Goal: Task Accomplishment & Management: Manage account settings

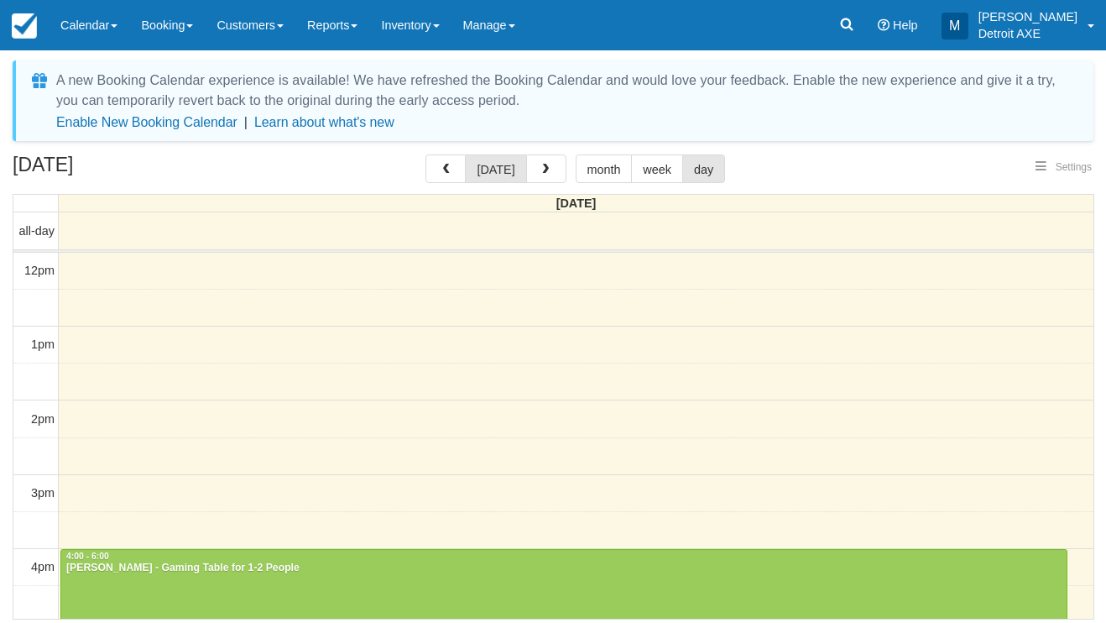
select select
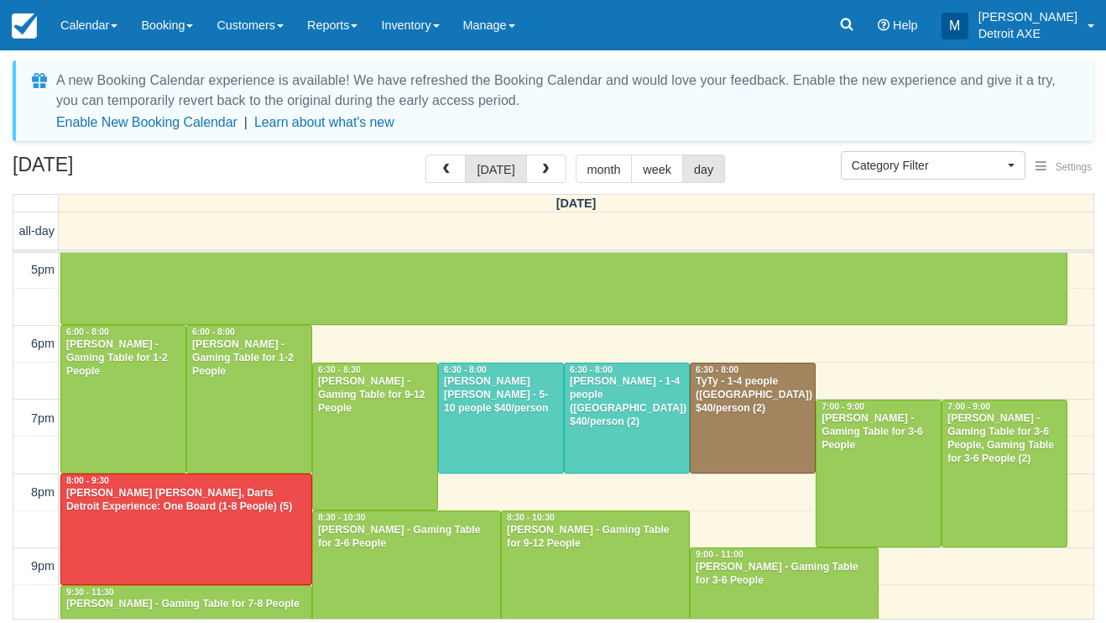
click at [587, 441] on div at bounding box center [627, 418] width 124 height 110
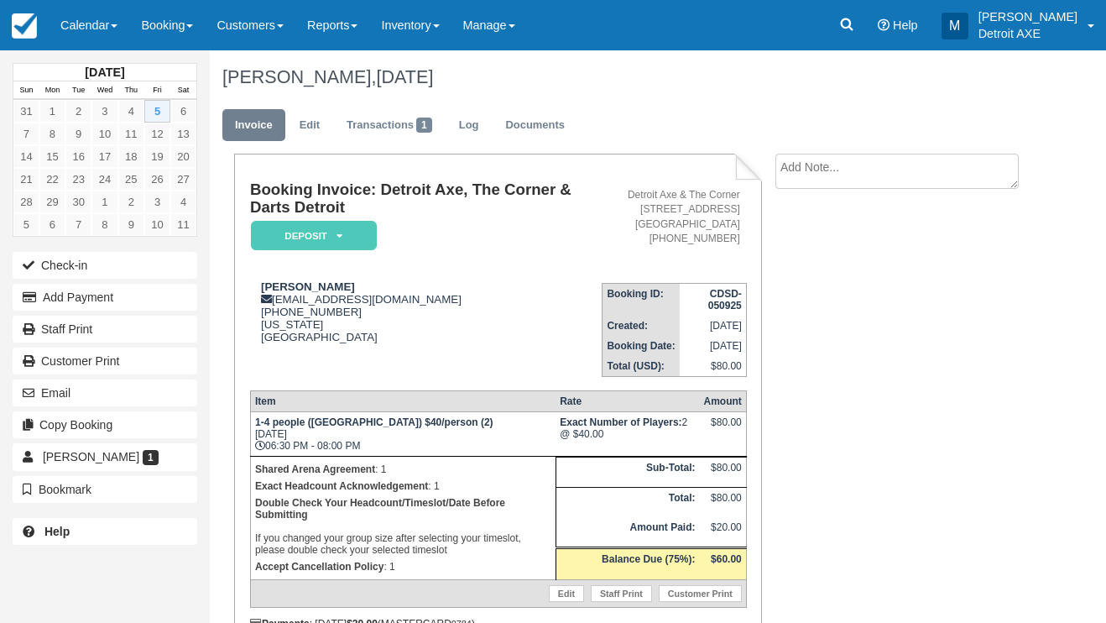
click at [331, 236] on em "Deposit" at bounding box center [314, 235] width 126 height 29
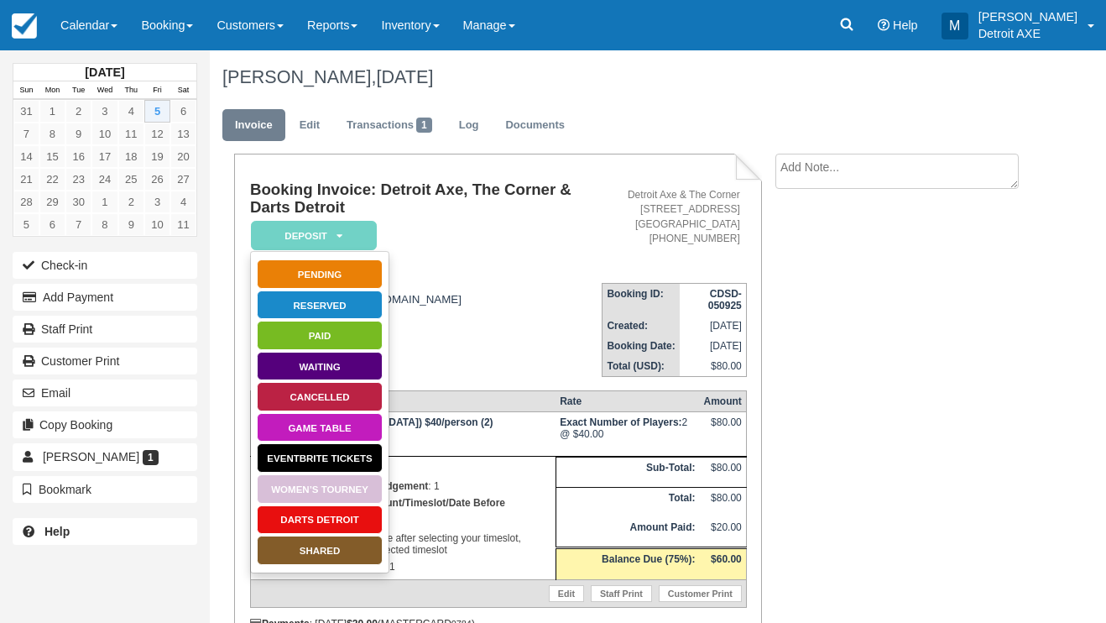
click at [321, 557] on link "SHARED" at bounding box center [320, 549] width 126 height 29
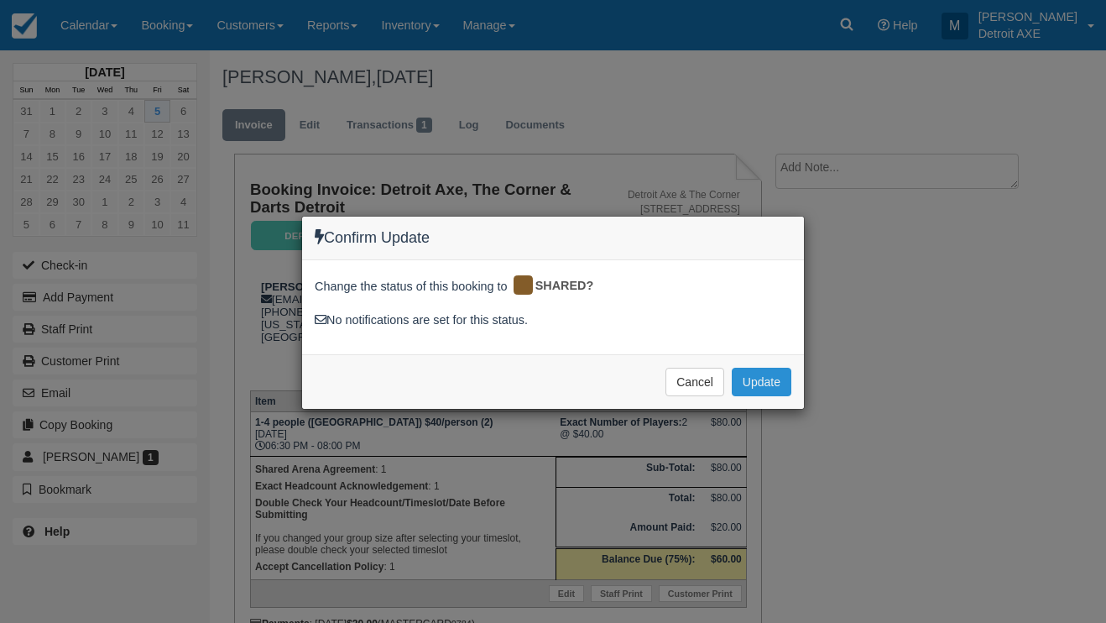
click at [772, 387] on button "Update" at bounding box center [762, 382] width 60 height 29
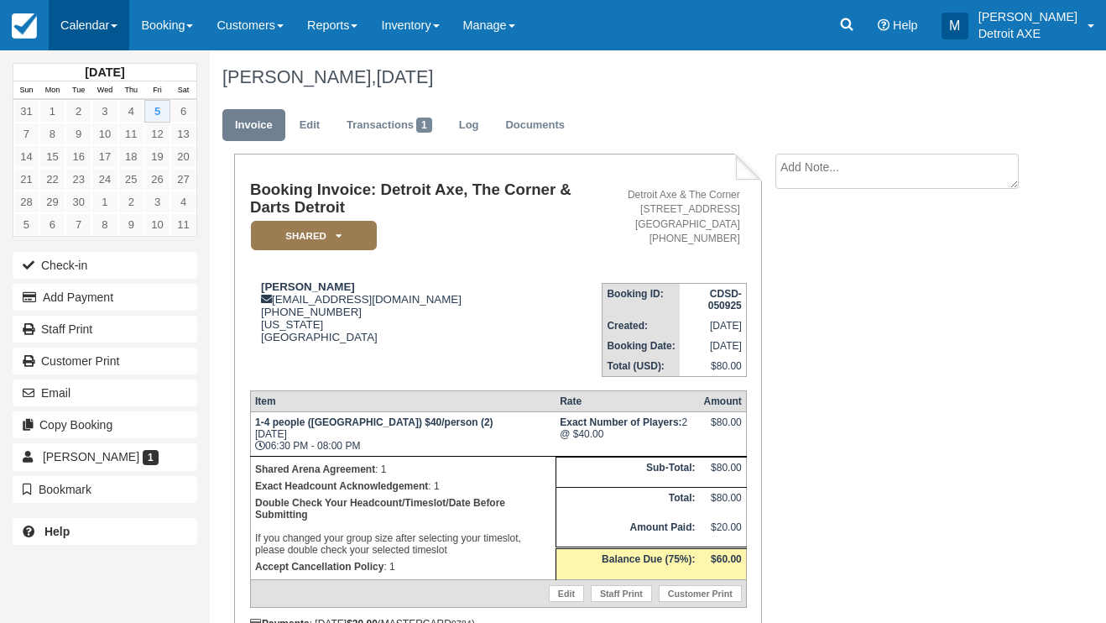
click at [104, 22] on link "Calendar" at bounding box center [89, 25] width 81 height 50
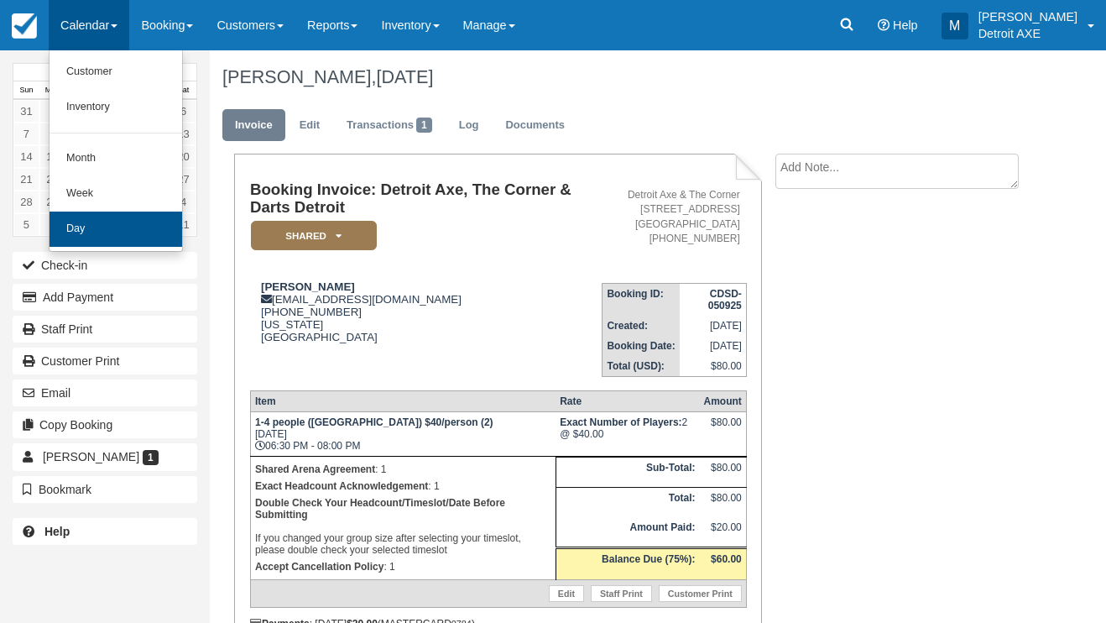
click at [144, 220] on link "Day" at bounding box center [116, 228] width 133 height 35
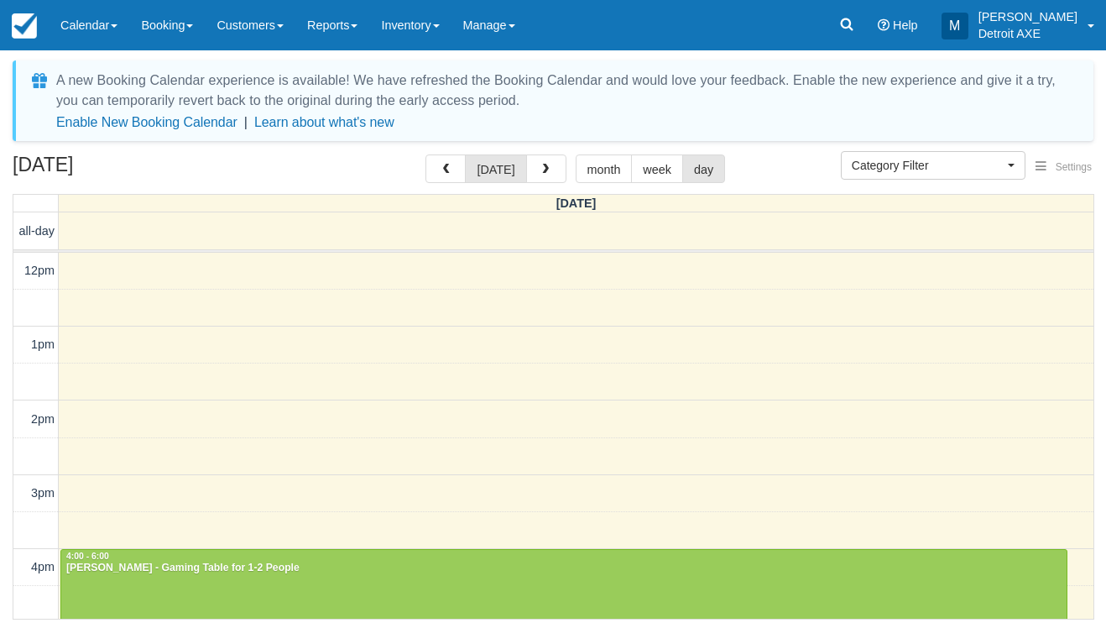
select select
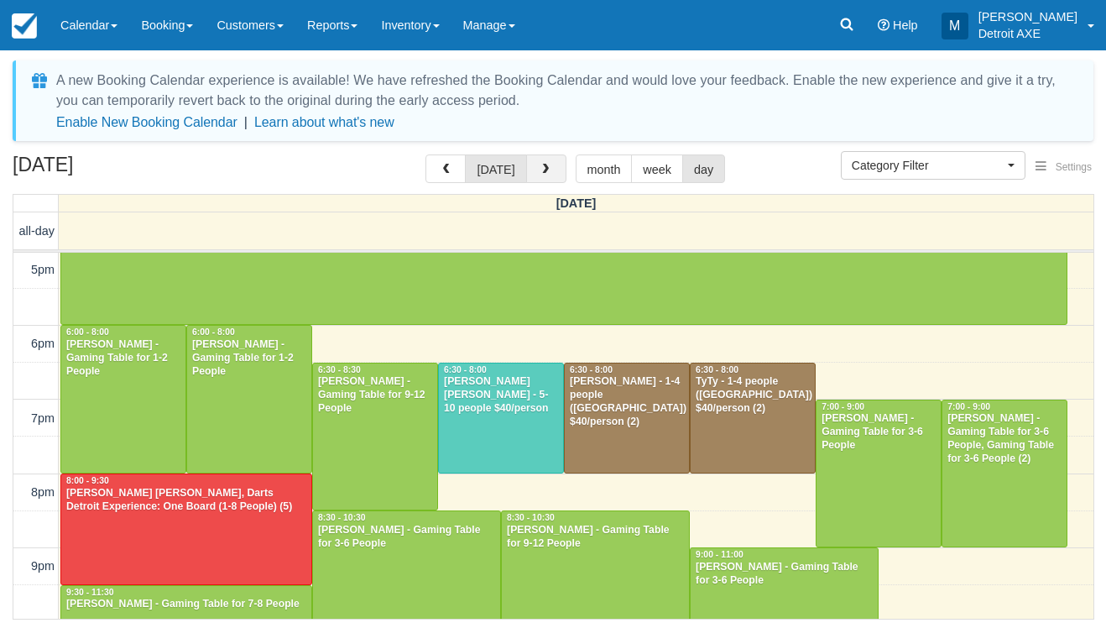
click at [561, 174] on button "button" at bounding box center [546, 168] width 40 height 29
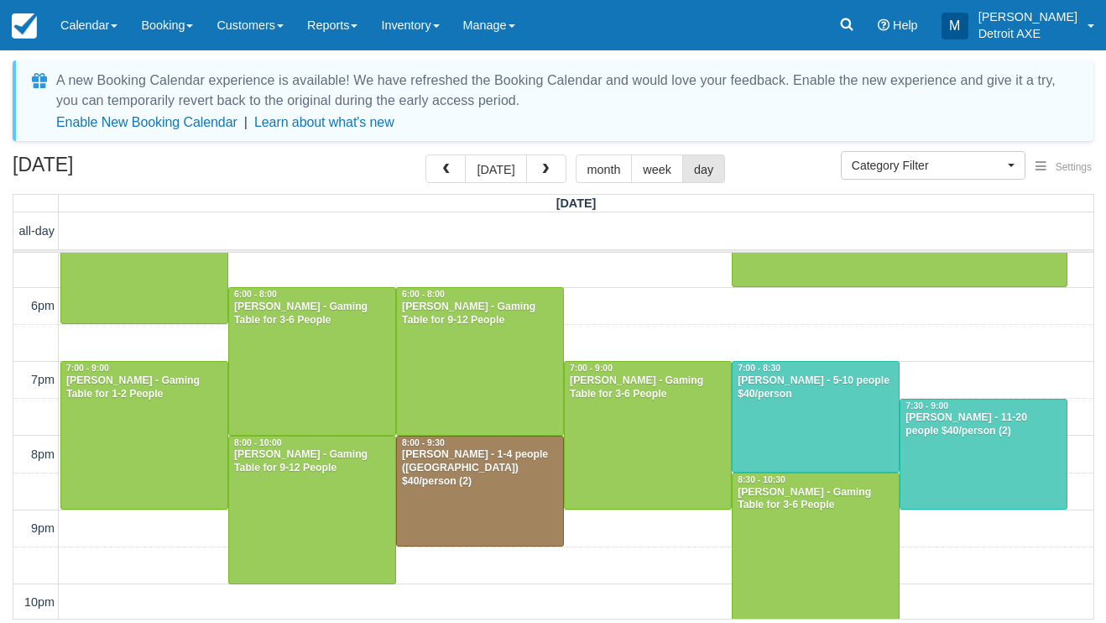
scroll to position [559, 0]
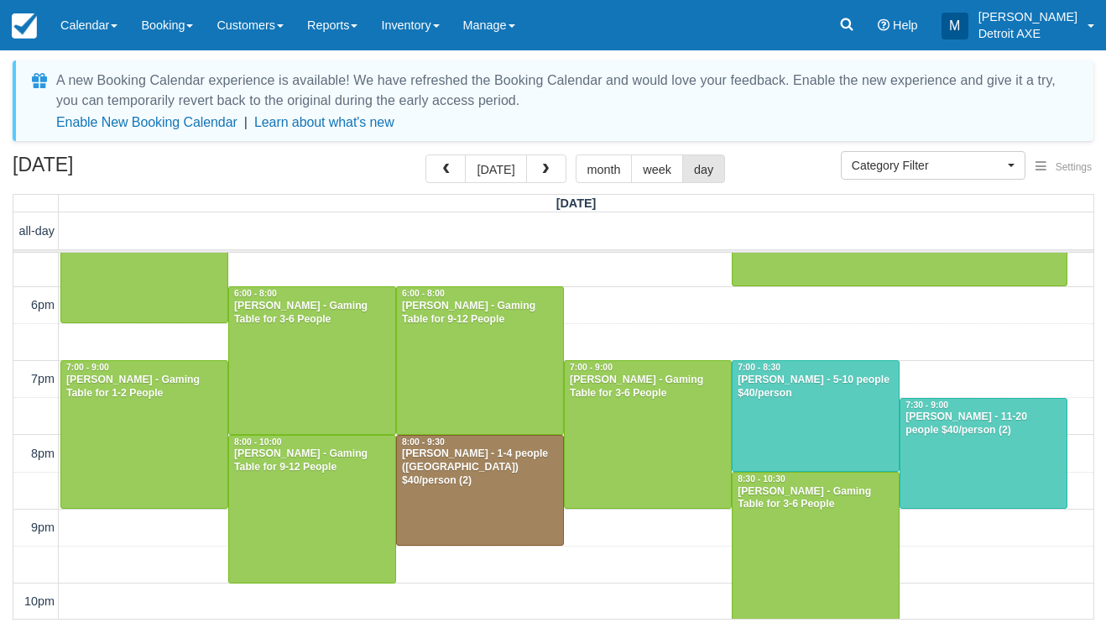
click at [520, 503] on div at bounding box center [480, 491] width 166 height 110
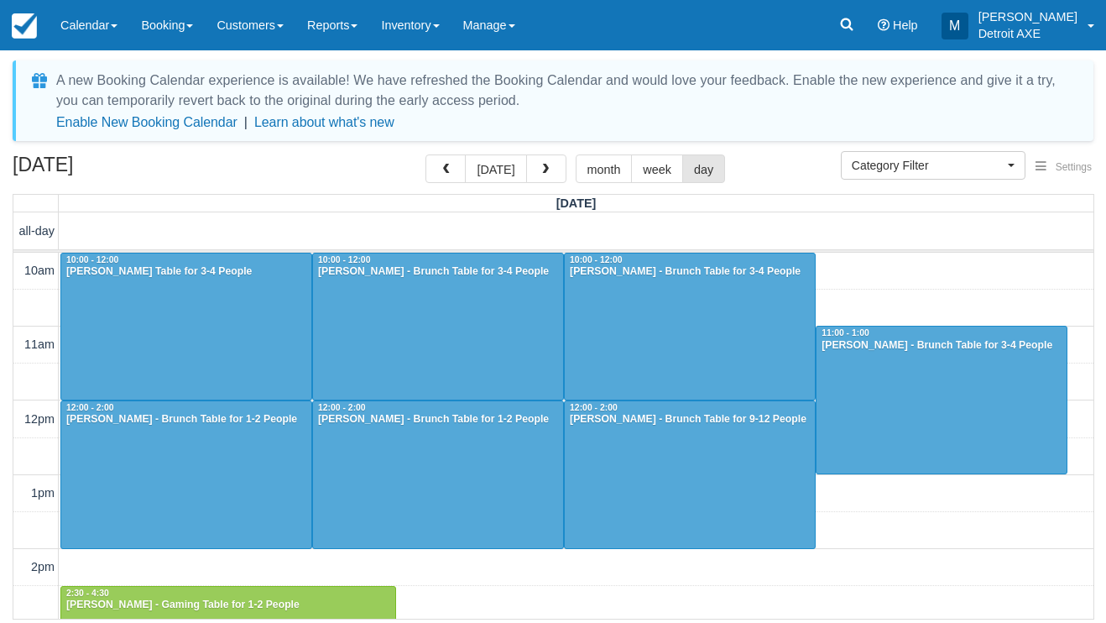
select select
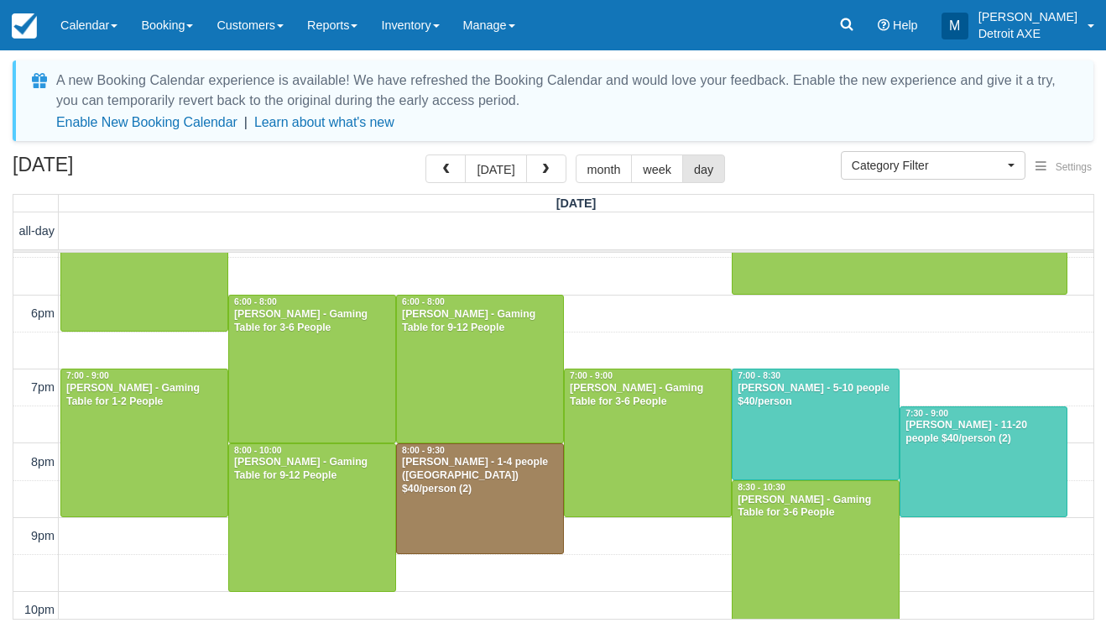
scroll to position [554, 0]
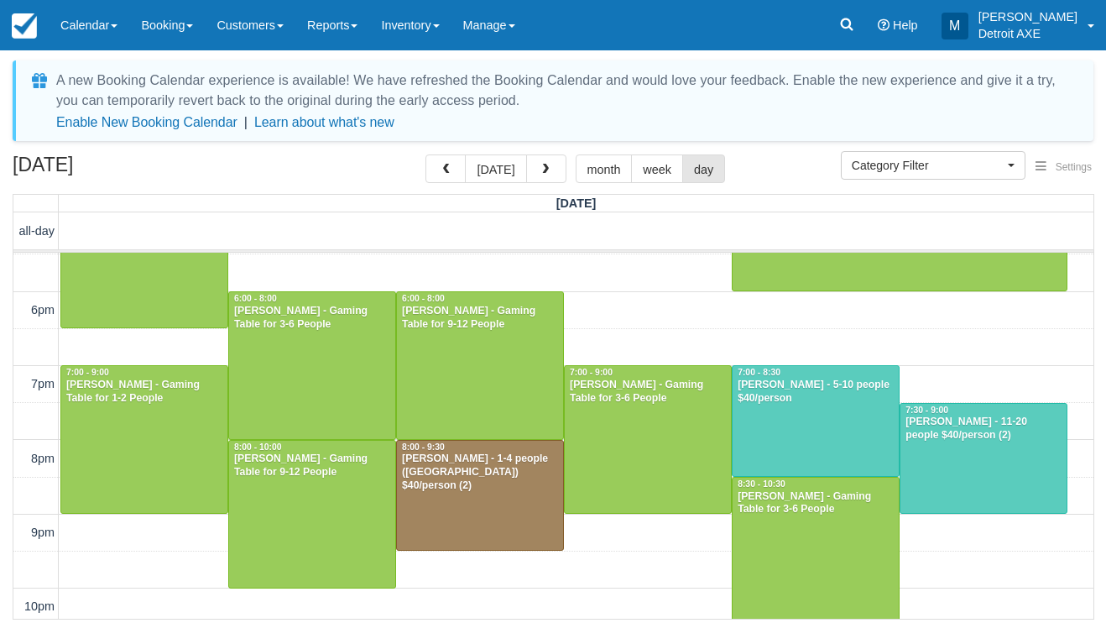
click at [493, 496] on div at bounding box center [480, 496] width 166 height 110
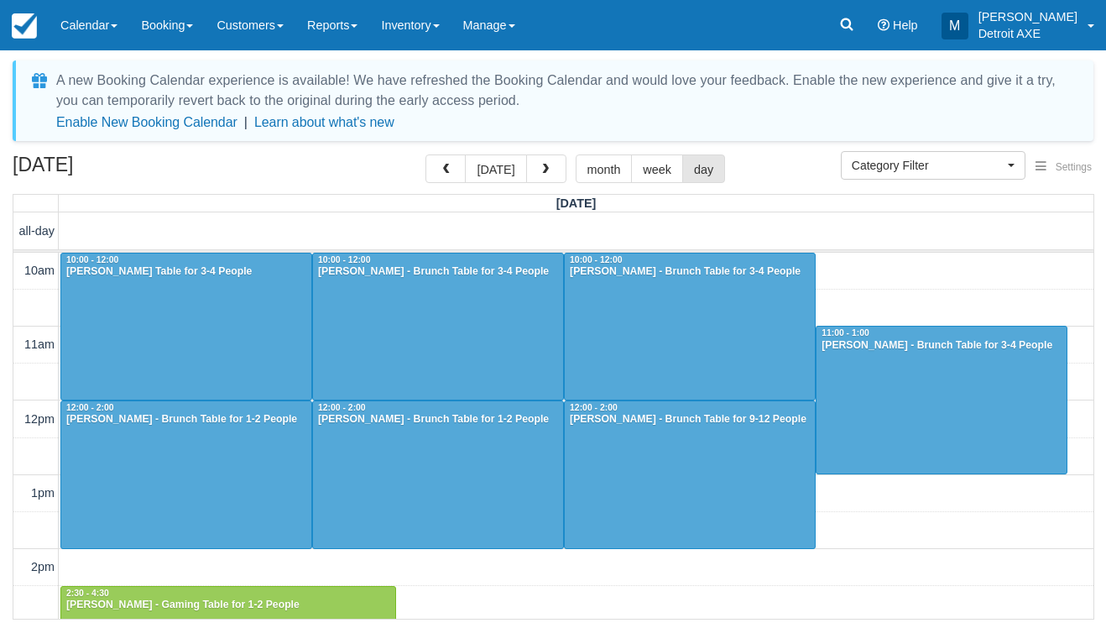
select select
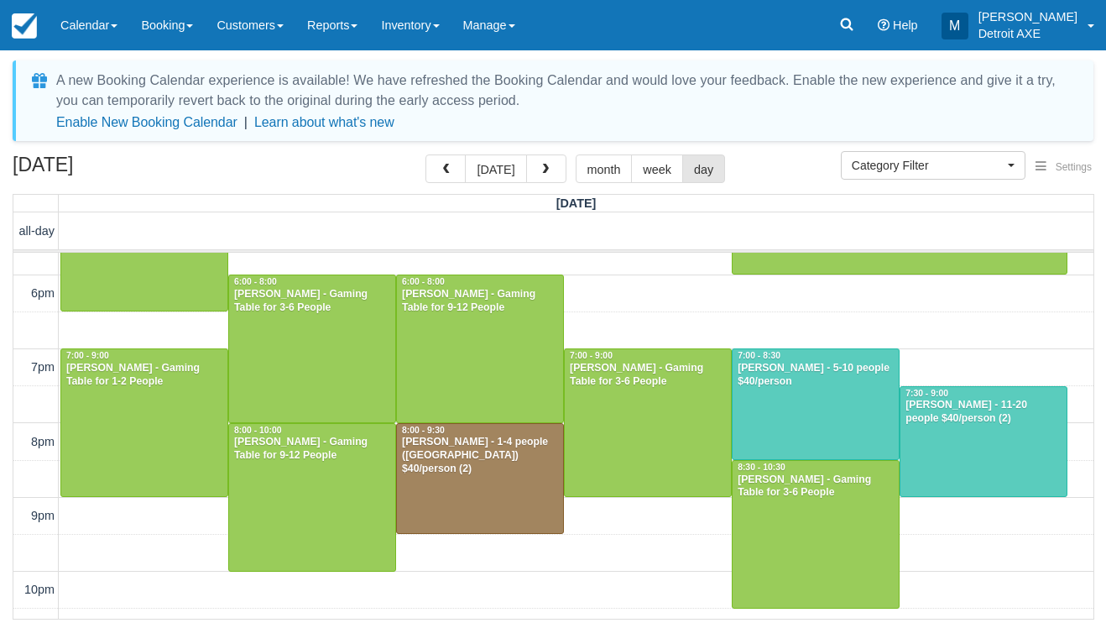
scroll to position [575, 0]
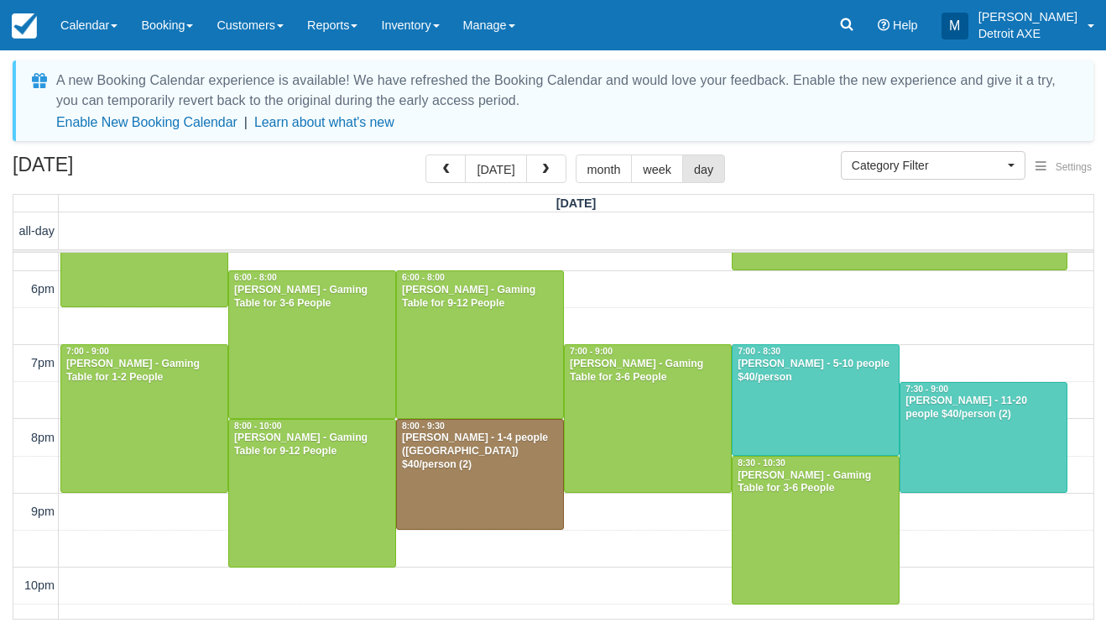
click at [519, 451] on div "Treashure Spencer - 1-4 people (Shared Arena) $40/person (2)" at bounding box center [480, 451] width 158 height 40
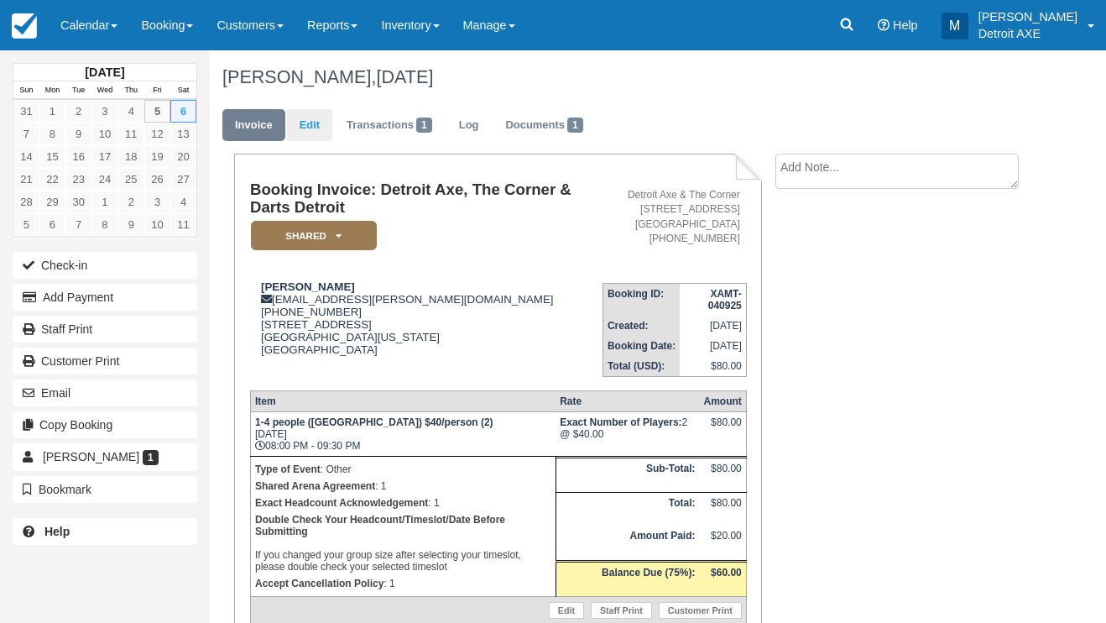
click at [311, 124] on link "Edit" at bounding box center [309, 125] width 45 height 33
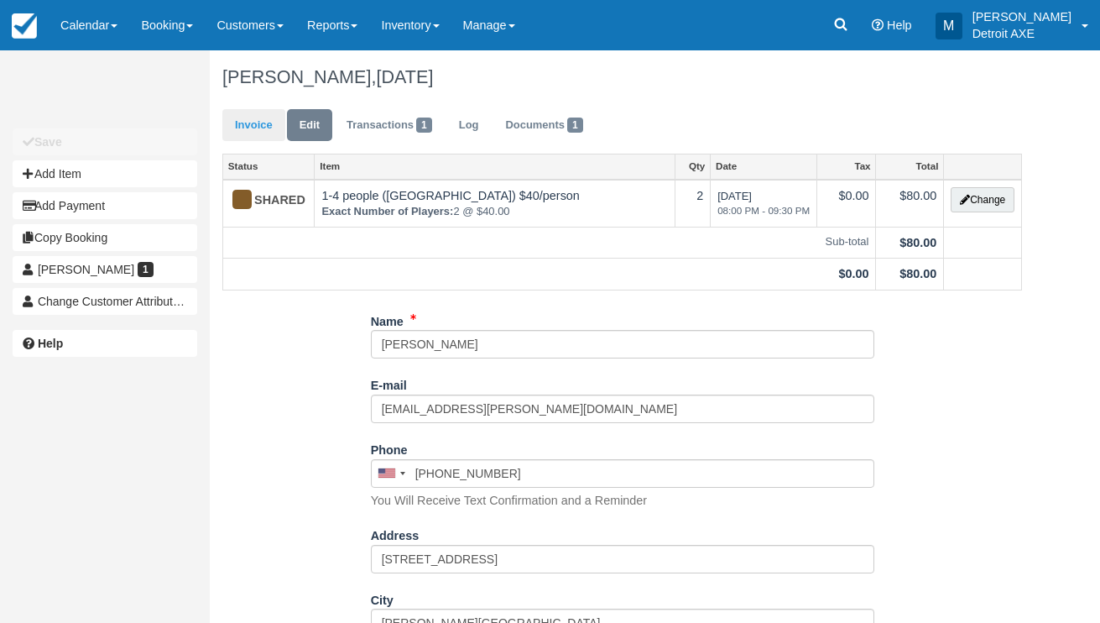
click at [239, 129] on link "Invoice" at bounding box center [253, 125] width 63 height 33
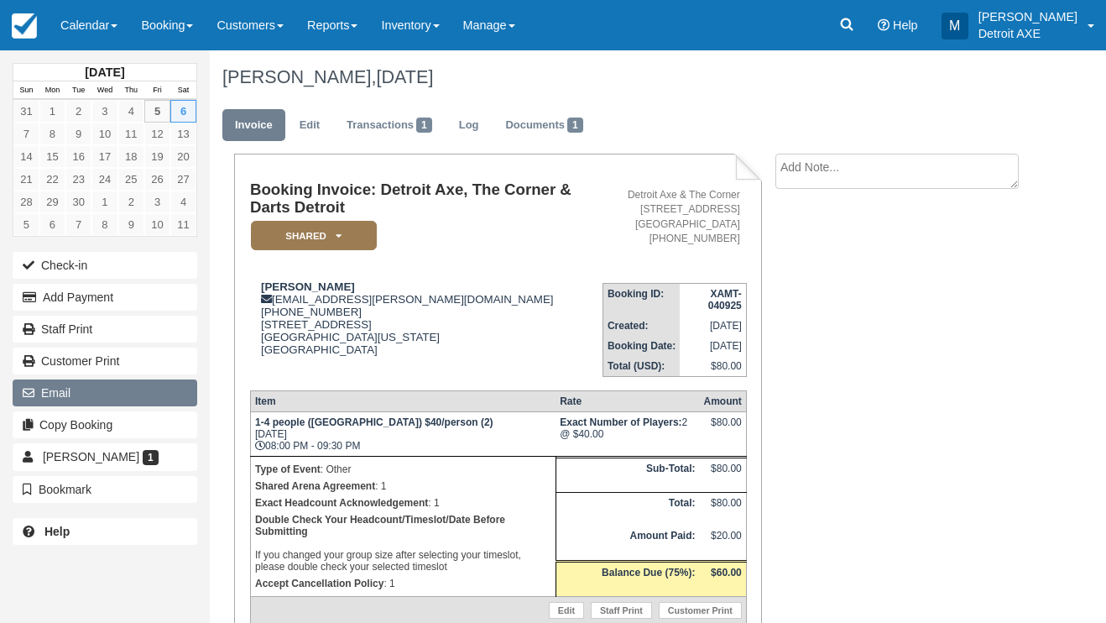
click at [70, 385] on button "Email" at bounding box center [105, 392] width 185 height 27
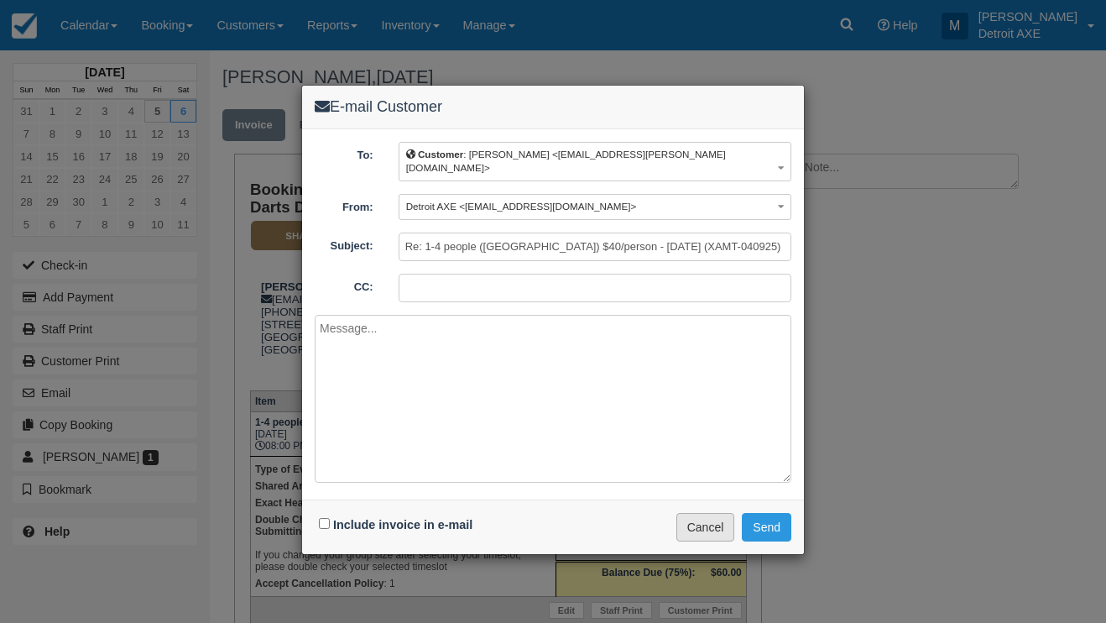
click at [697, 519] on button "Cancel" at bounding box center [705, 527] width 59 height 29
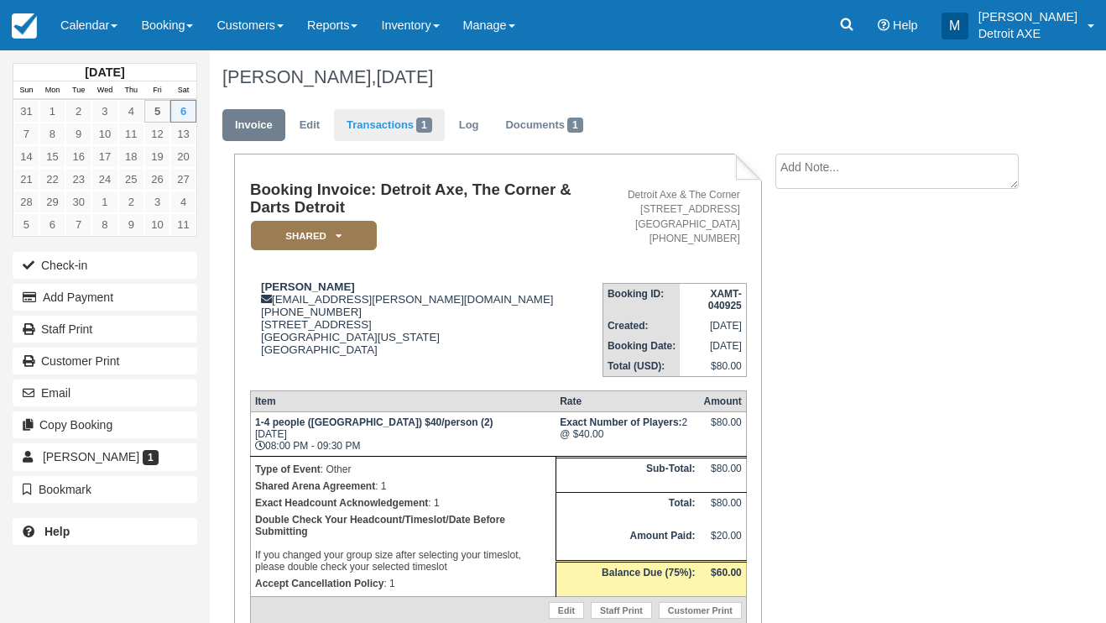
click at [380, 132] on link "Transactions 1" at bounding box center [389, 125] width 111 height 33
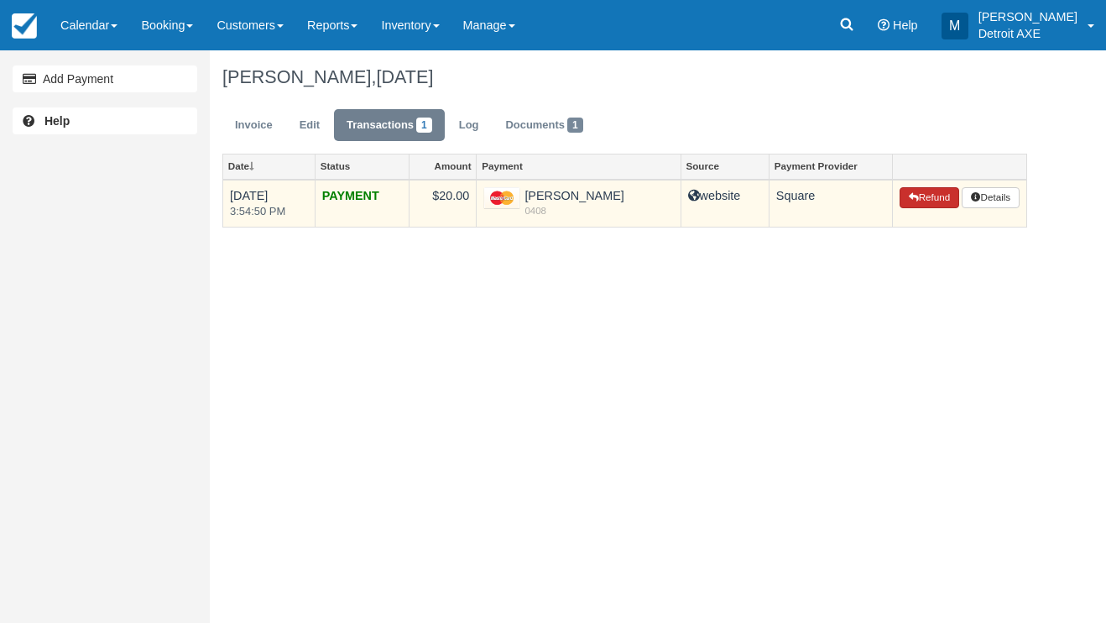
click at [915, 196] on button "Refund" at bounding box center [929, 198] width 59 height 22
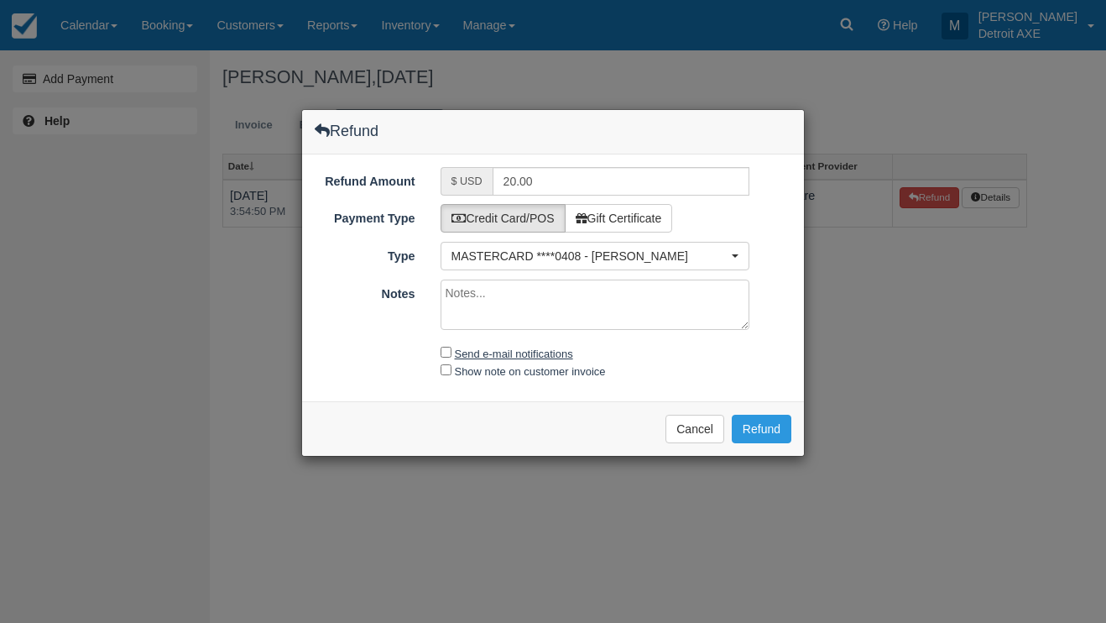
click at [463, 350] on label "Send e-mail notifications" at bounding box center [514, 353] width 118 height 13
click at [451, 350] on input "Send e-mail notifications" at bounding box center [446, 352] width 11 height 11
click at [463, 350] on label "Send e-mail notifications" at bounding box center [514, 353] width 118 height 13
click at [451, 350] on input "Send e-mail notifications" at bounding box center [446, 352] width 11 height 11
checkbox input "false"
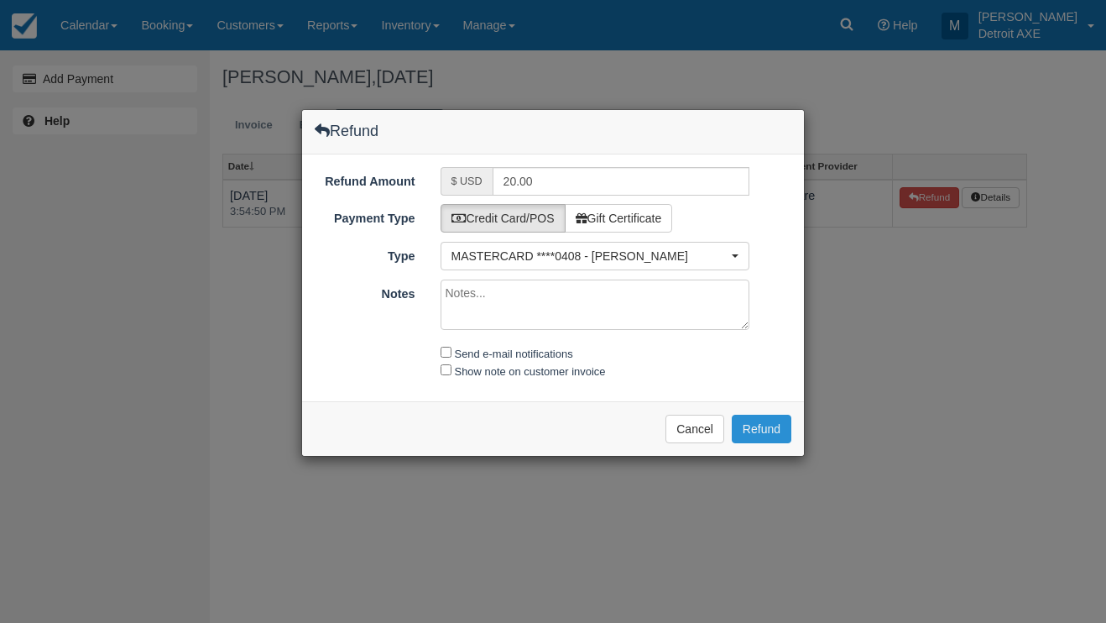
click at [769, 429] on button "Refund" at bounding box center [762, 429] width 60 height 29
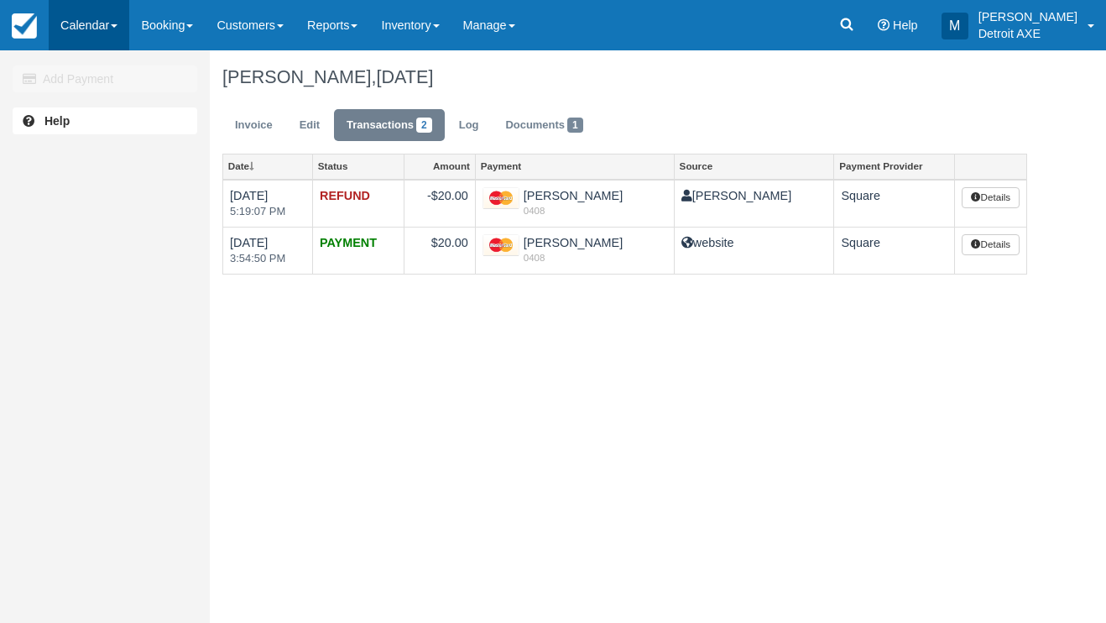
click at [107, 31] on link "Calendar" at bounding box center [89, 25] width 81 height 50
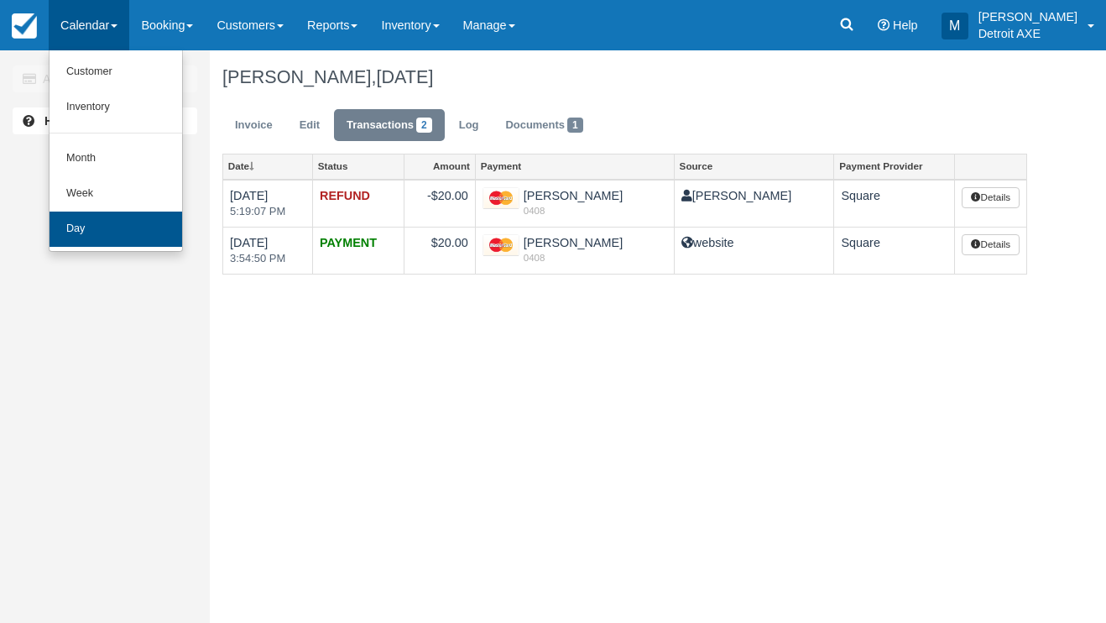
click at [120, 218] on link "Day" at bounding box center [116, 228] width 133 height 35
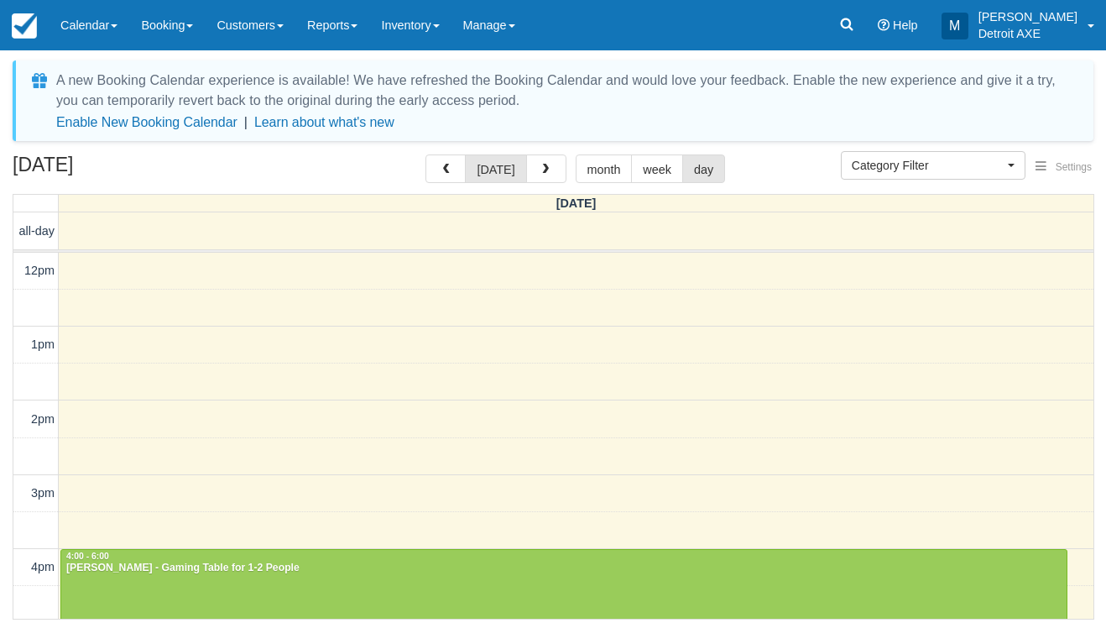
select select
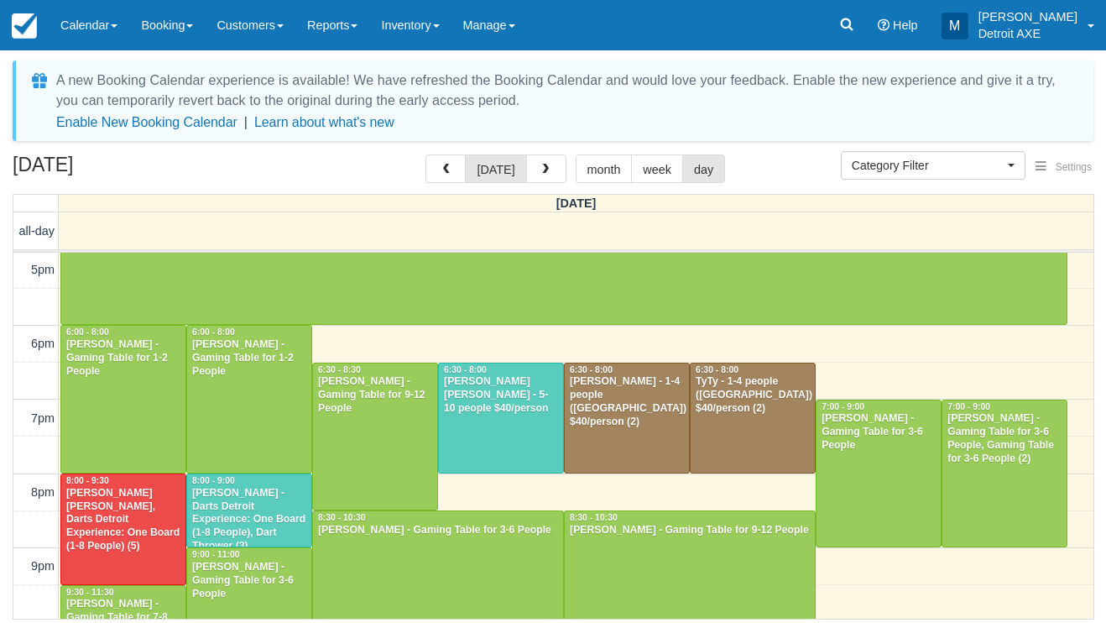
click at [260, 509] on div "[PERSON_NAME] - Darts Detroit Experience: One Board (1-8 People), Dart Thrower …" at bounding box center [249, 520] width 116 height 66
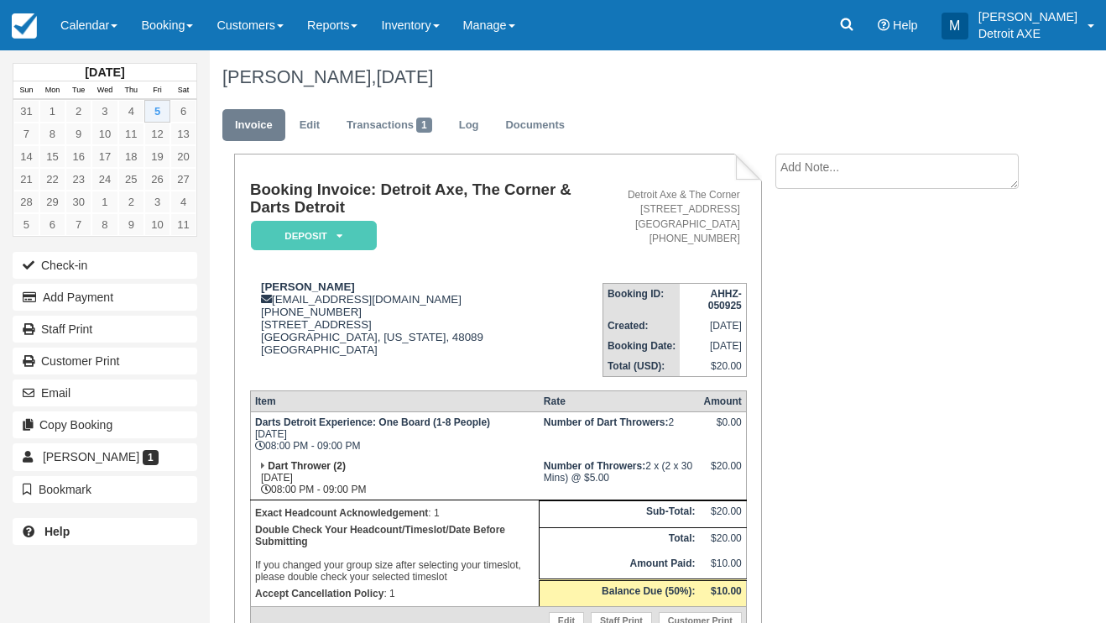
click at [629, 104] on ul "Invoice Edit Transactions 1 Log Documents" at bounding box center [624, 129] width 805 height 50
drag, startPoint x: 405, startPoint y: 297, endPoint x: 276, endPoint y: 296, distance: 129.2
click at [276, 296] on div "David McKelvie dmckelvieinc@gmail.com 1 (248) 933-0707 23571 Bolam Ave Warren, …" at bounding box center [426, 328] width 352 height 96
copy div "dmckelvieinc@gmail.com"
click at [93, 49] on link "Calendar" at bounding box center [89, 25] width 81 height 50
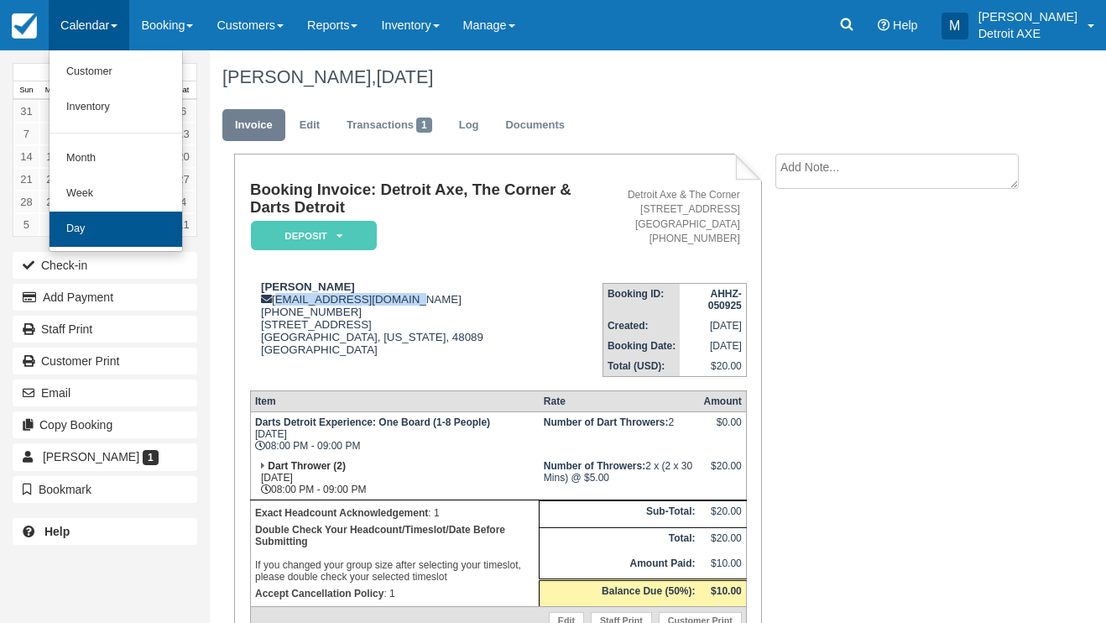
click at [96, 232] on link "Day" at bounding box center [116, 228] width 133 height 35
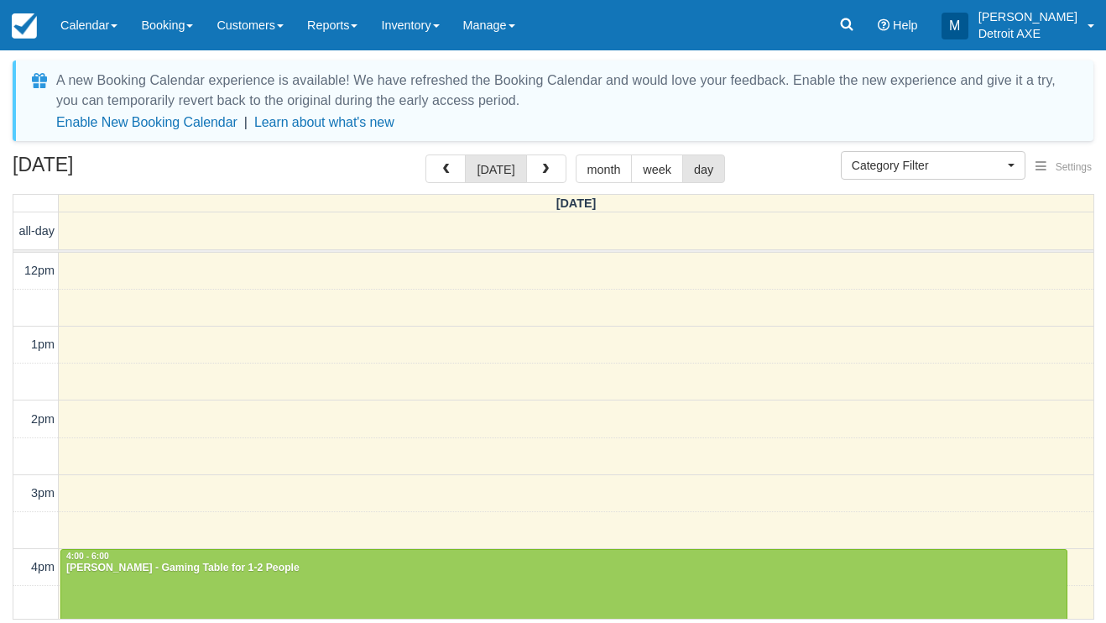
select select
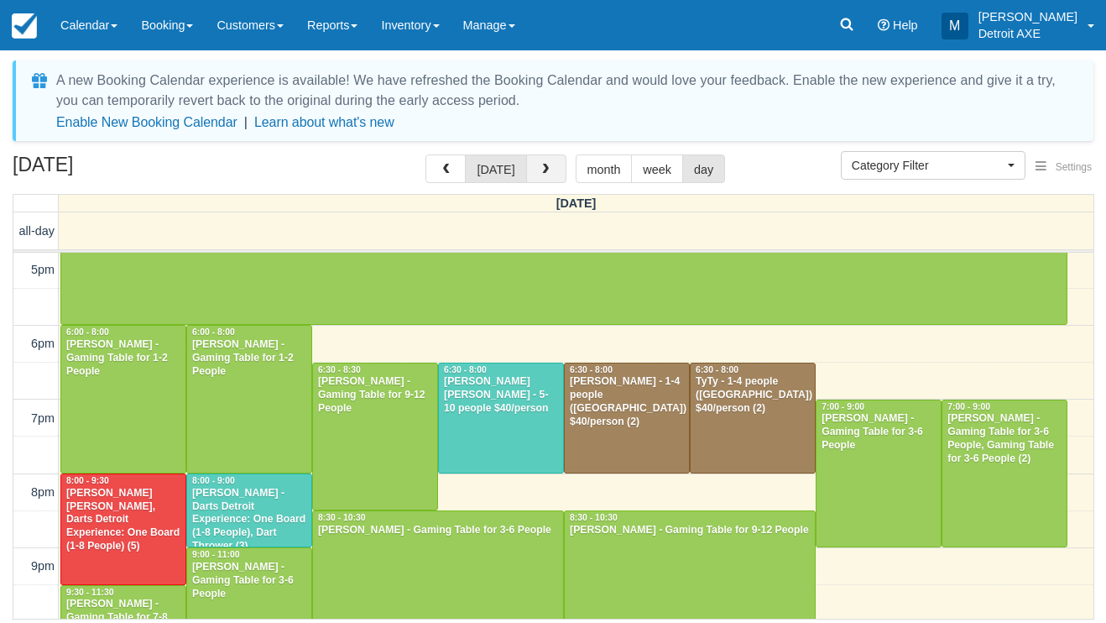
click at [557, 166] on button "button" at bounding box center [546, 168] width 40 height 29
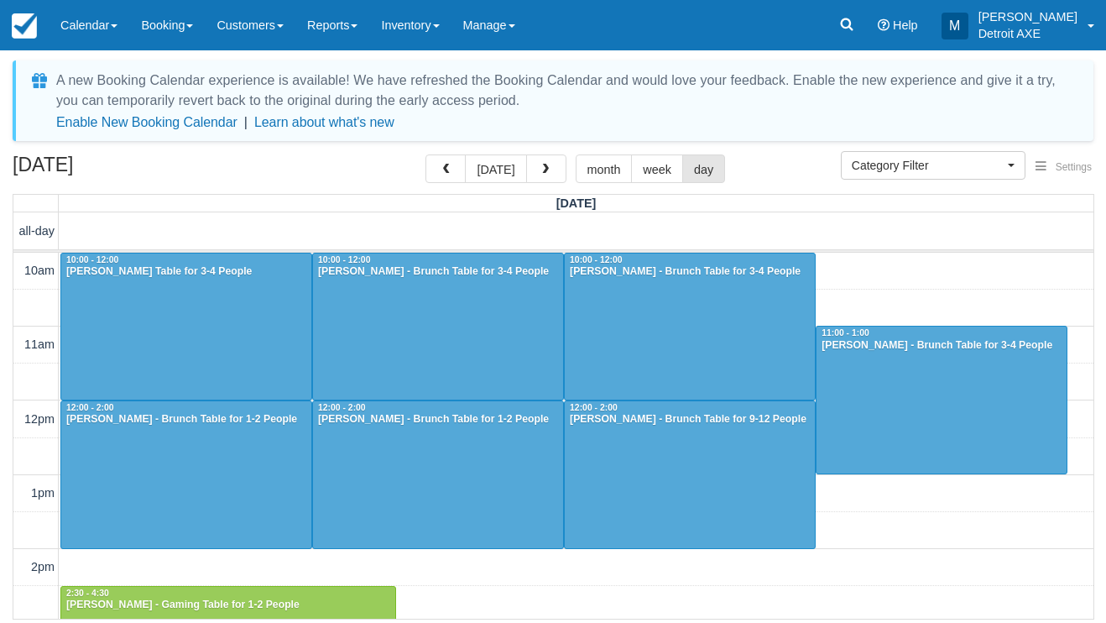
scroll to position [372, 0]
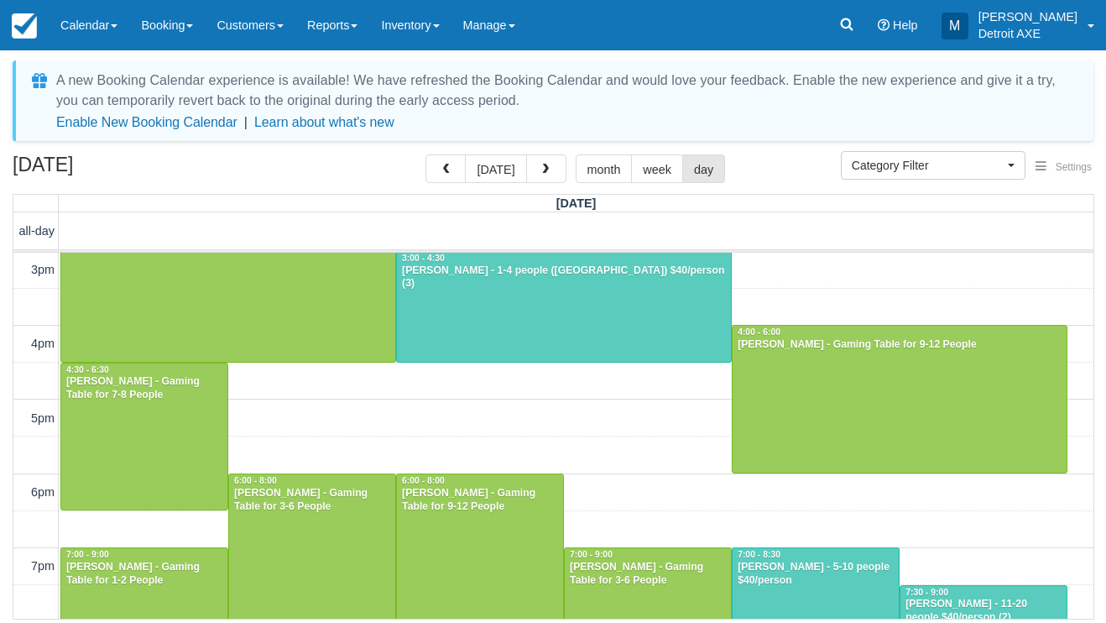
click at [470, 338] on div at bounding box center [564, 307] width 334 height 110
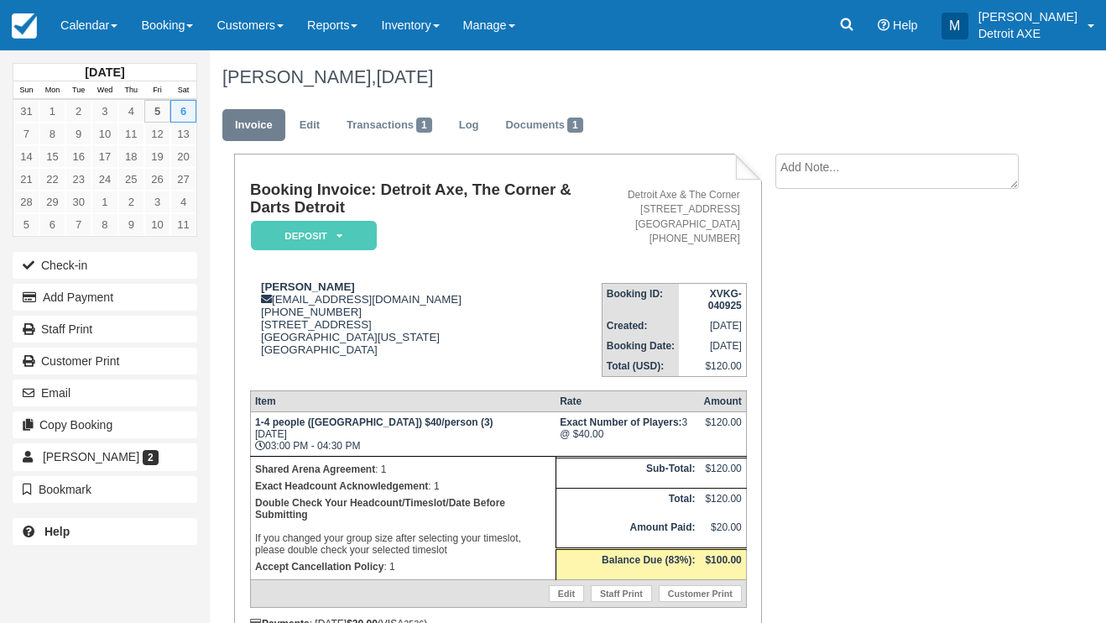
click at [352, 237] on em "Deposit" at bounding box center [314, 235] width 126 height 29
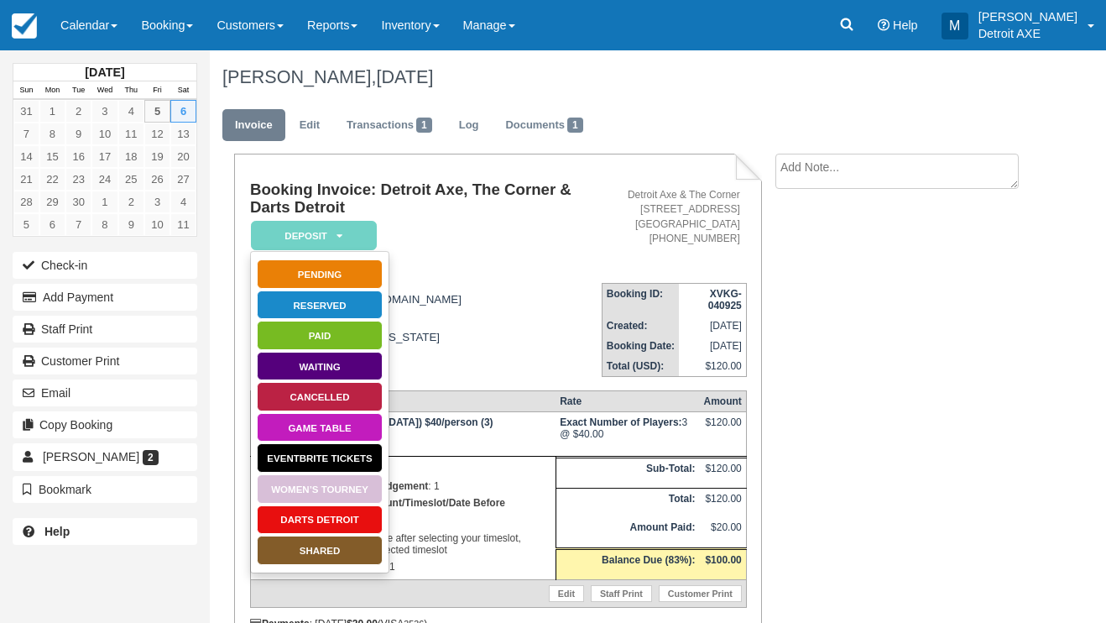
click at [322, 550] on link "SHARED" at bounding box center [320, 549] width 126 height 29
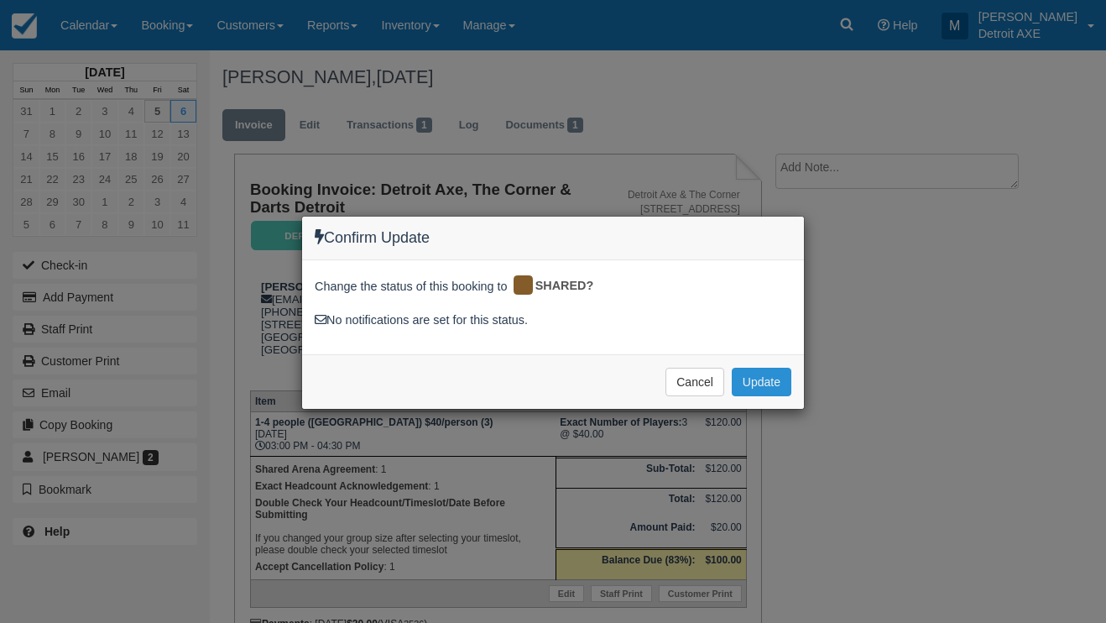
click at [752, 374] on button "Update" at bounding box center [762, 382] width 60 height 29
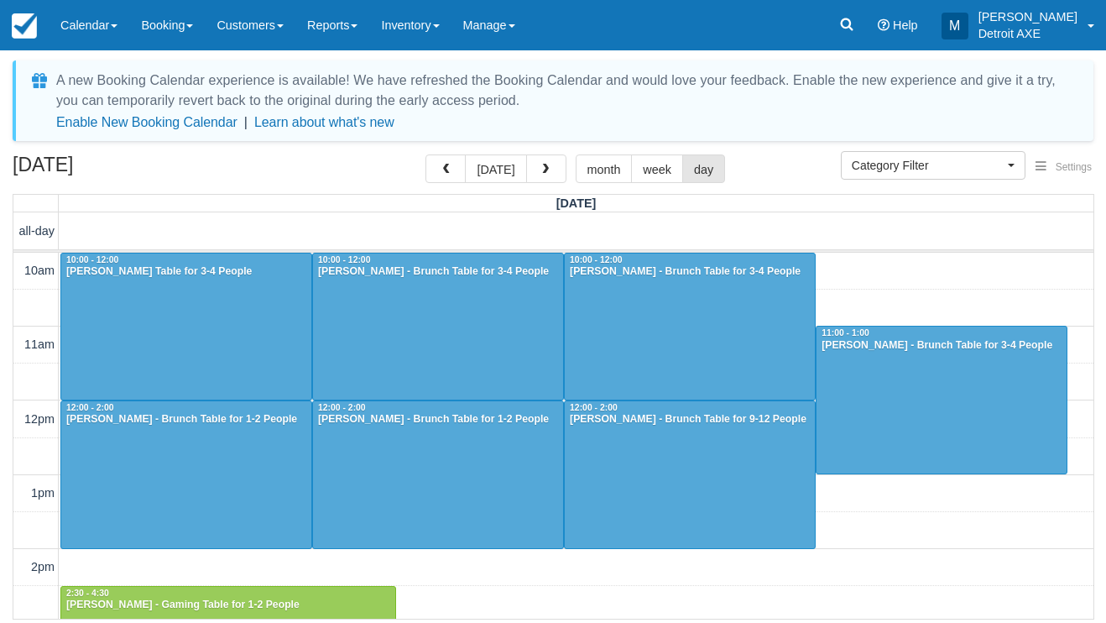
select select
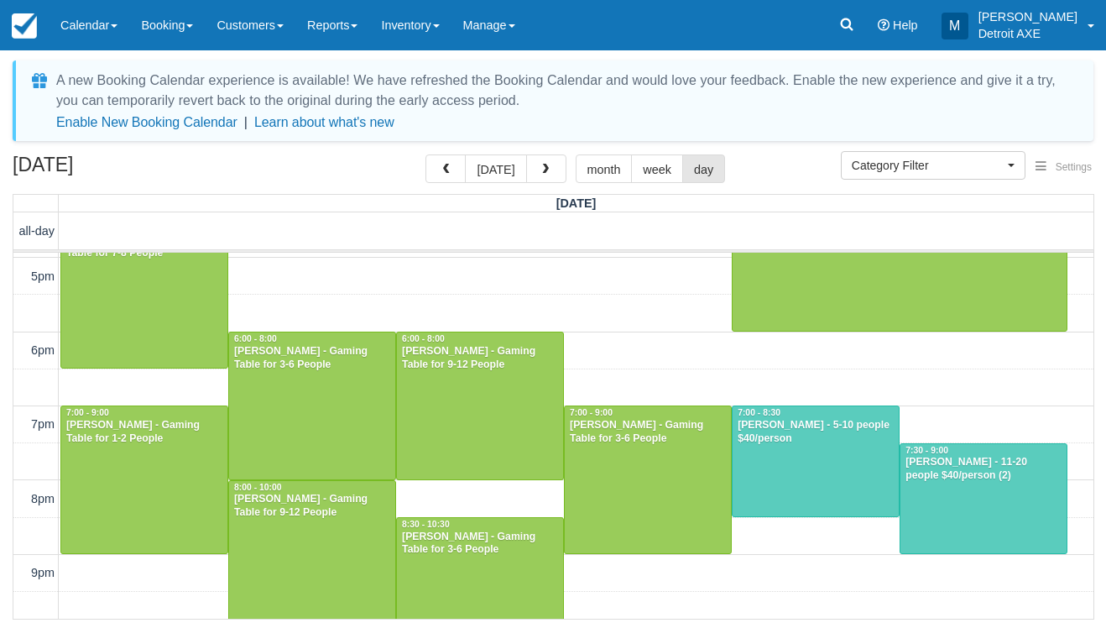
scroll to position [549, 0]
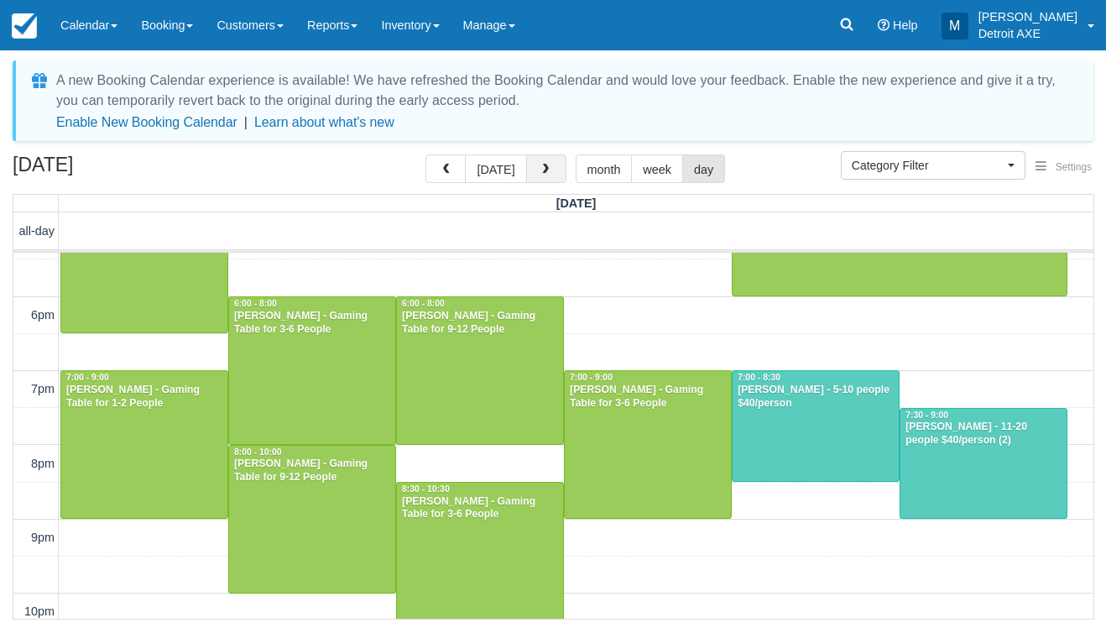
click at [531, 169] on button "button" at bounding box center [546, 168] width 40 height 29
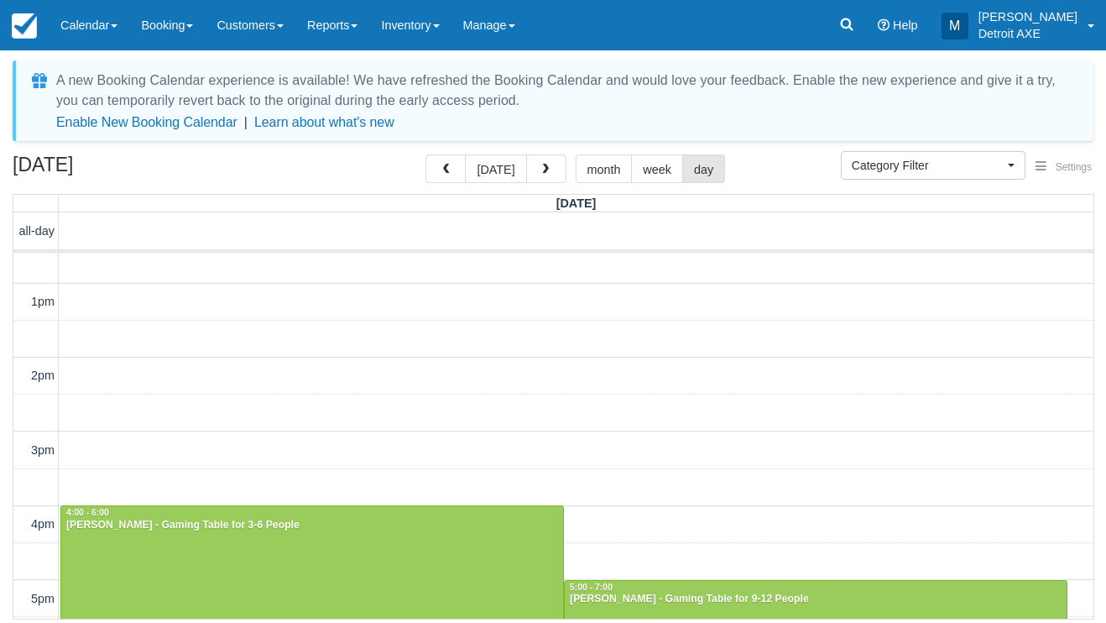
scroll to position [183, 0]
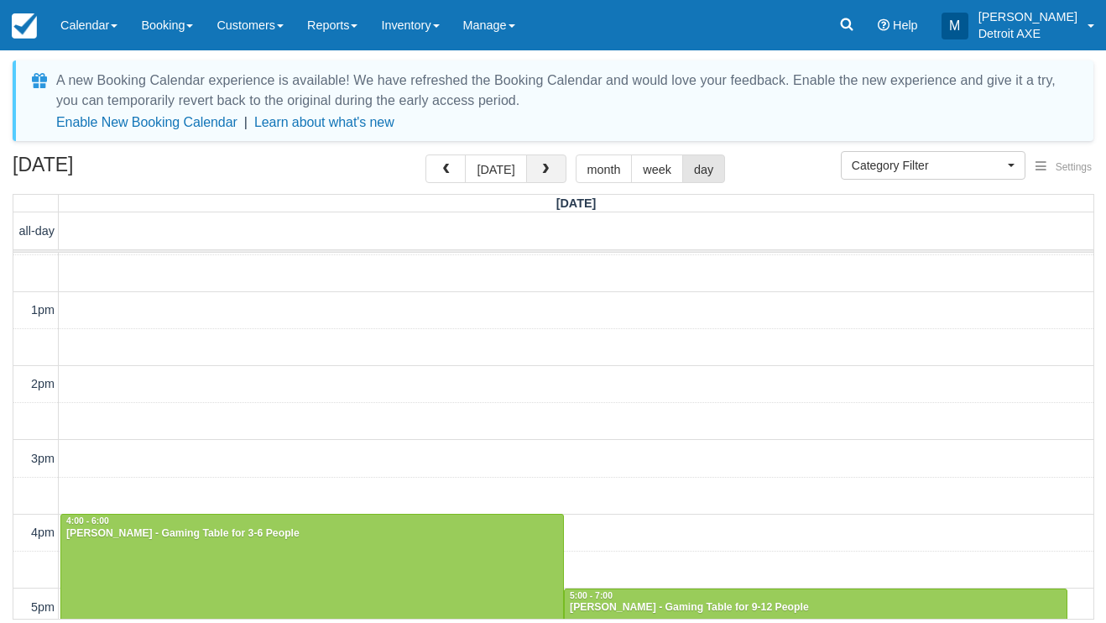
click at [533, 173] on button "button" at bounding box center [546, 168] width 40 height 29
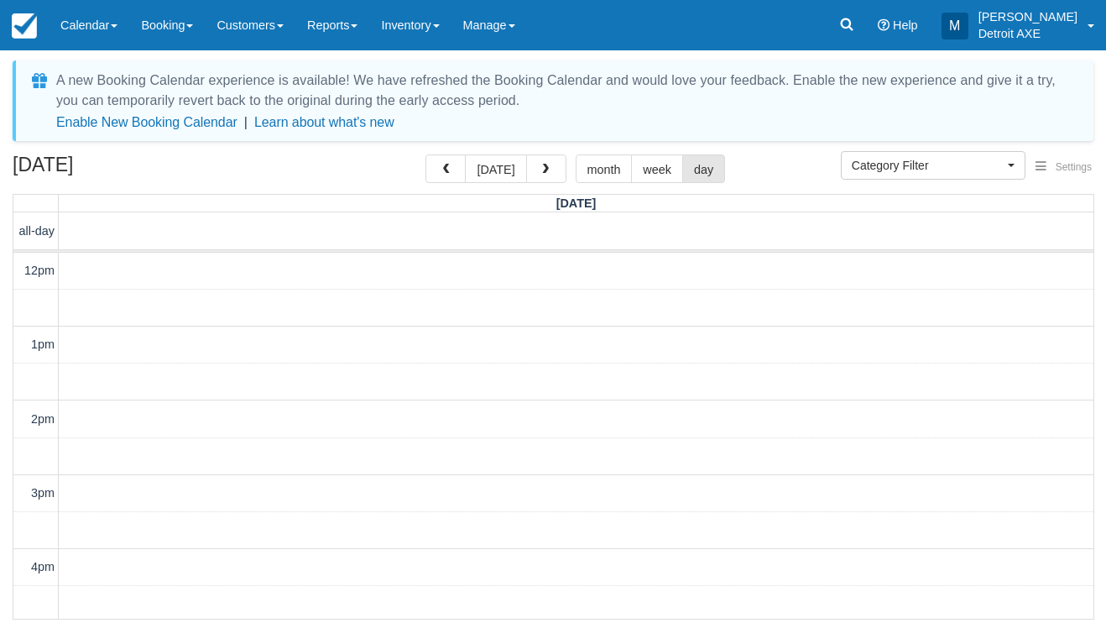
scroll to position [485, 0]
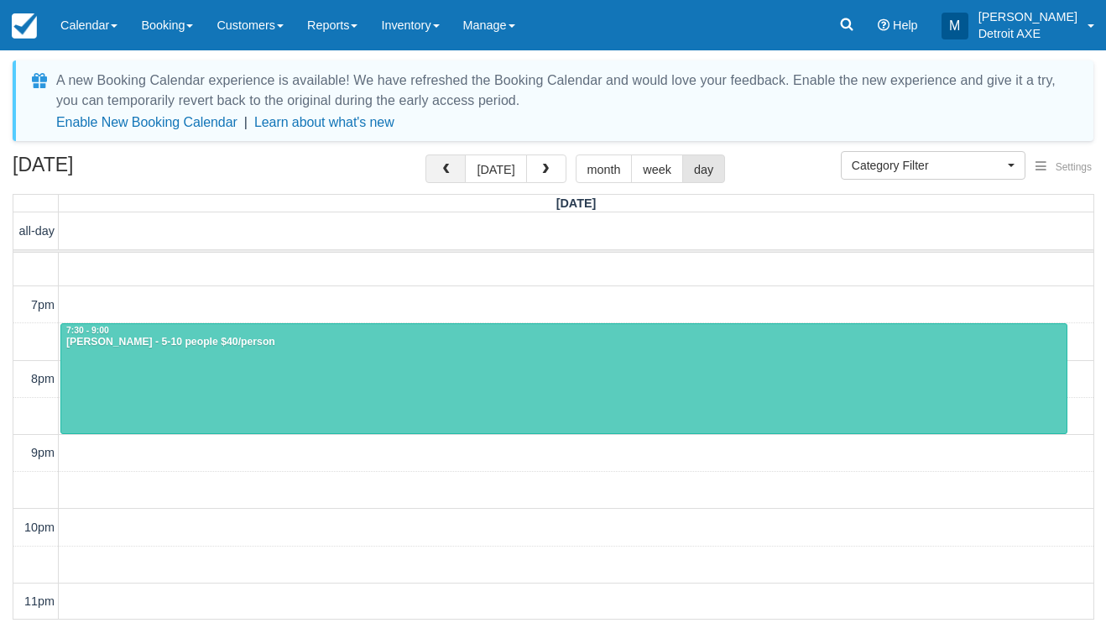
click at [451, 165] on span "button" at bounding box center [446, 170] width 12 height 12
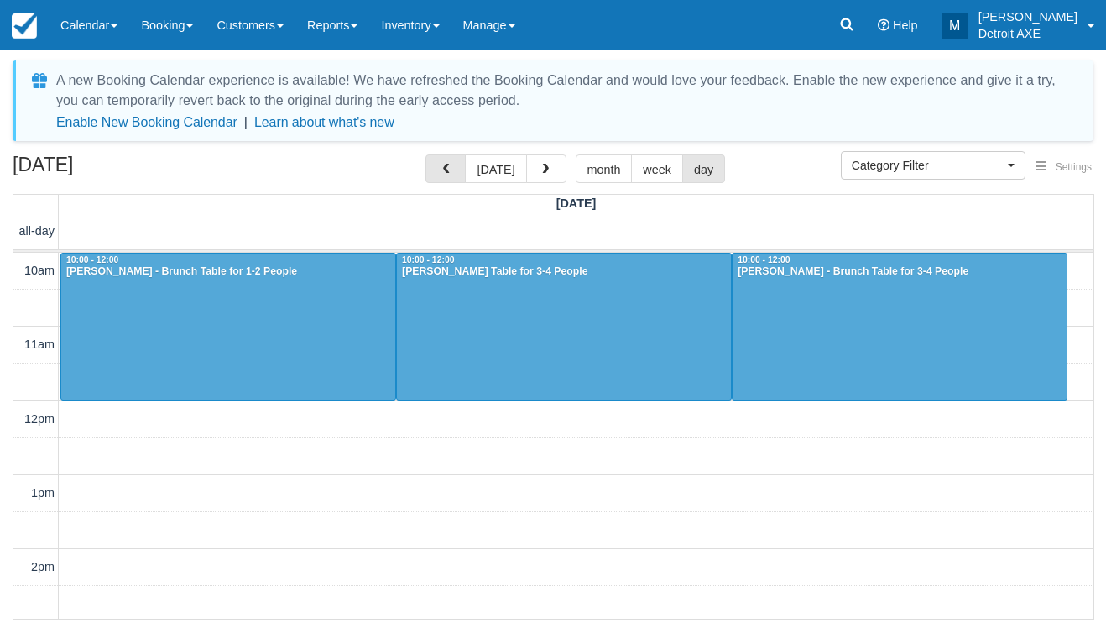
click at [451, 165] on span "button" at bounding box center [446, 170] width 12 height 12
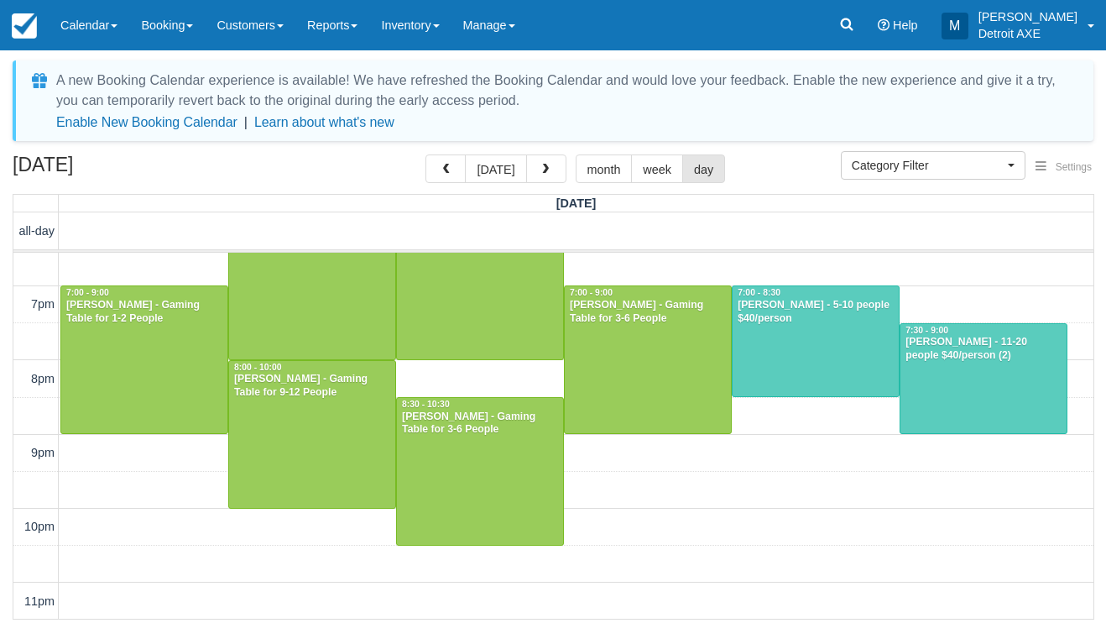
scroll to position [634, 0]
click at [541, 173] on span "button" at bounding box center [546, 170] width 12 height 12
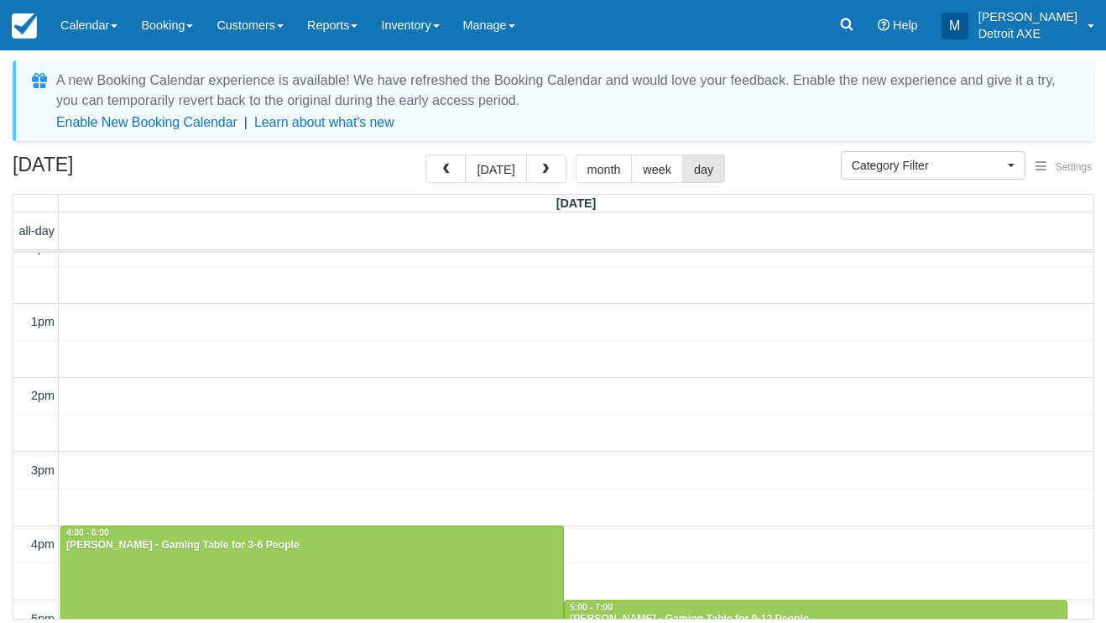
scroll to position [147, 0]
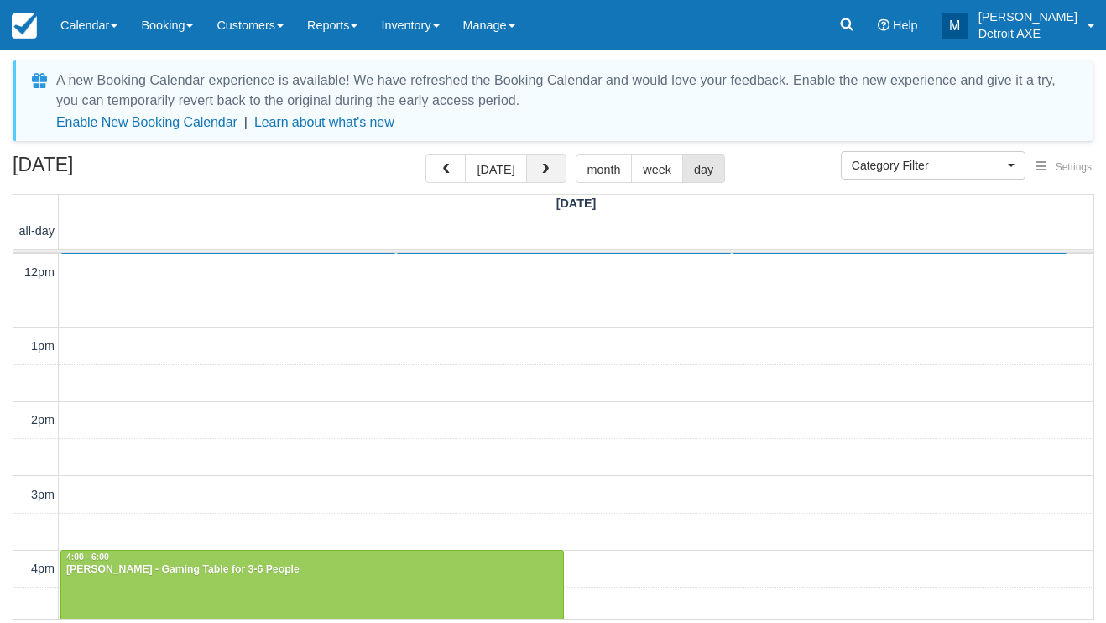
click at [561, 170] on button "button" at bounding box center [546, 168] width 40 height 29
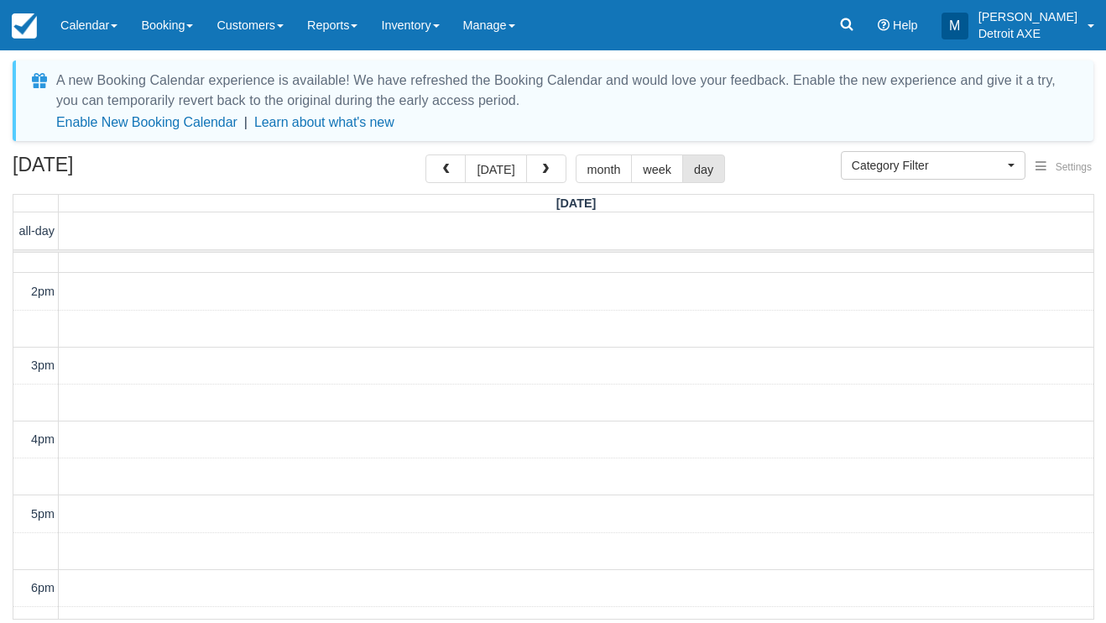
scroll to position [58, 0]
click at [447, 31] on link "Inventory" at bounding box center [409, 25] width 81 height 50
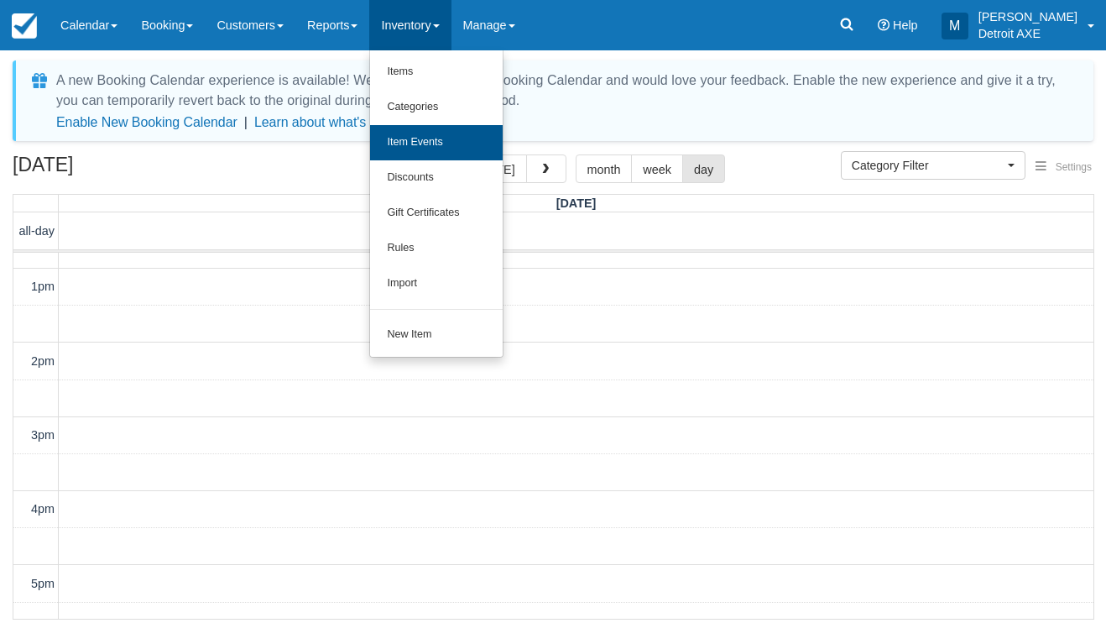
click at [460, 134] on link "Item Events" at bounding box center [436, 142] width 133 height 35
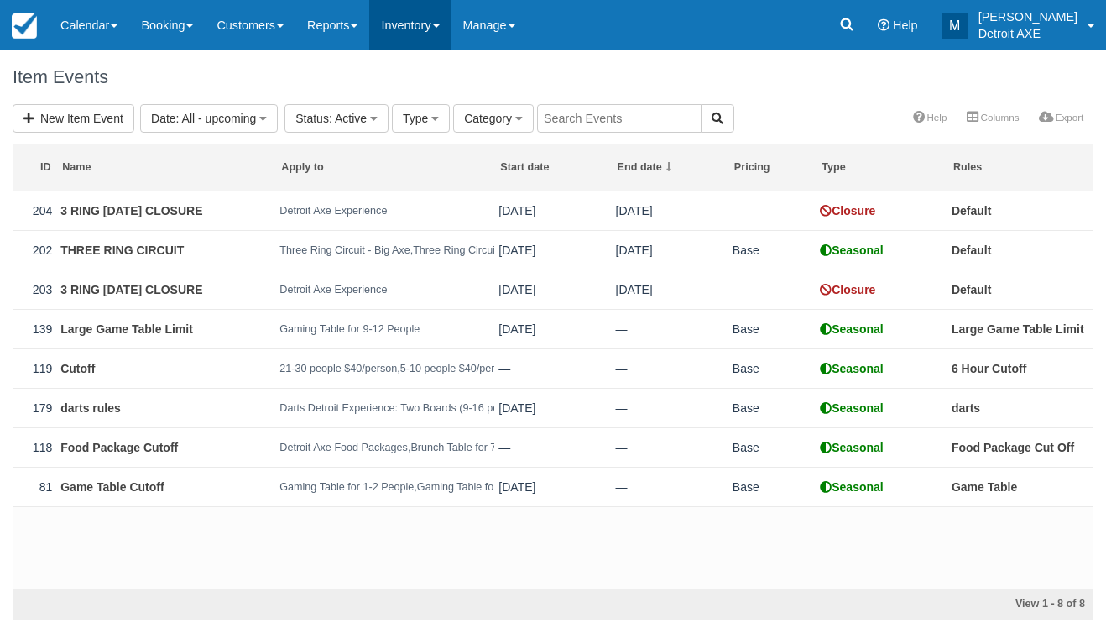
click at [422, 25] on link "Inventory" at bounding box center [409, 25] width 81 height 50
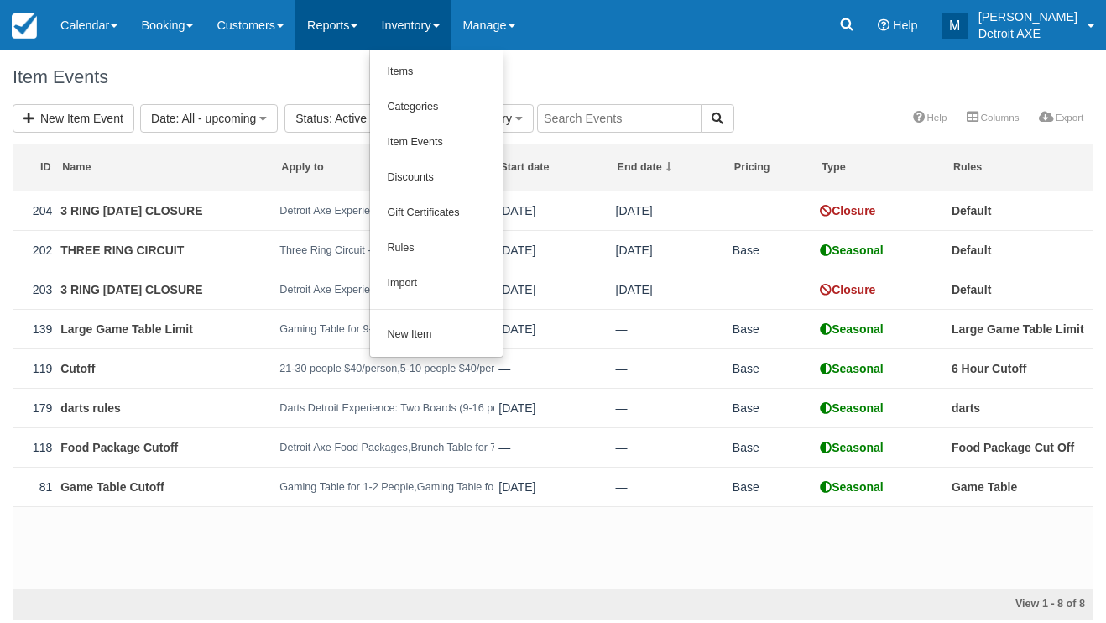
click at [347, 20] on link "Reports" at bounding box center [332, 25] width 74 height 50
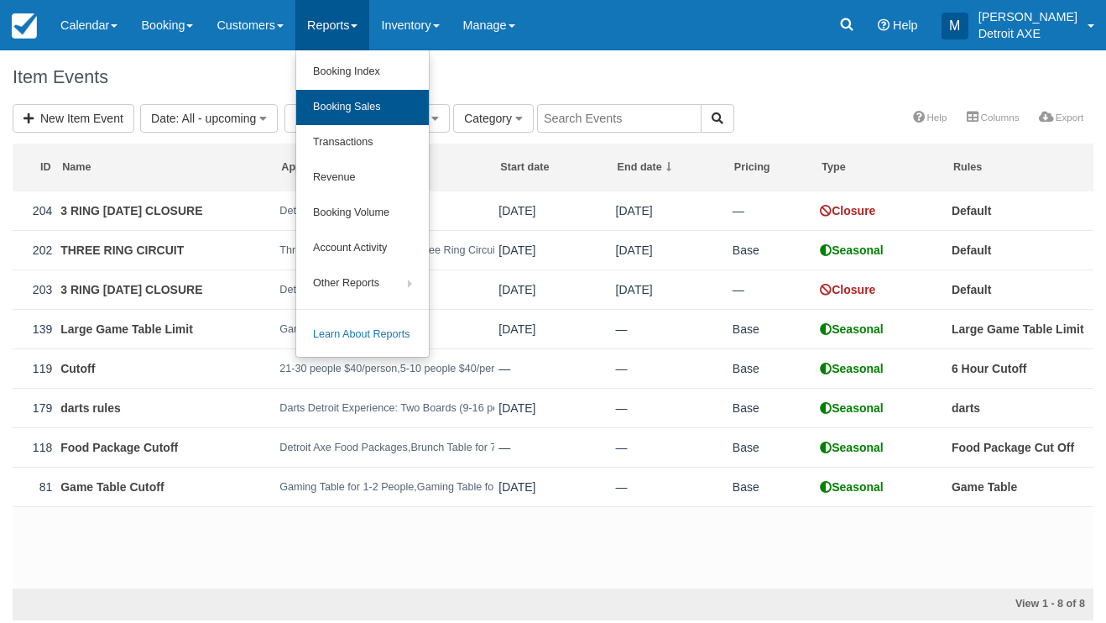
click at [342, 101] on link "Booking Sales" at bounding box center [362, 107] width 133 height 35
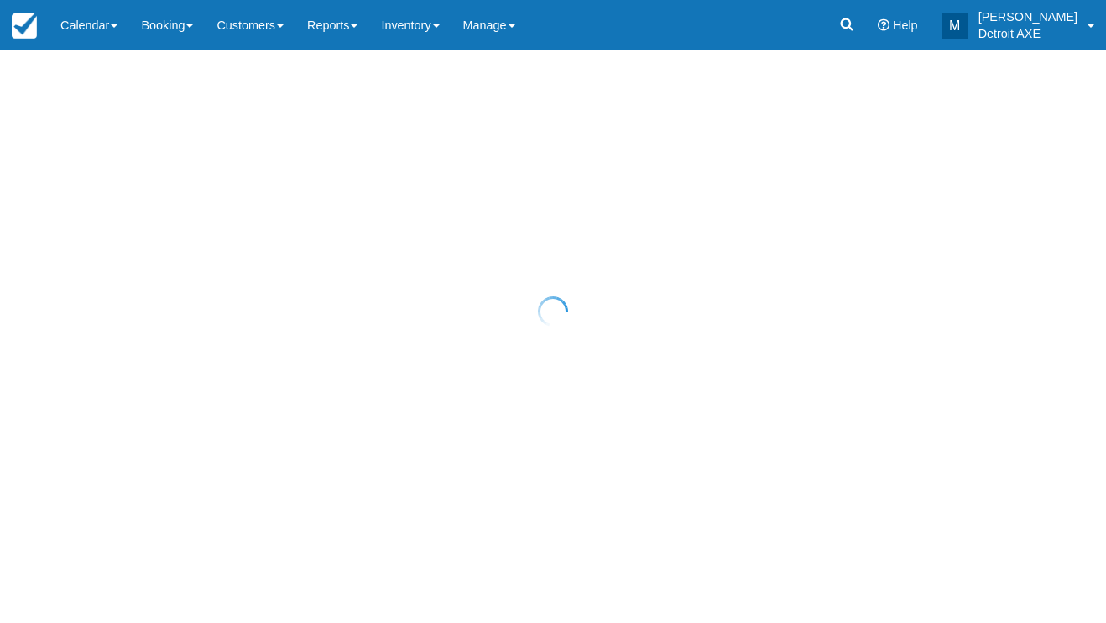
select select "20"
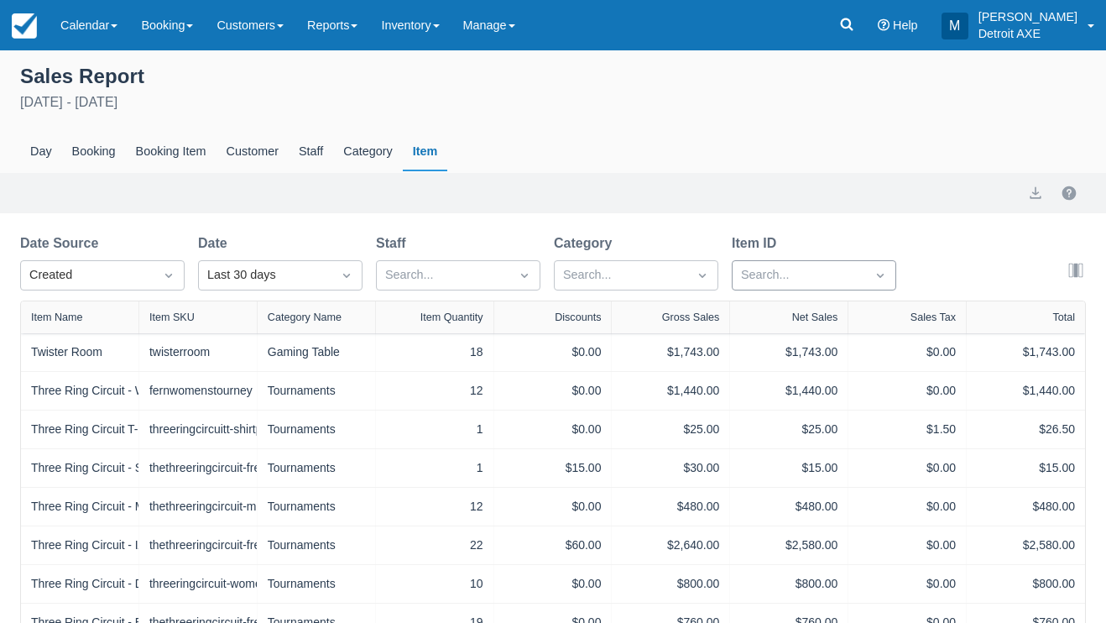
click at [800, 260] on div "Search..." at bounding box center [814, 275] width 164 height 30
click at [890, 129] on div "Sales Report [DATE] - [DATE] Day Booking Booking Item Customer Staff Category I…" at bounding box center [553, 116] width 1106 height 112
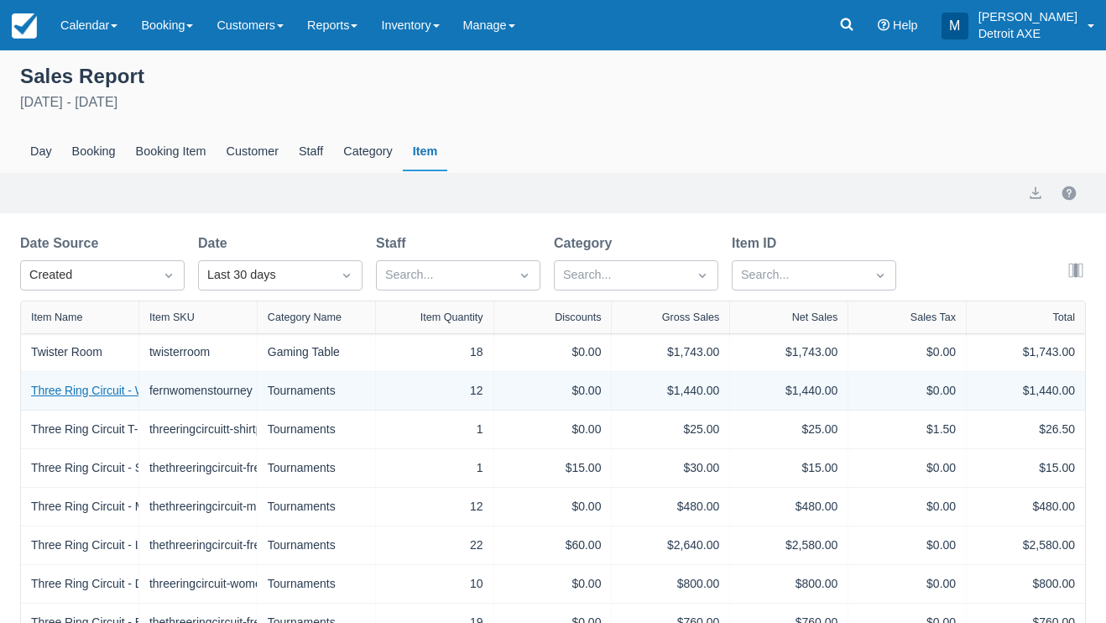
click at [81, 393] on link "Three Ring Circuit - Women's IATF Major: The Fern" at bounding box center [163, 391] width 265 height 18
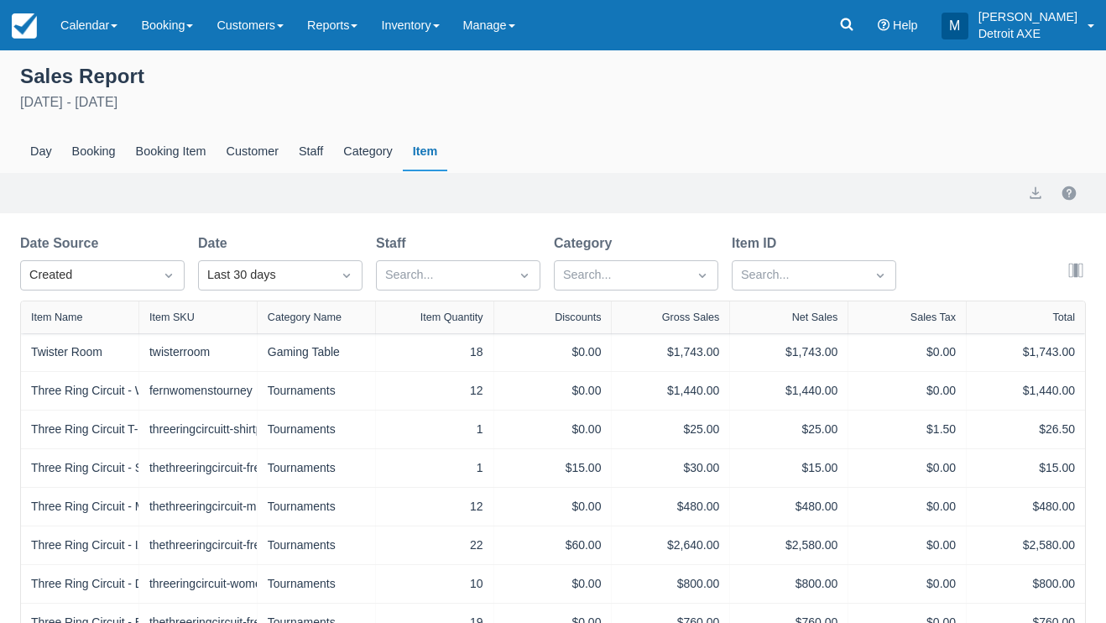
select select "20"
click at [787, 270] on div "Search..." at bounding box center [799, 275] width 116 height 18
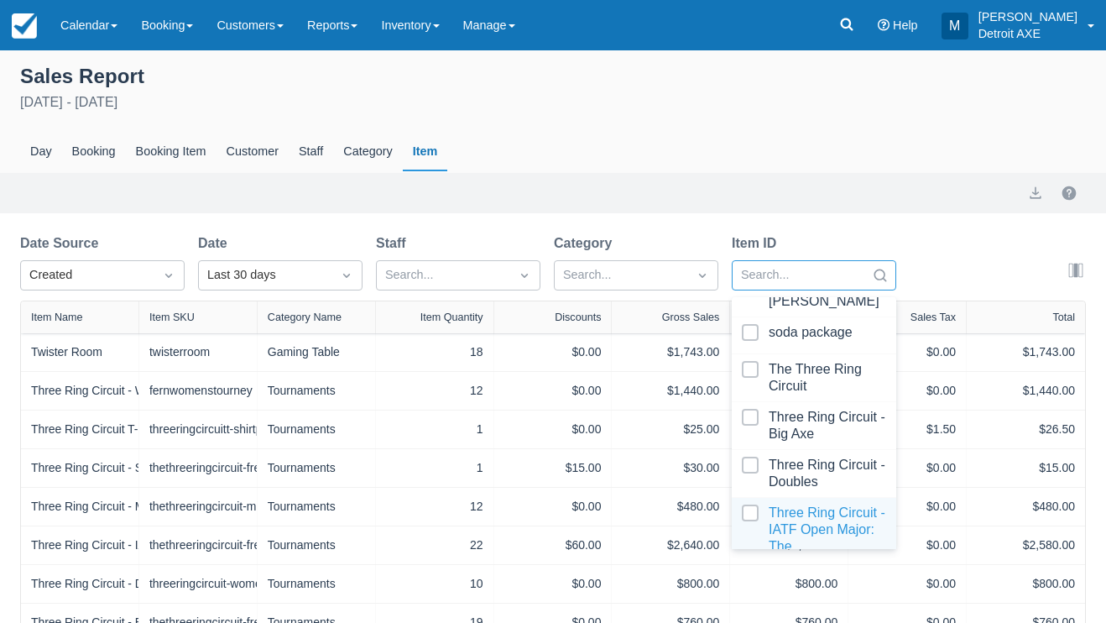
scroll to position [4380, 0]
click at [793, 502] on div at bounding box center [814, 544] width 144 height 84
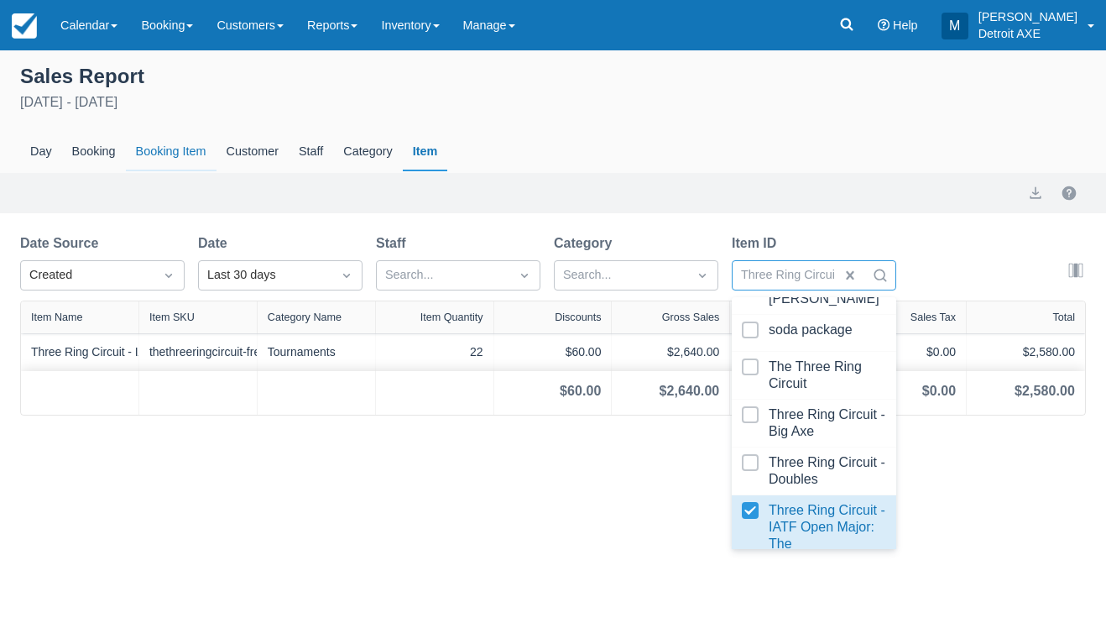
click at [185, 149] on div "Booking Item" at bounding box center [171, 152] width 91 height 39
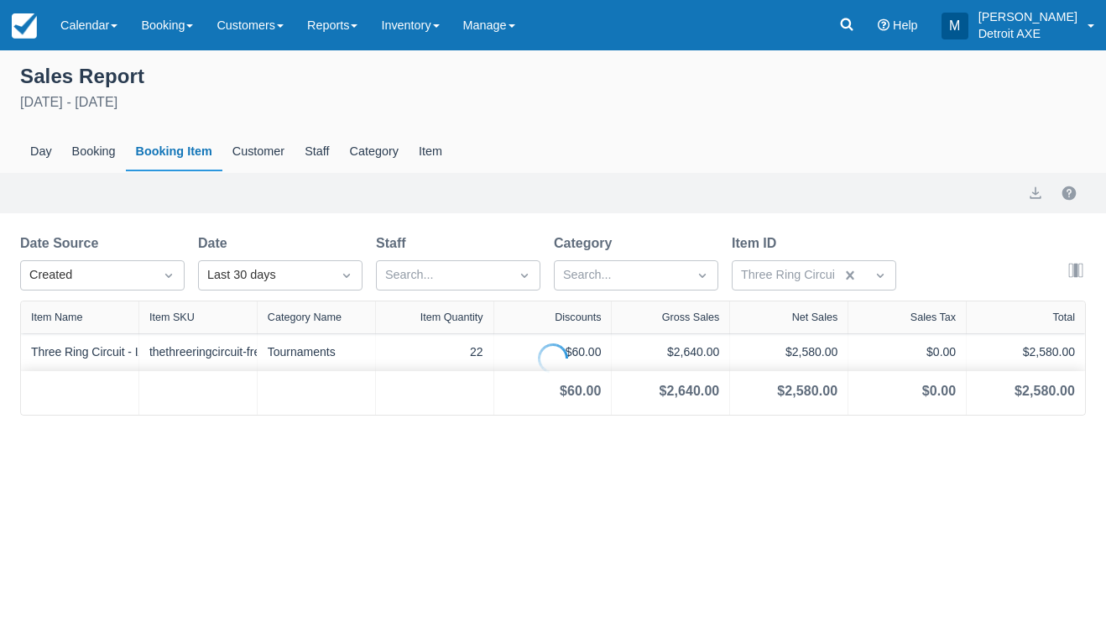
select select "20"
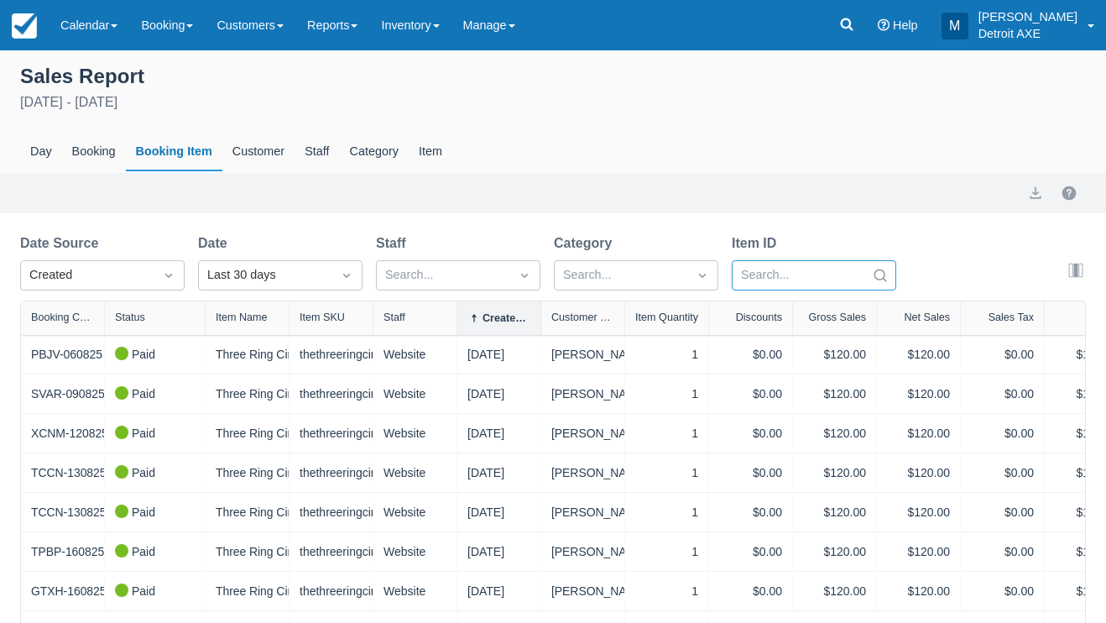
select select "20"
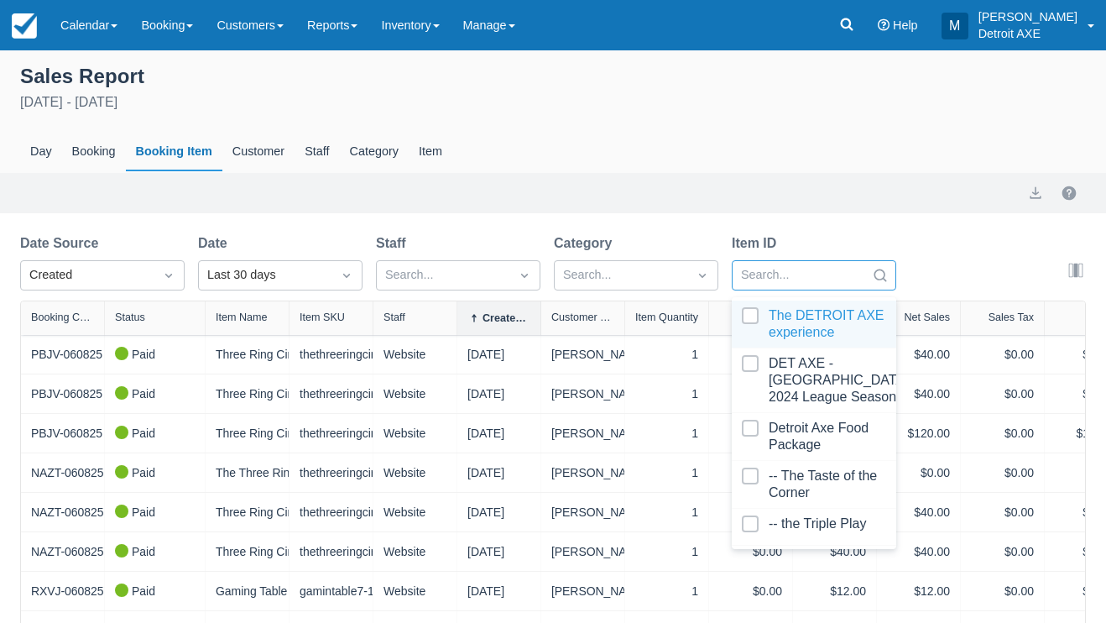
click at [889, 276] on div at bounding box center [880, 274] width 30 height 23
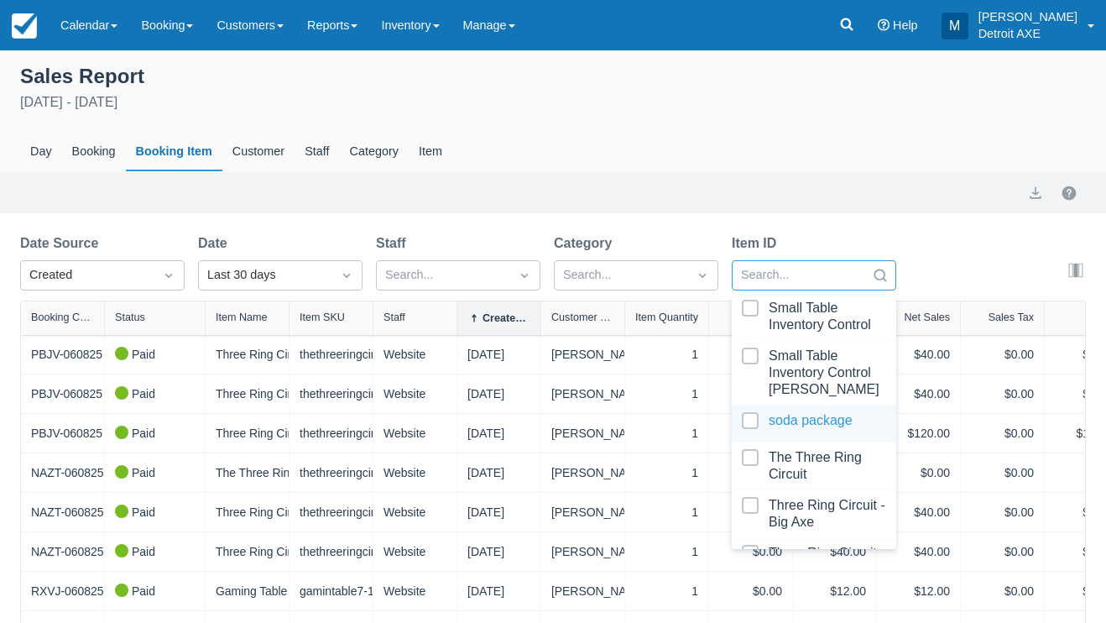
scroll to position [4290, 0]
click at [808, 497] on div at bounding box center [814, 514] width 144 height 34
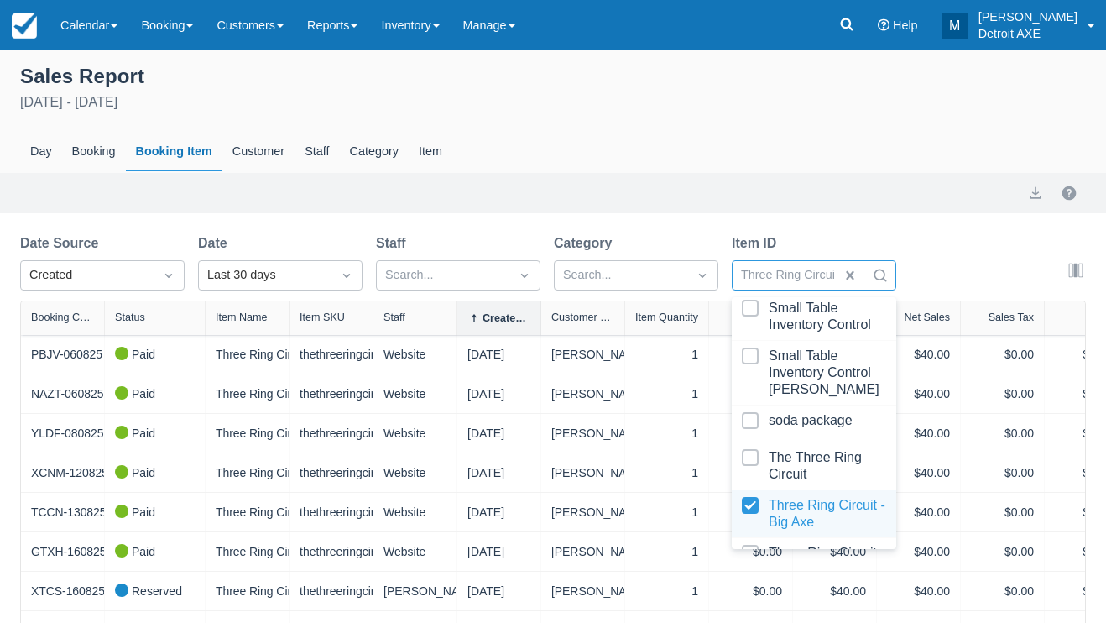
click at [780, 497] on div at bounding box center [814, 514] width 144 height 34
select select "20"
click at [781, 545] on div at bounding box center [814, 562] width 144 height 34
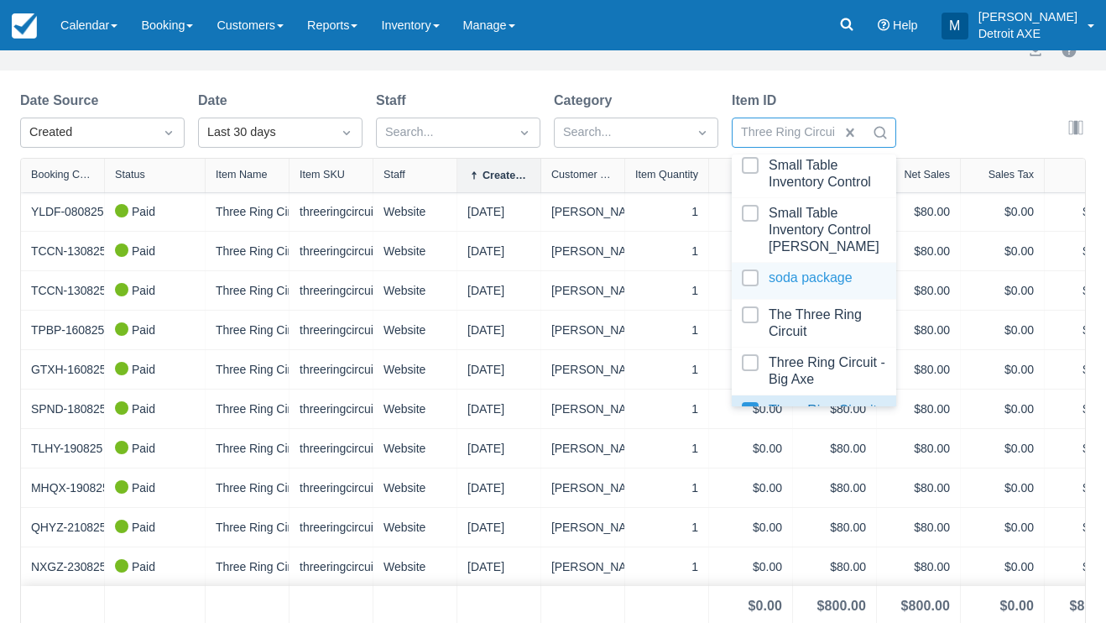
scroll to position [142, 0]
click at [807, 396] on div "Three Ring Circuit - Doubles" at bounding box center [814, 420] width 164 height 48
select select "20"
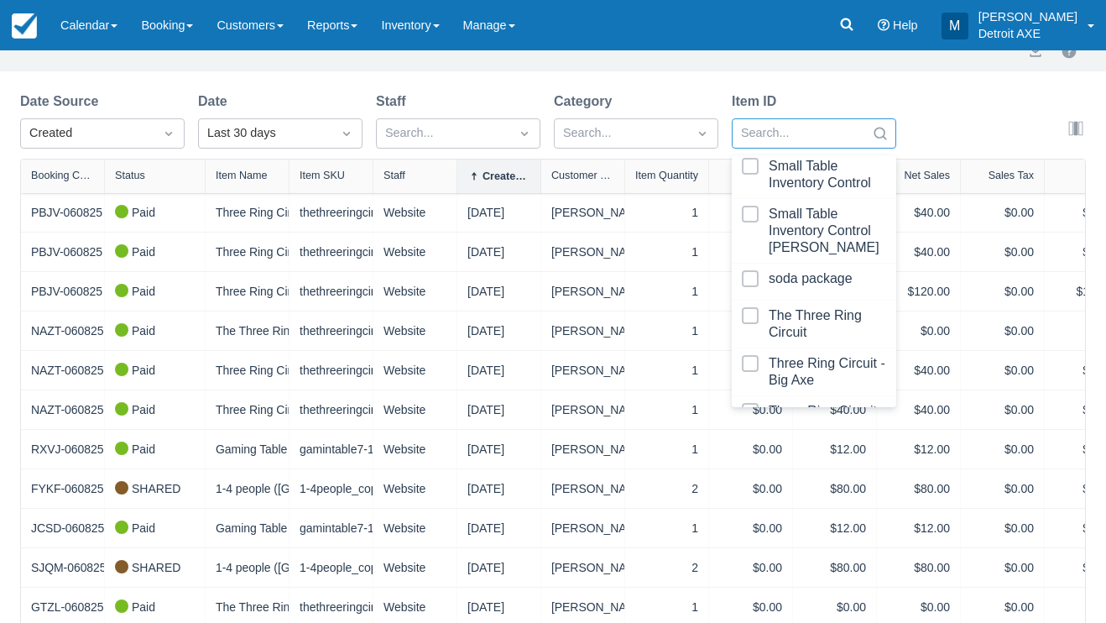
click at [807, 451] on div at bounding box center [814, 493] width 144 height 84
select select "20"
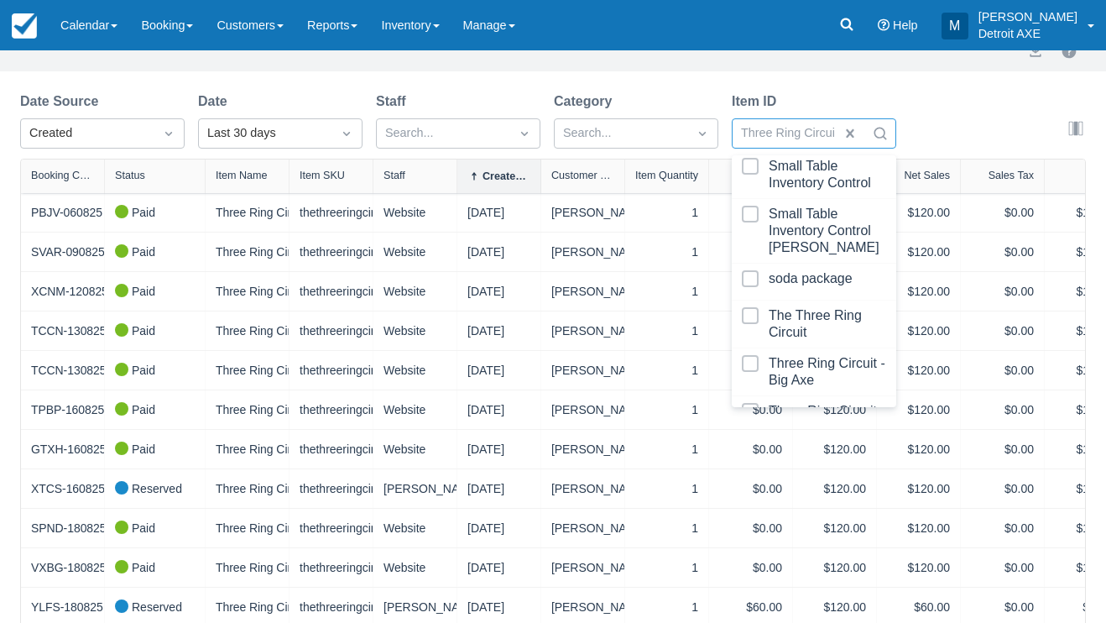
click at [807, 451] on div at bounding box center [814, 493] width 144 height 84
select select "20"
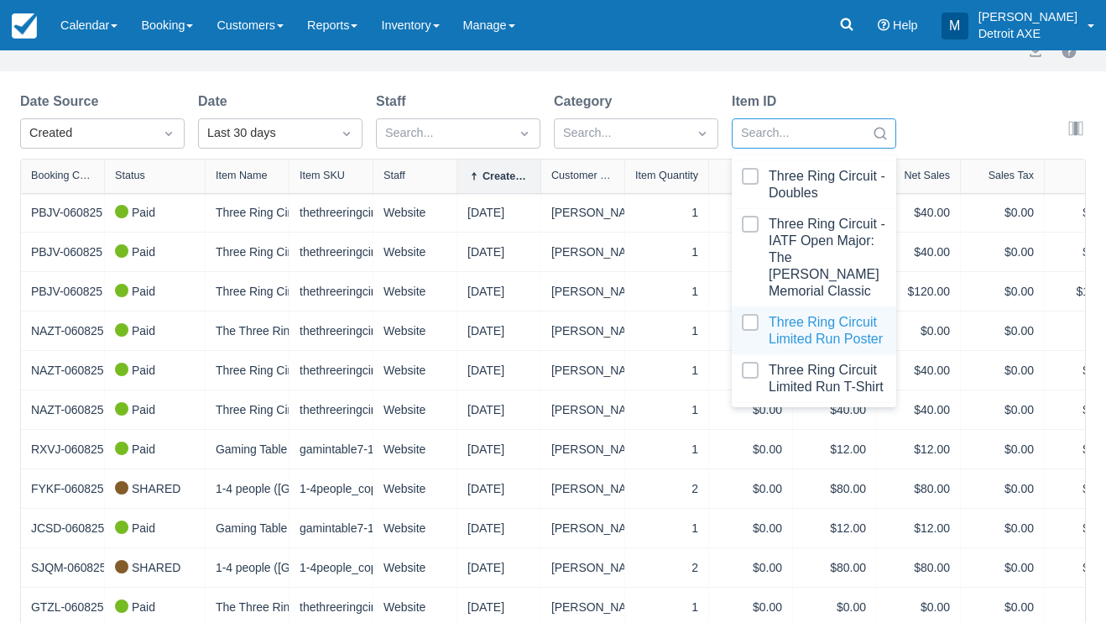
scroll to position [4528, 0]
click at [860, 310] on div at bounding box center [814, 327] width 144 height 34
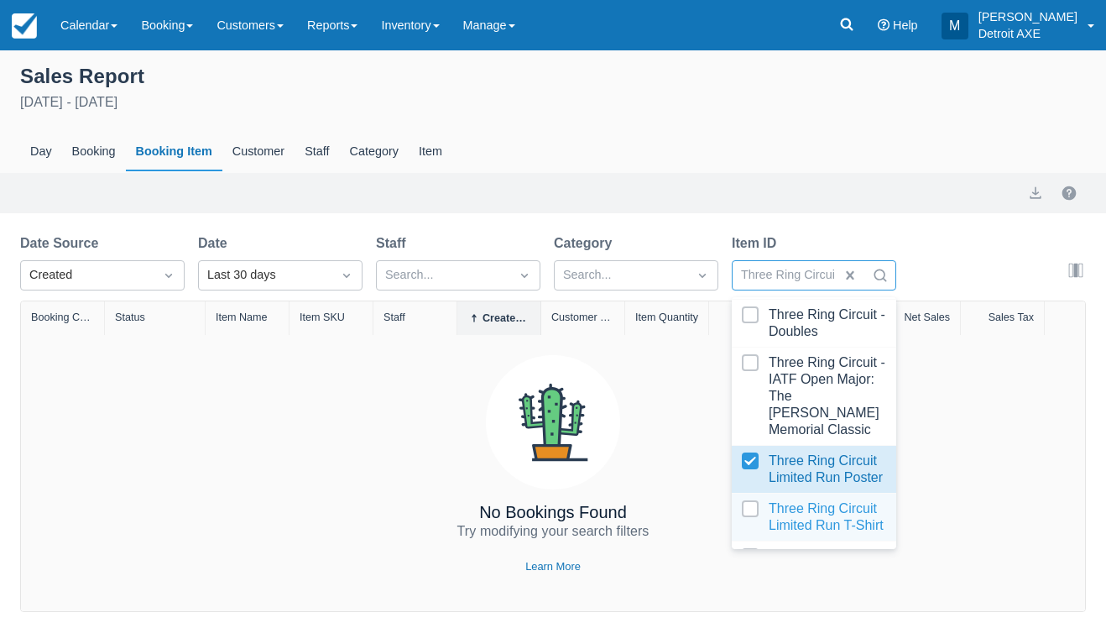
click at [790, 500] on div at bounding box center [814, 517] width 144 height 34
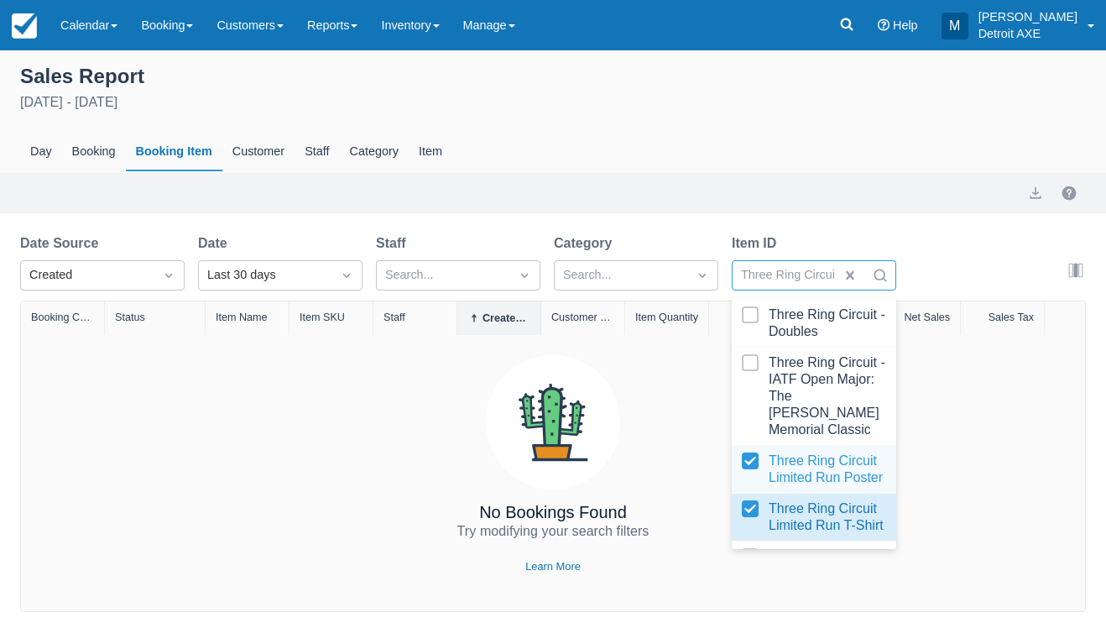
click at [801, 452] on div at bounding box center [814, 469] width 144 height 34
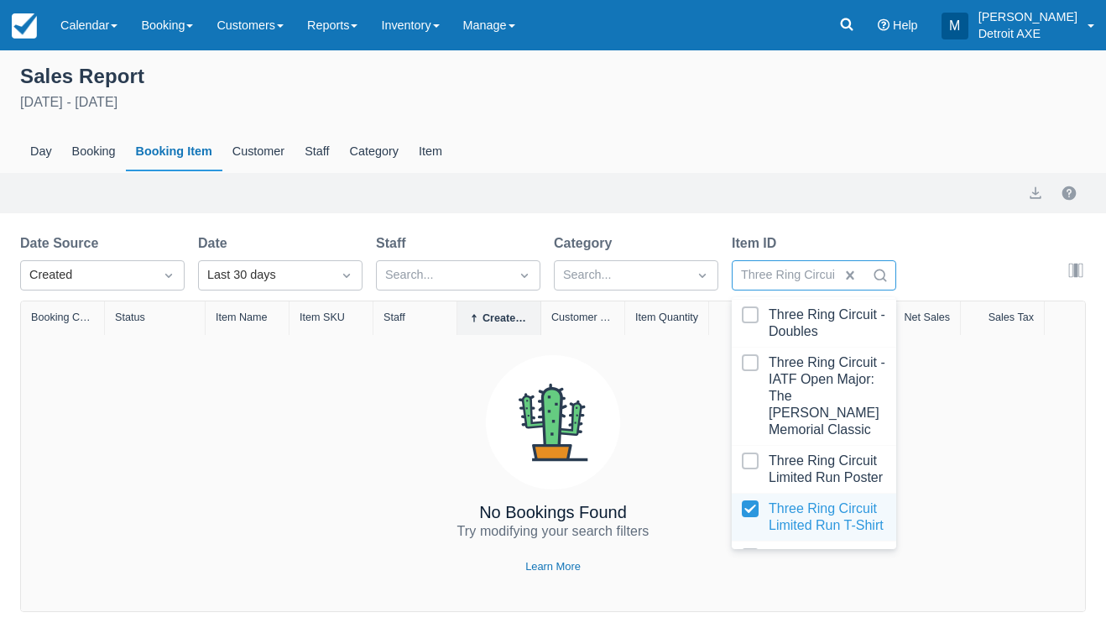
click at [798, 500] on div at bounding box center [814, 517] width 144 height 34
select select "20"
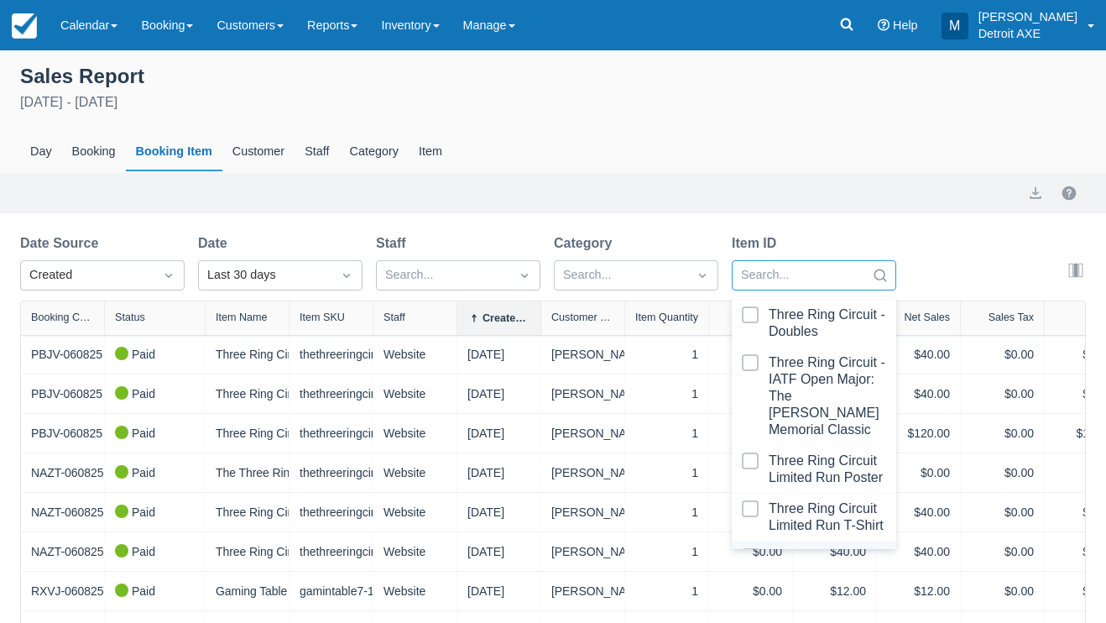
click at [798, 548] on div at bounding box center [814, 565] width 144 height 34
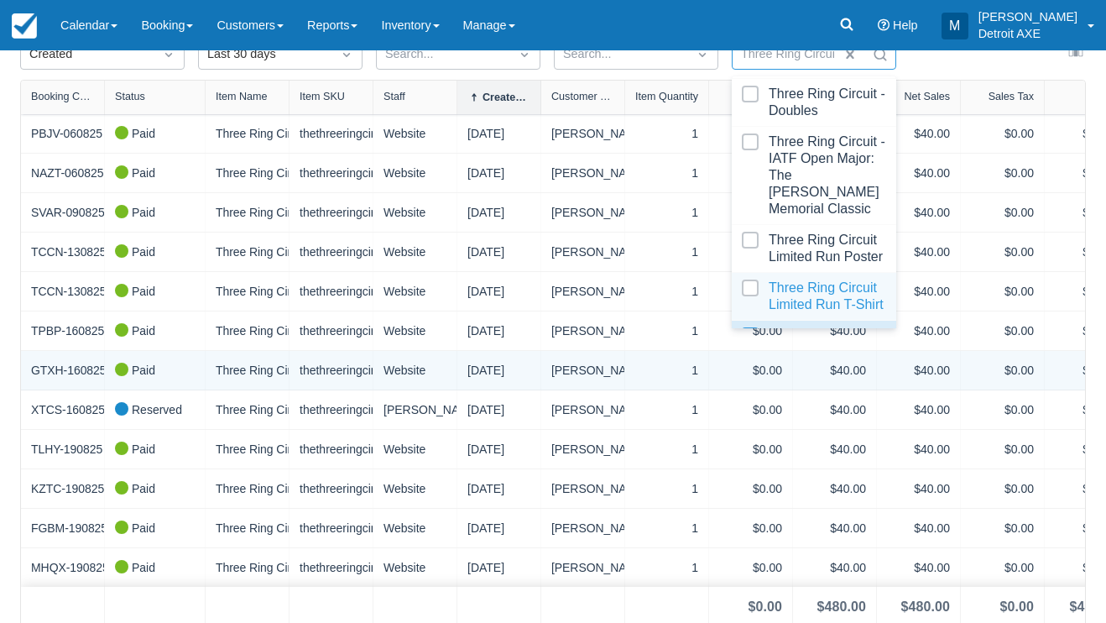
scroll to position [219, 0]
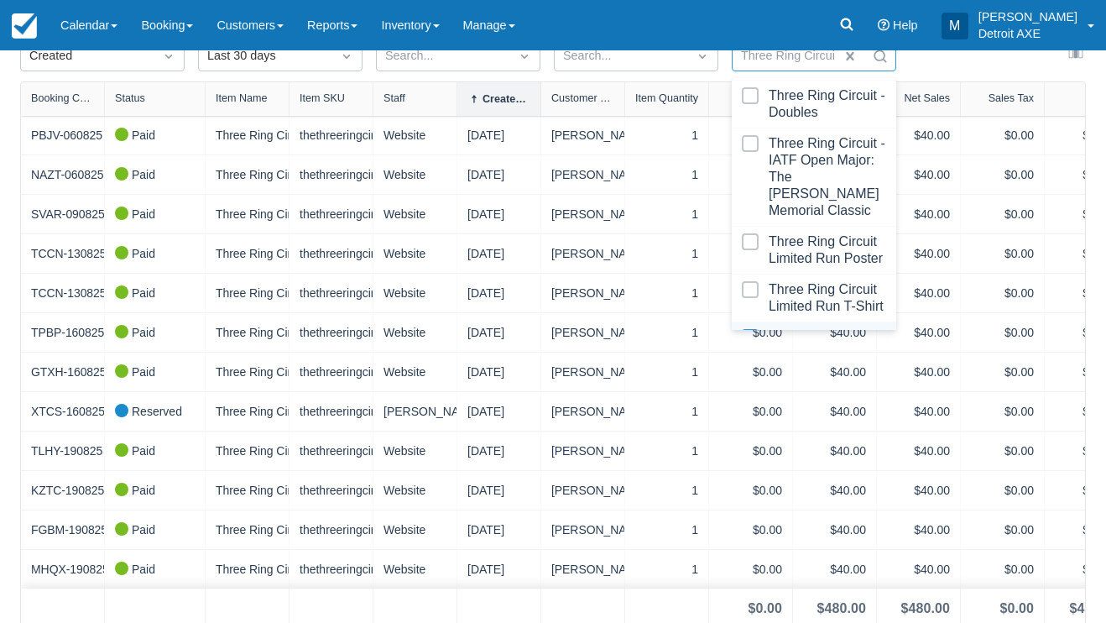
click at [856, 329] on div at bounding box center [814, 346] width 144 height 34
select select "20"
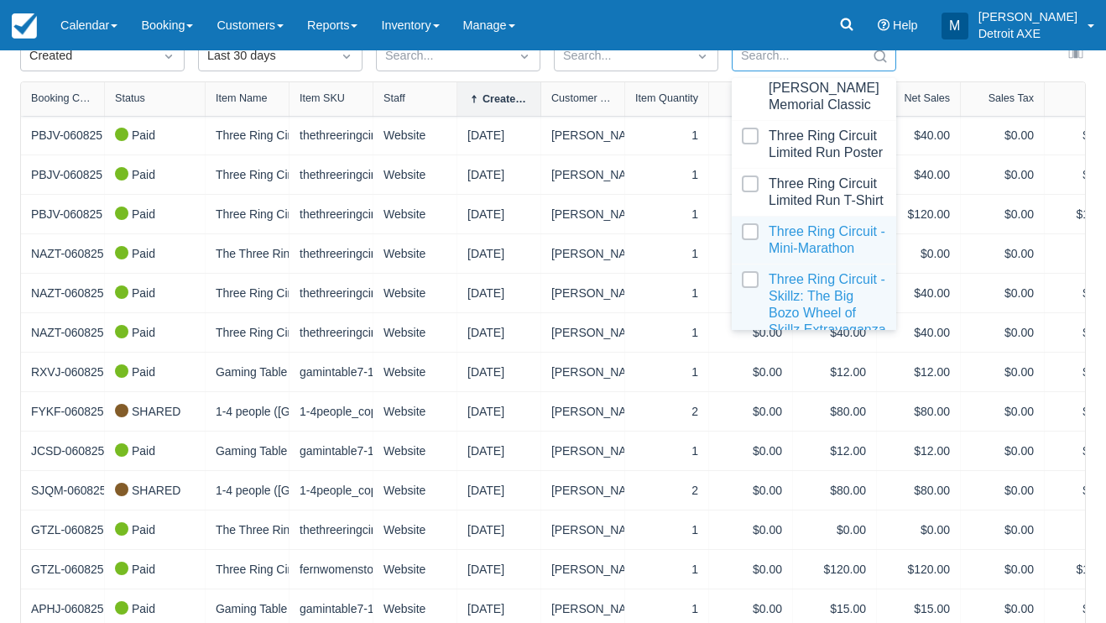
scroll to position [4634, 0]
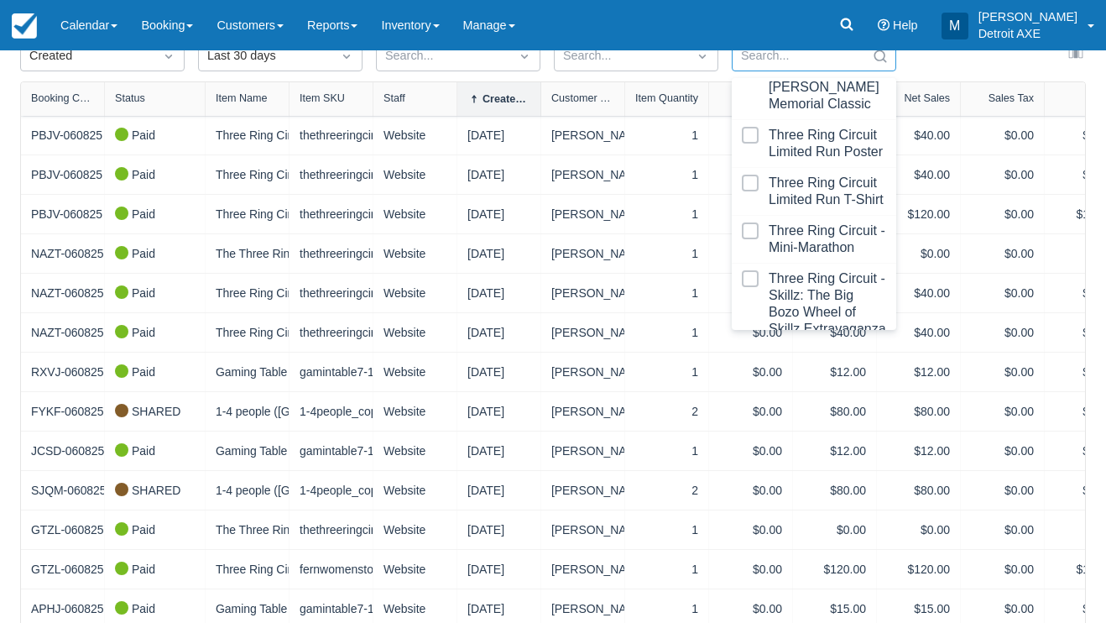
click at [842, 352] on div at bounding box center [814, 385] width 144 height 67
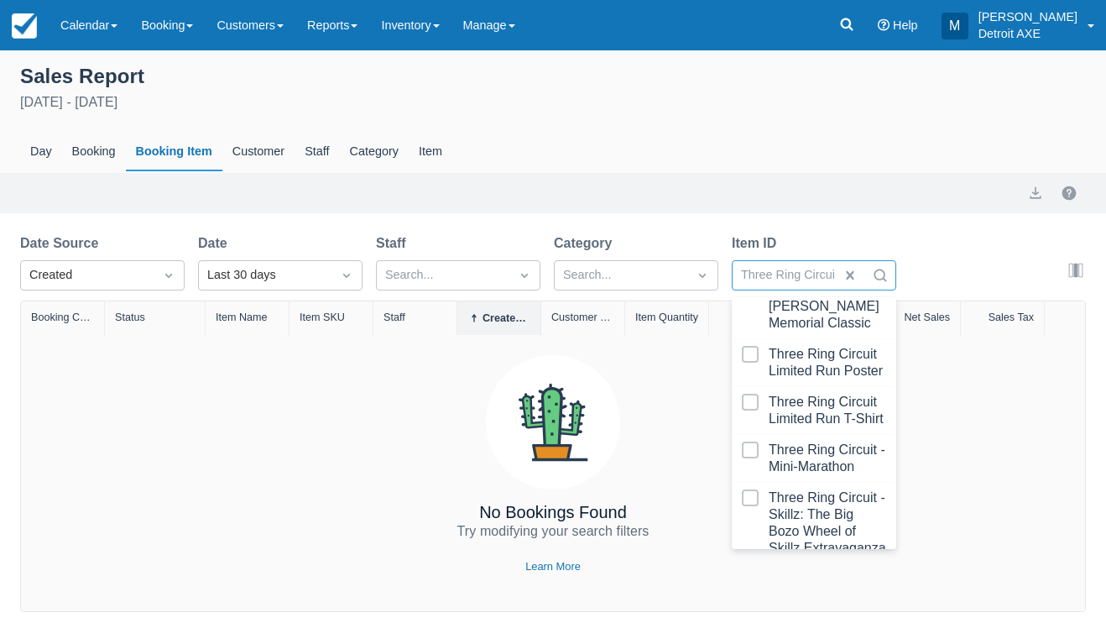
click at [788, 571] on div at bounding box center [814, 604] width 144 height 67
select select "20"
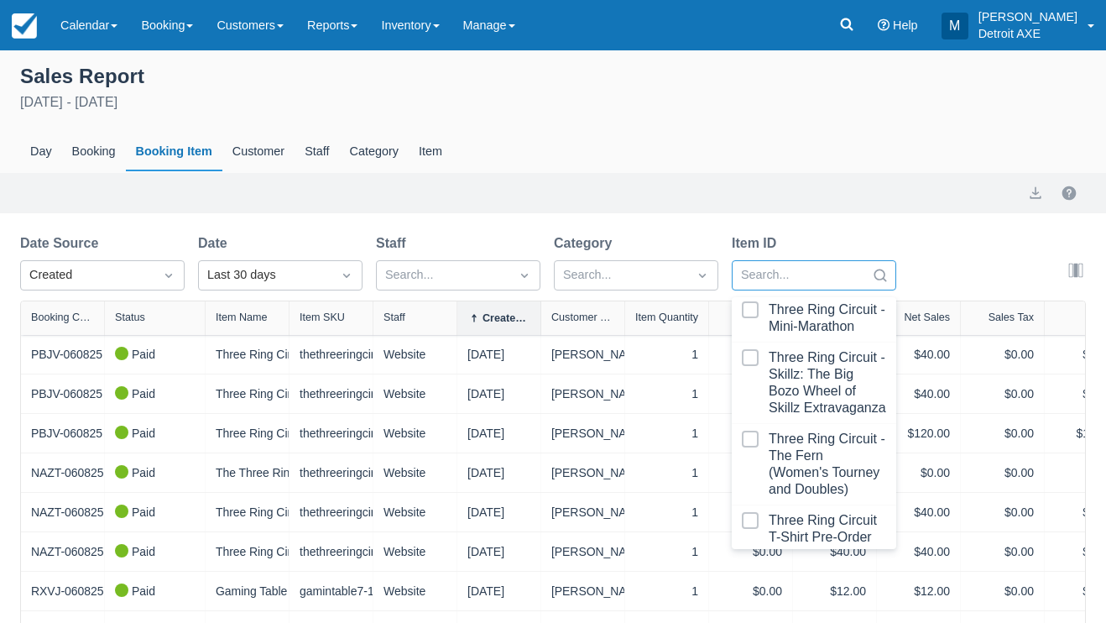
scroll to position [4777, 0]
click at [831, 557] on div at bounding box center [814, 582] width 144 height 50
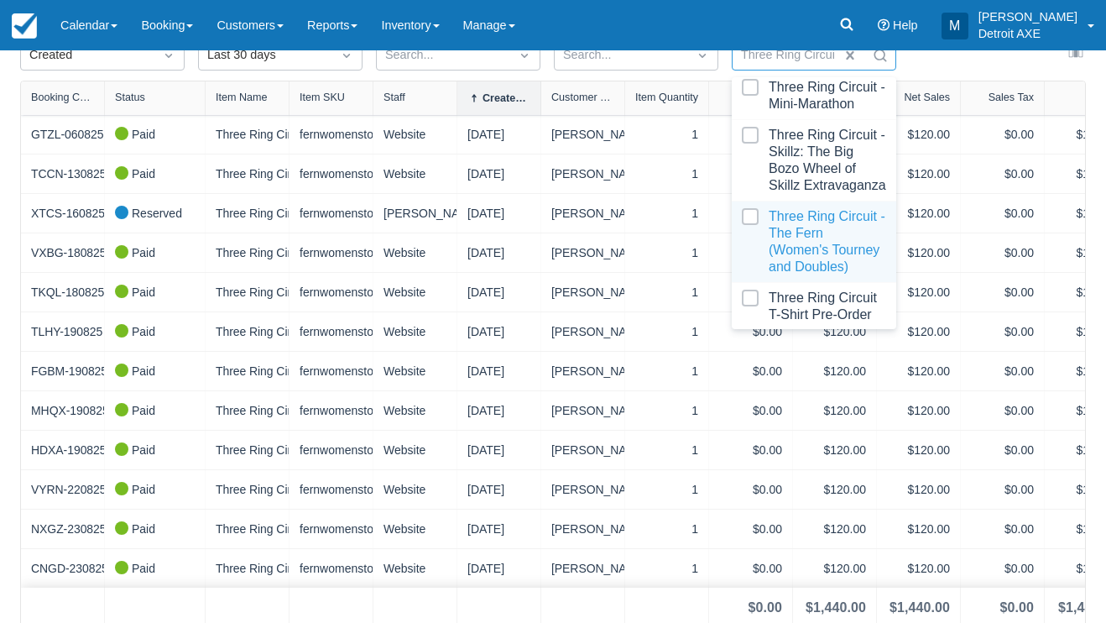
scroll to position [219, 0]
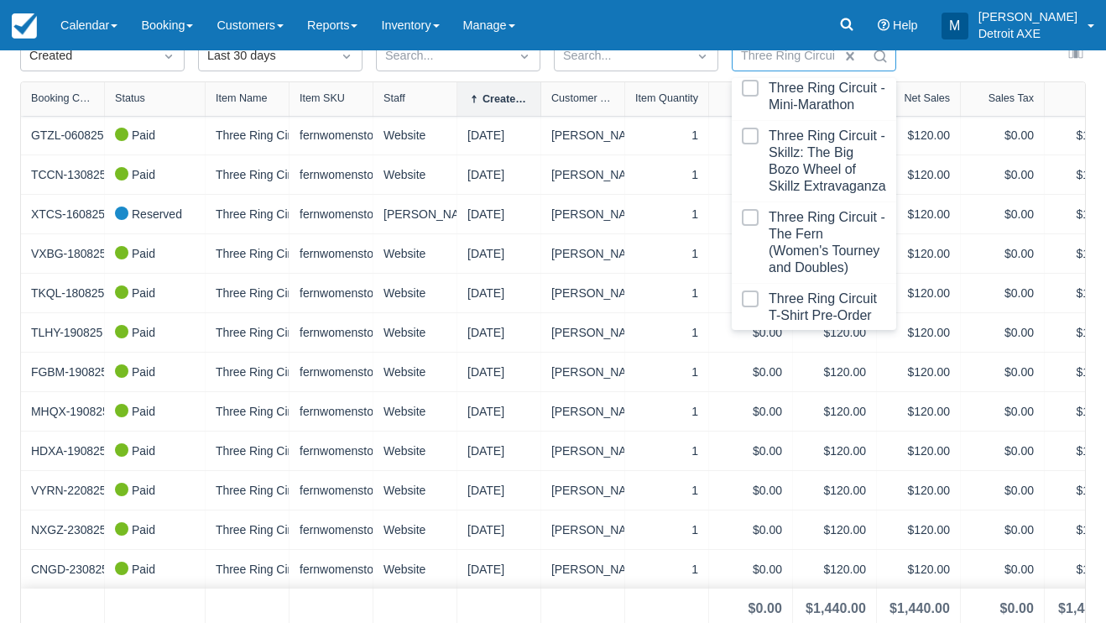
click at [780, 338] on div at bounding box center [814, 363] width 144 height 50
select select "20"
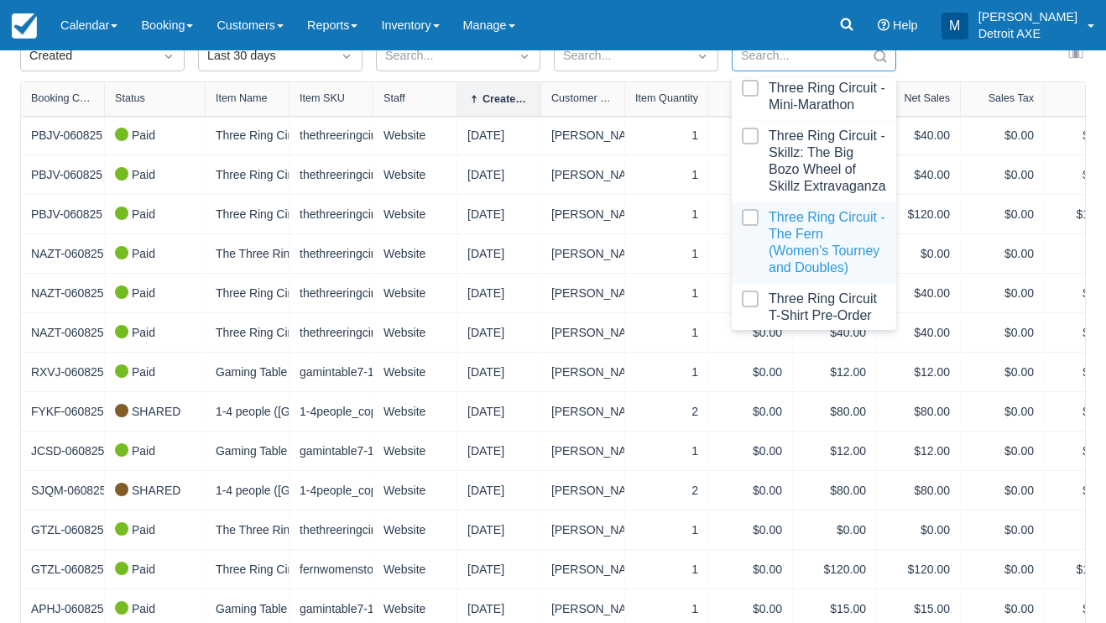
click at [951, 59] on div "Date Source Created Date Last 30 days Staff Search... Category Search... Item I…" at bounding box center [553, 47] width 1066 height 67
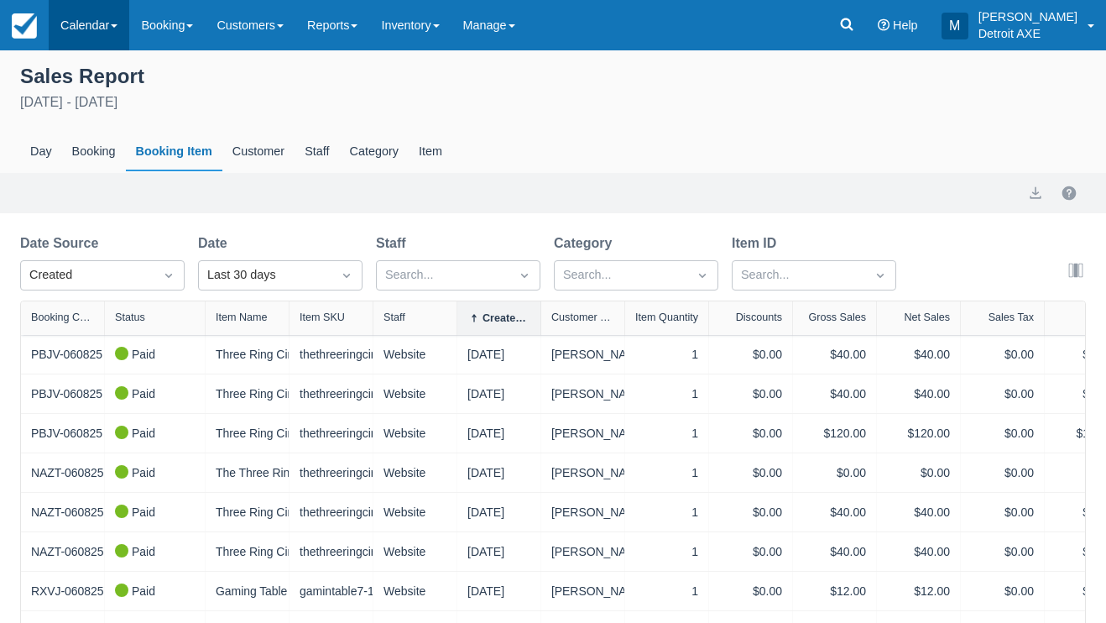
click at [91, 26] on link "Calendar" at bounding box center [89, 25] width 81 height 50
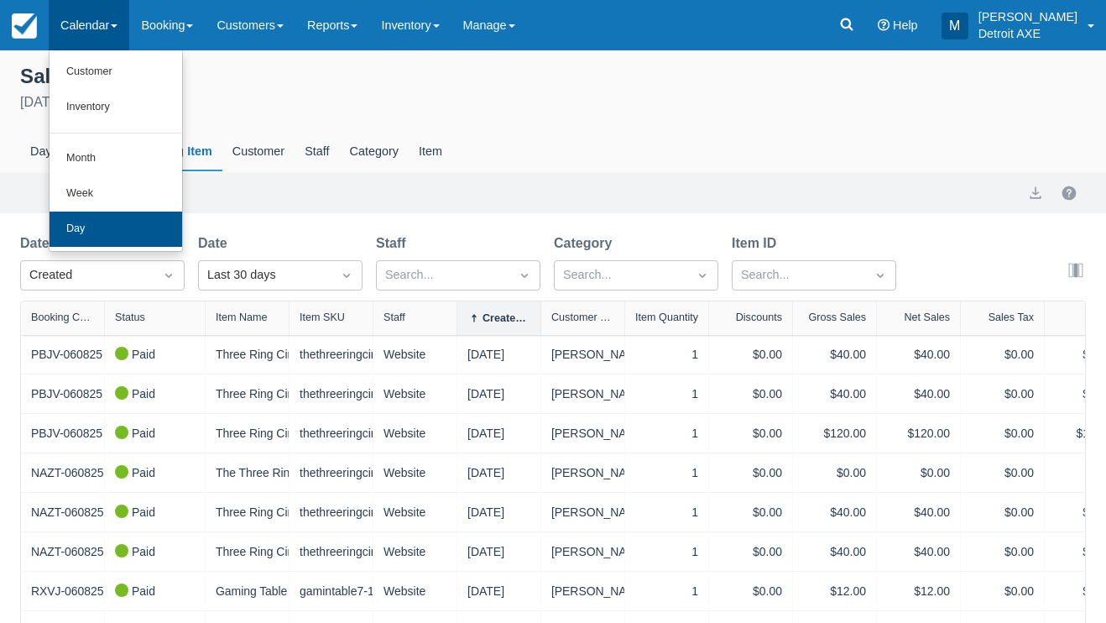
click at [102, 216] on link "Day" at bounding box center [116, 228] width 133 height 35
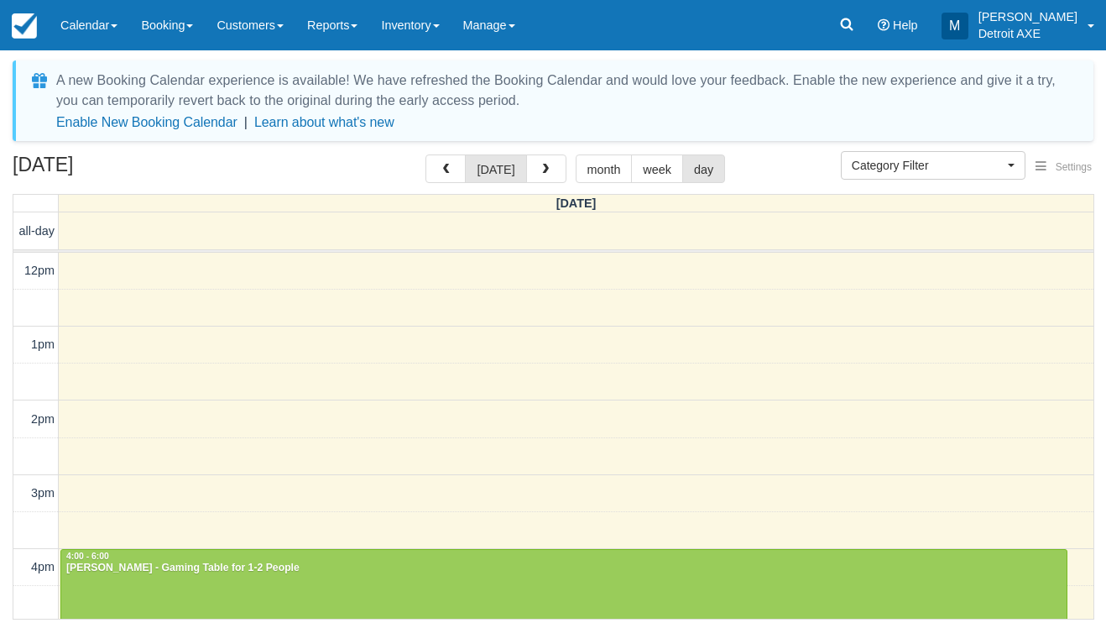
select select
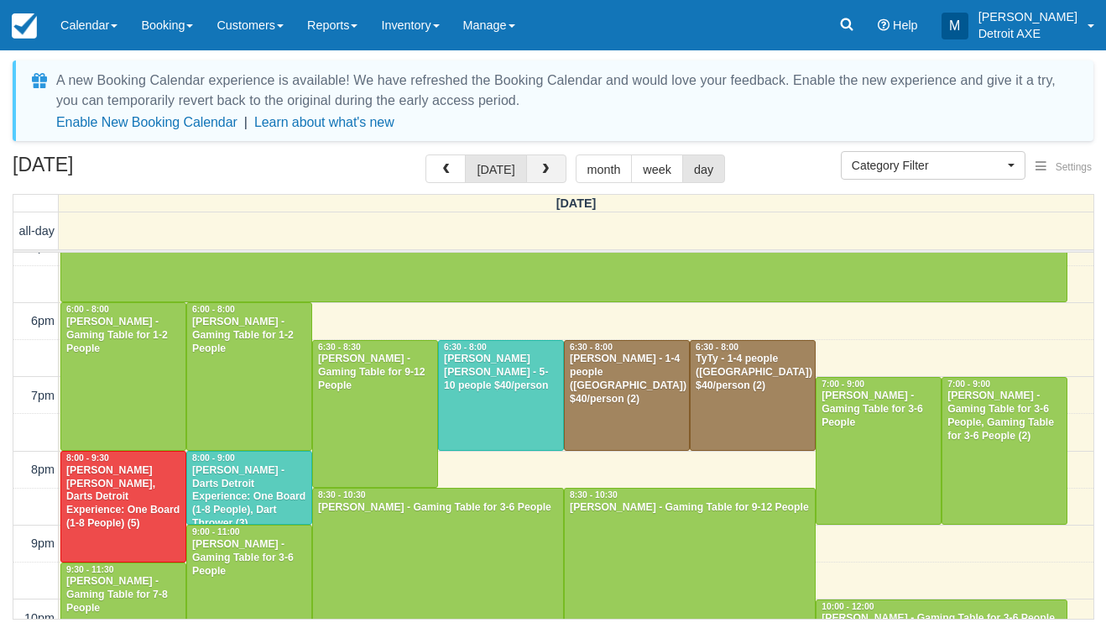
click at [549, 170] on button "button" at bounding box center [546, 168] width 40 height 29
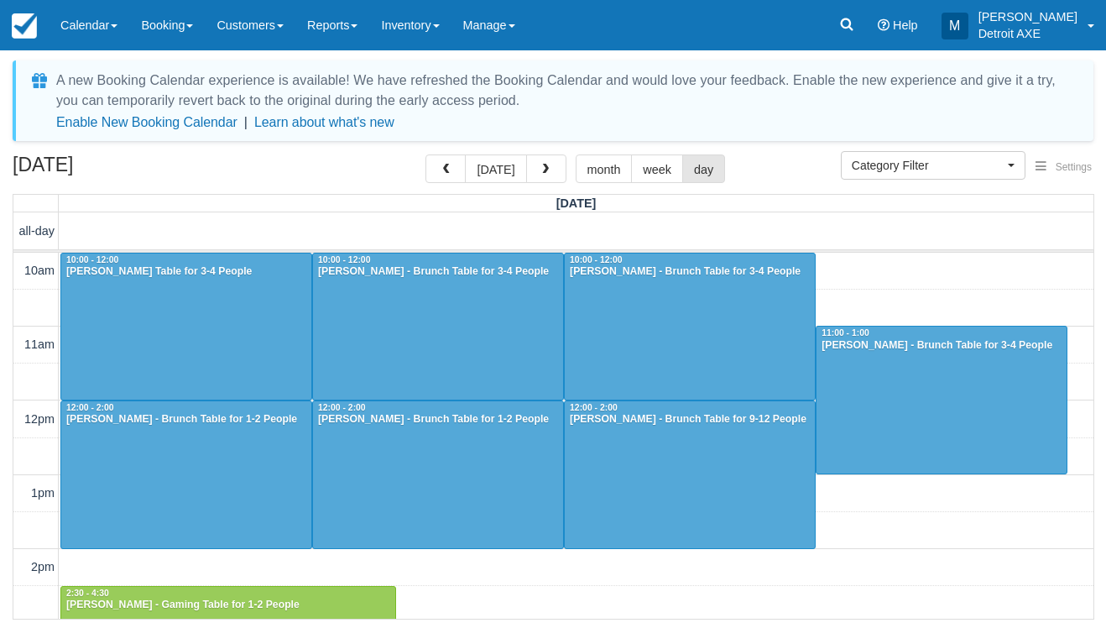
scroll to position [446, 0]
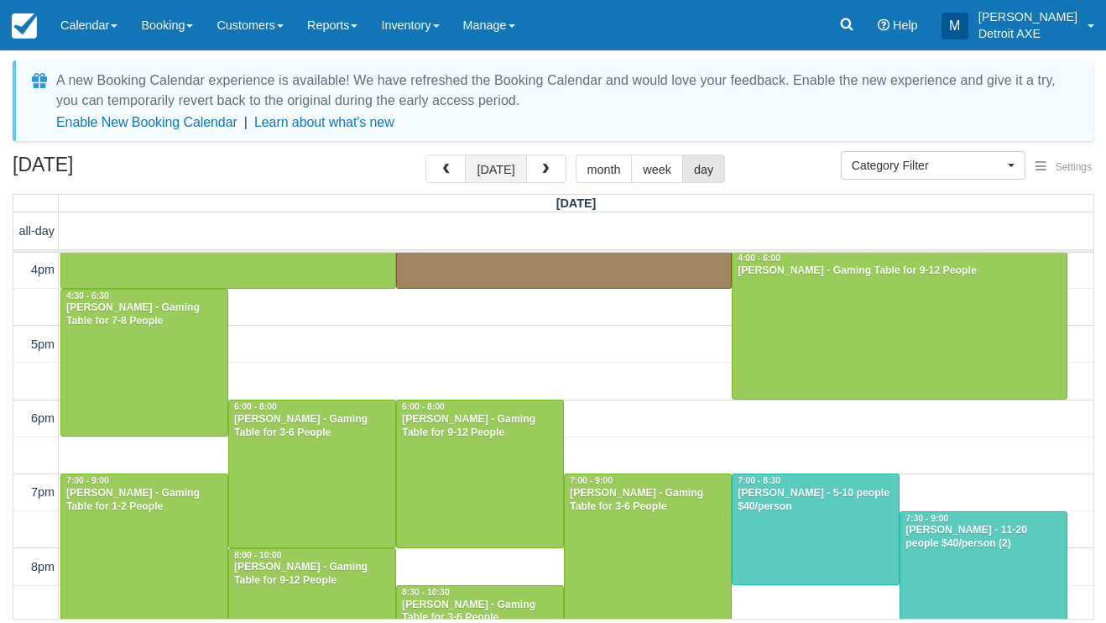
click at [490, 166] on button "today" at bounding box center [495, 168] width 61 height 29
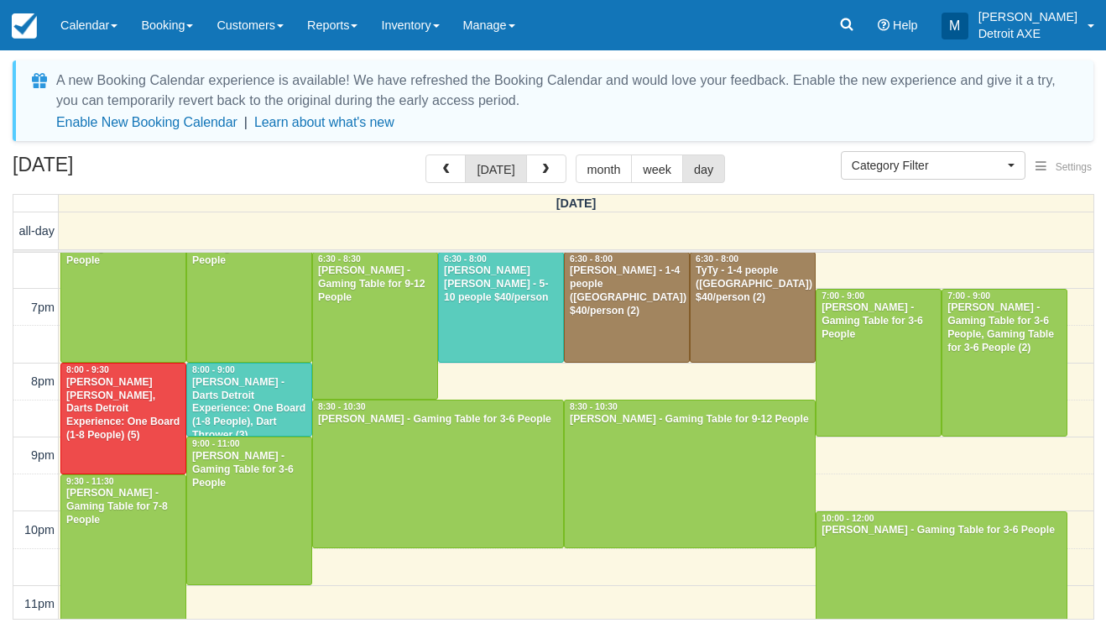
scroll to position [470, 0]
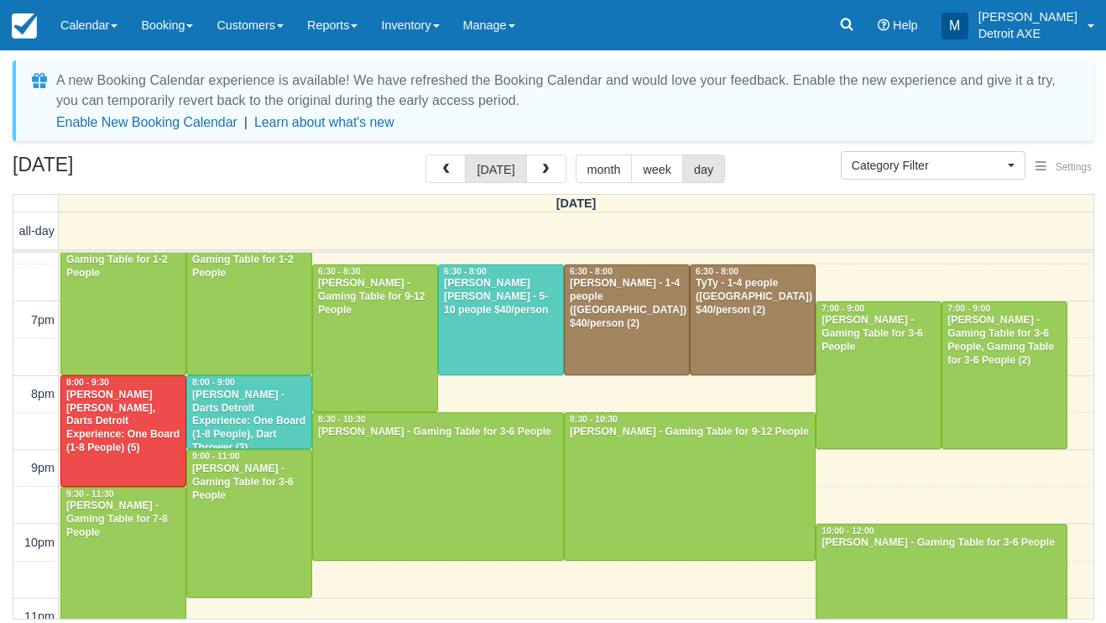
click at [508, 321] on div at bounding box center [501, 320] width 124 height 110
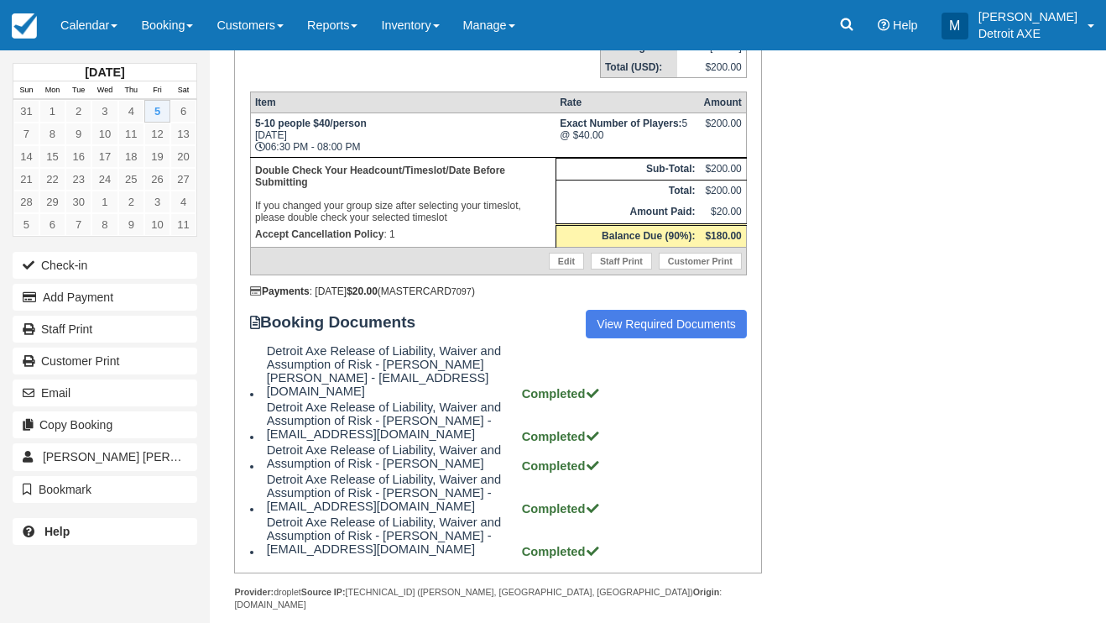
scroll to position [299, 0]
click at [114, 28] on span at bounding box center [114, 25] width 7 height 3
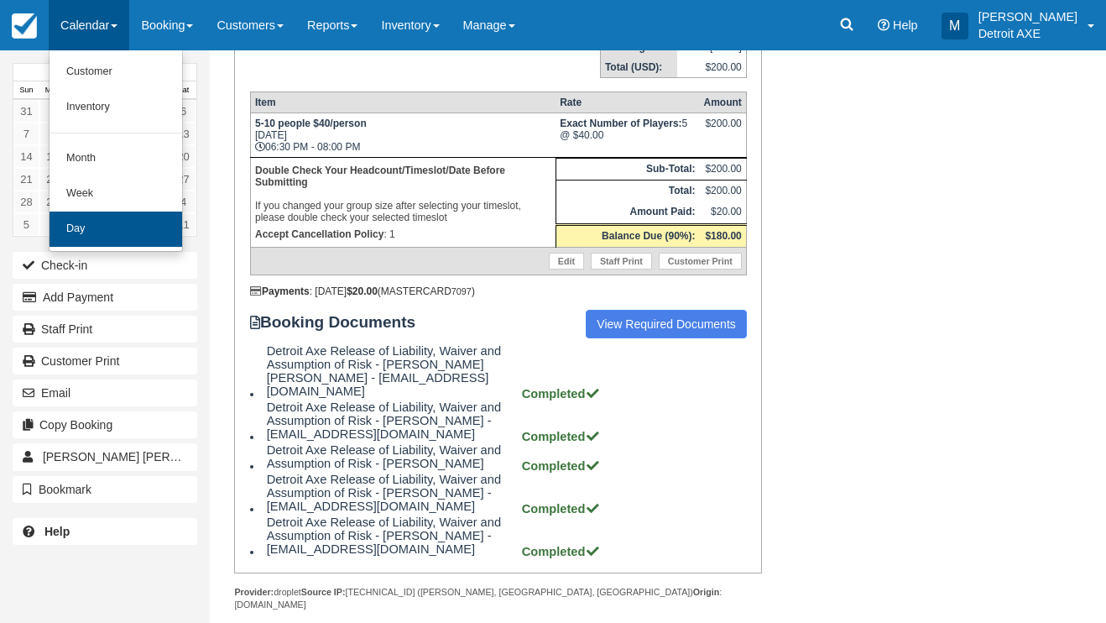
click at [158, 222] on link "Day" at bounding box center [116, 228] width 133 height 35
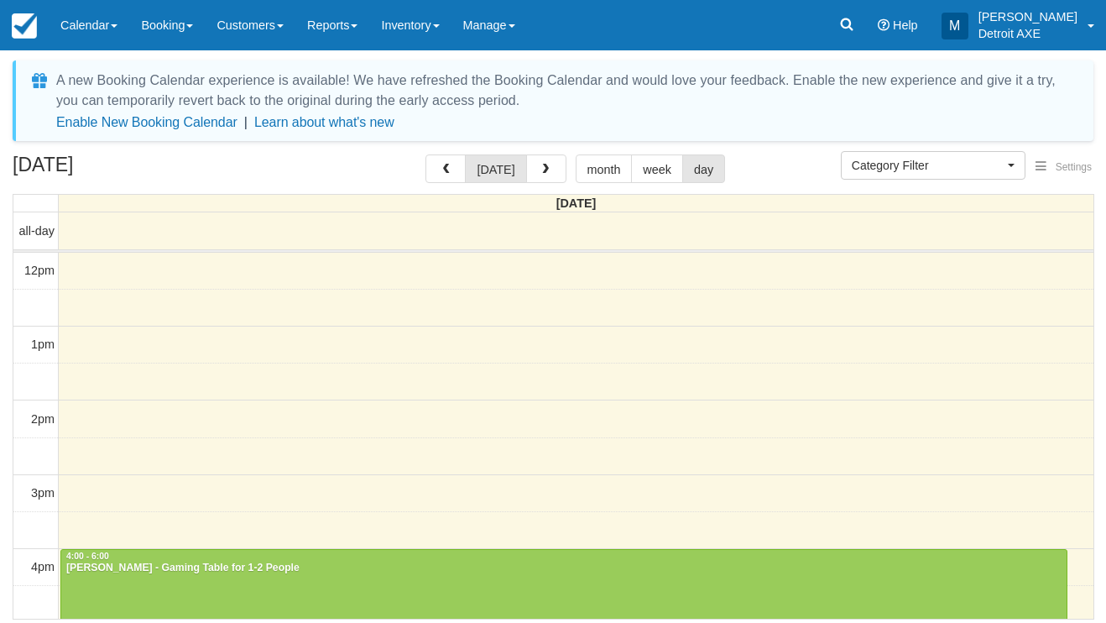
select select
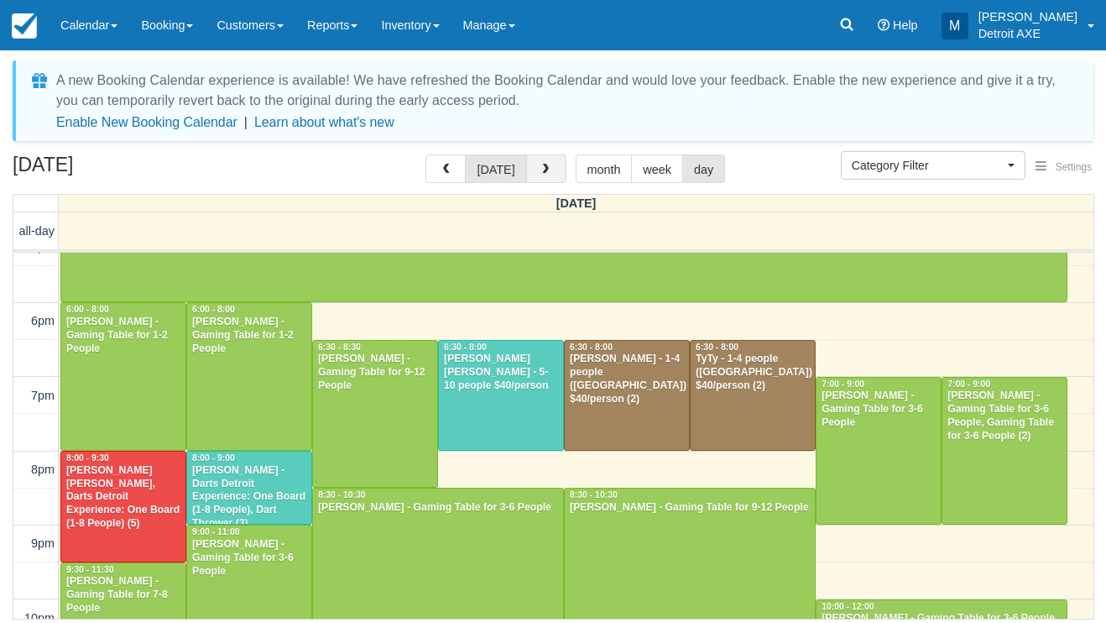
click at [545, 166] on span "button" at bounding box center [546, 170] width 12 height 12
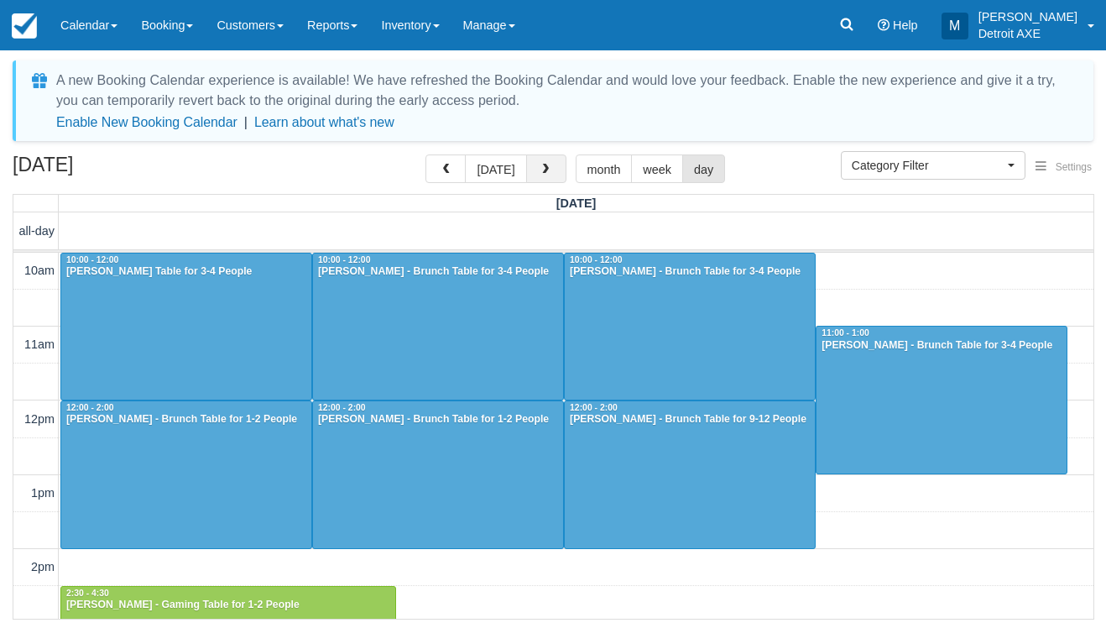
click at [549, 160] on button "button" at bounding box center [546, 168] width 40 height 29
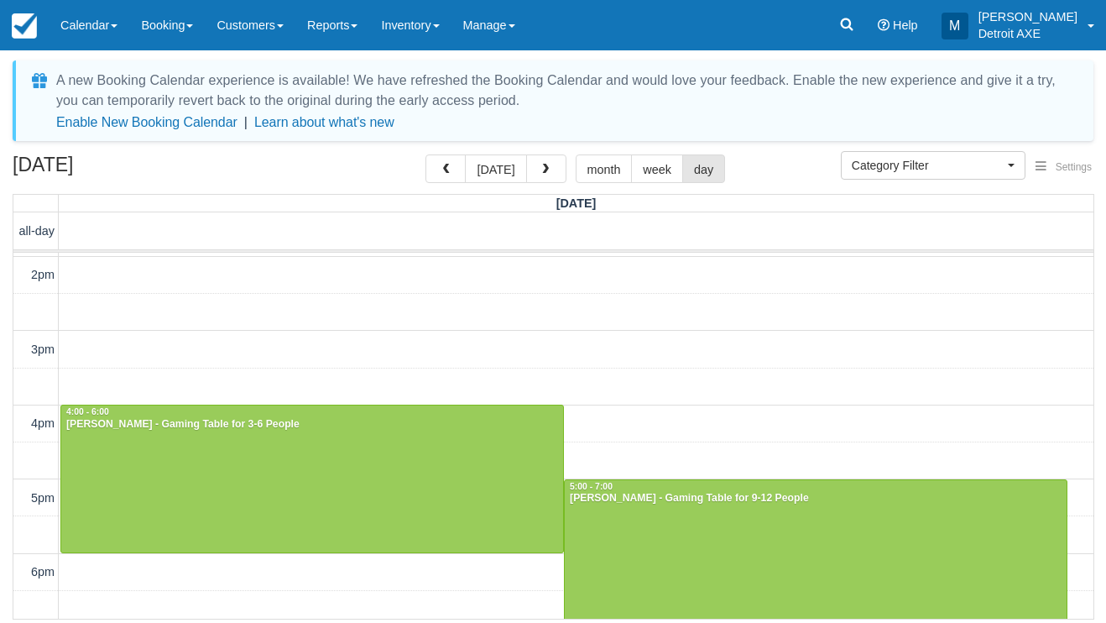
scroll to position [266, 0]
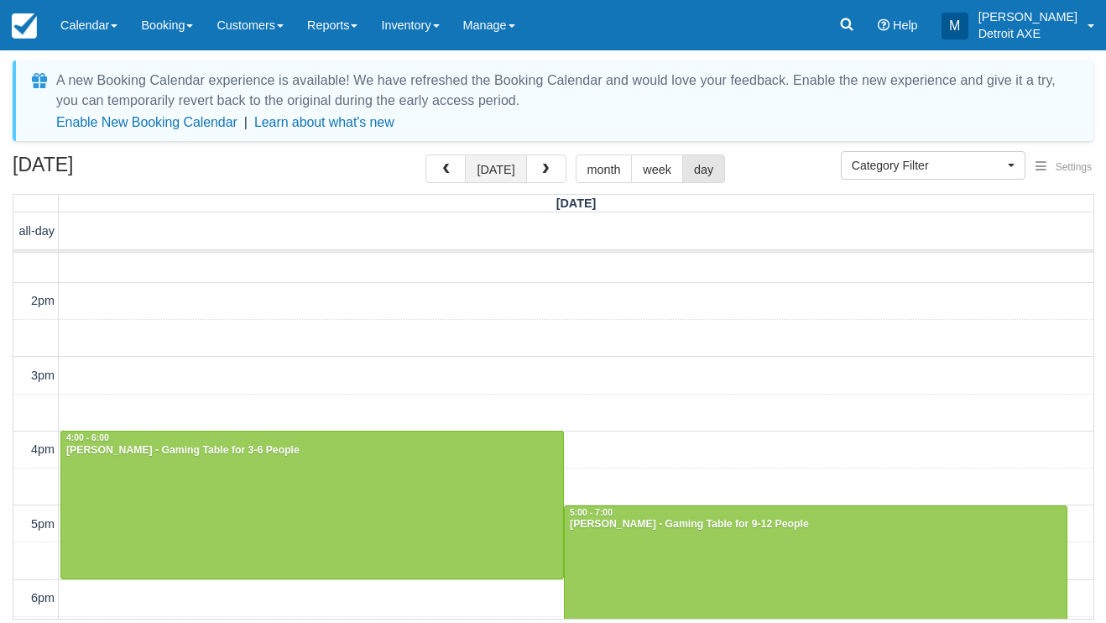
click at [497, 164] on button "today" at bounding box center [495, 168] width 61 height 29
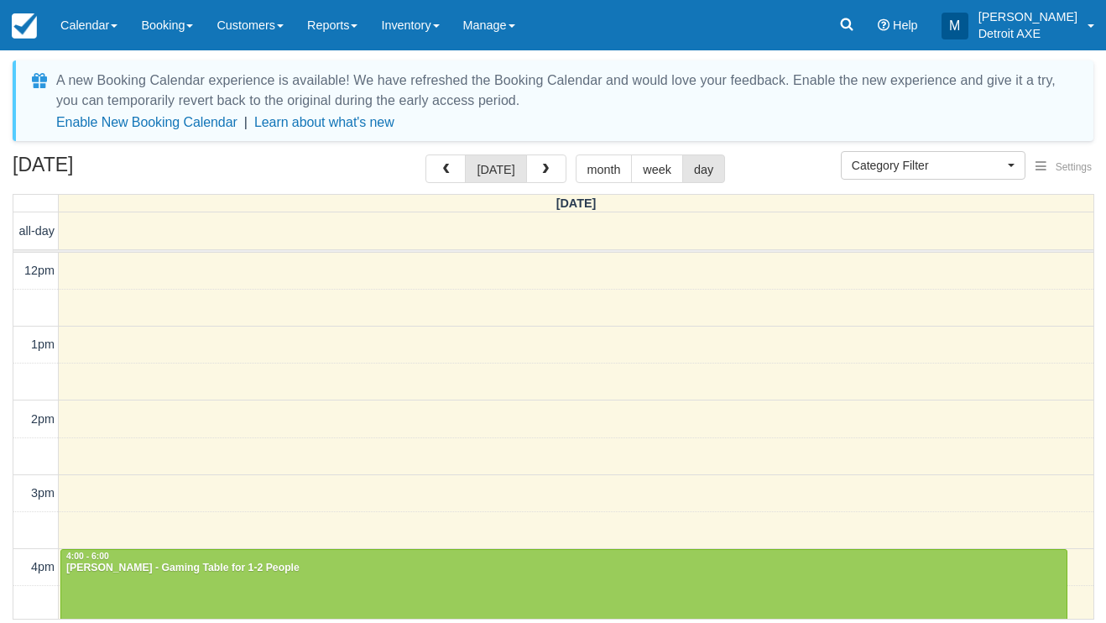
scroll to position [523, 0]
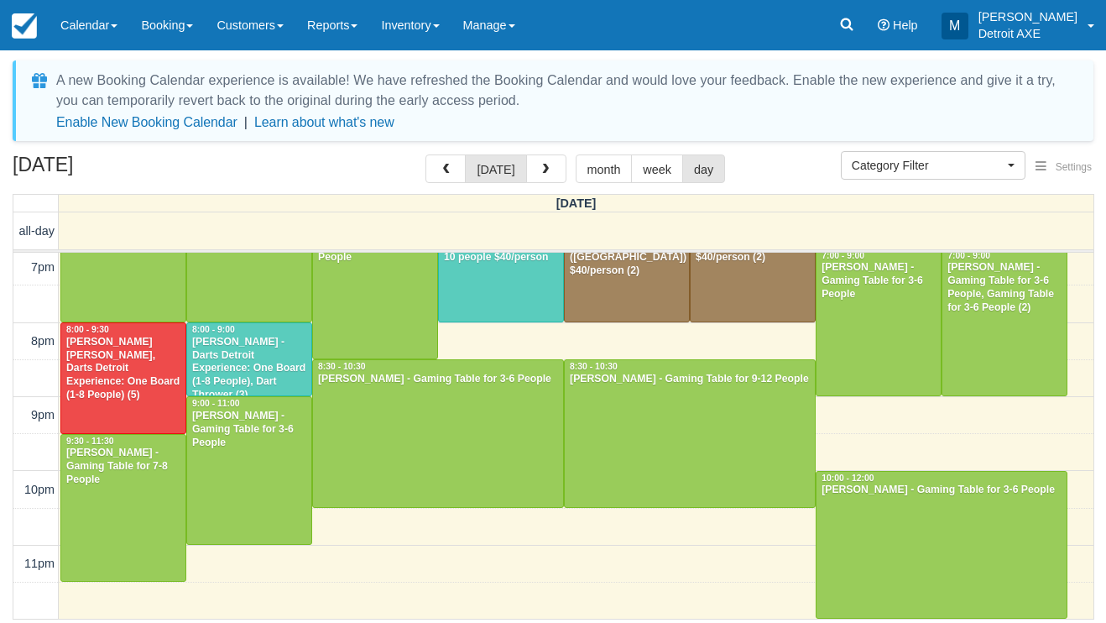
click at [241, 362] on div "David McKelvie - Darts Detroit Experience: One Board (1-8 People), Dart Thrower…" at bounding box center [249, 369] width 116 height 66
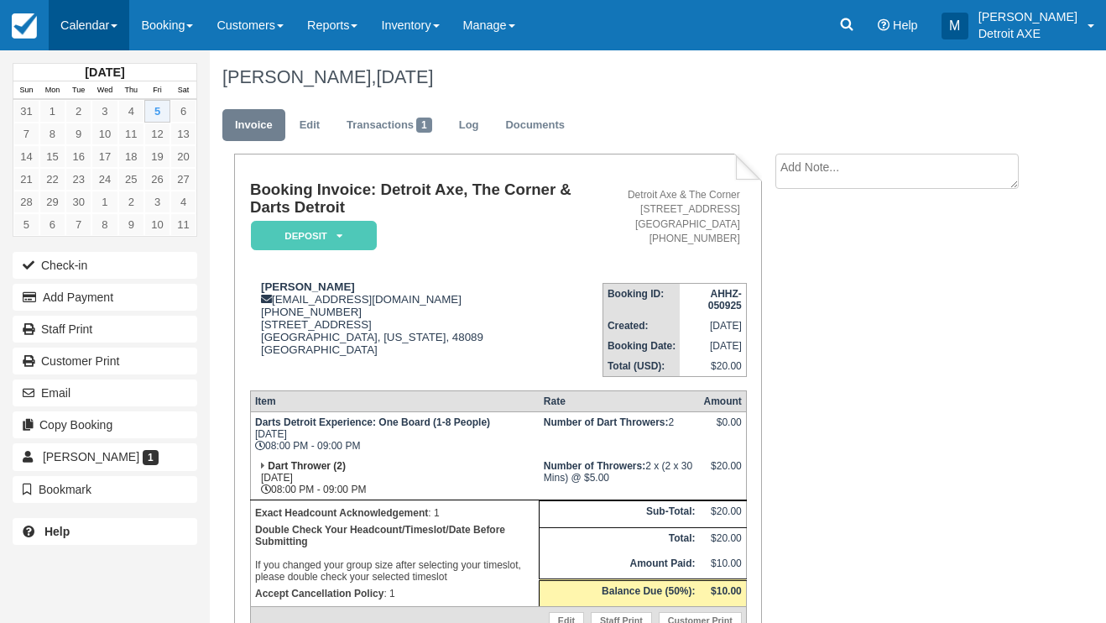
click at [76, 21] on link "Calendar" at bounding box center [89, 25] width 81 height 50
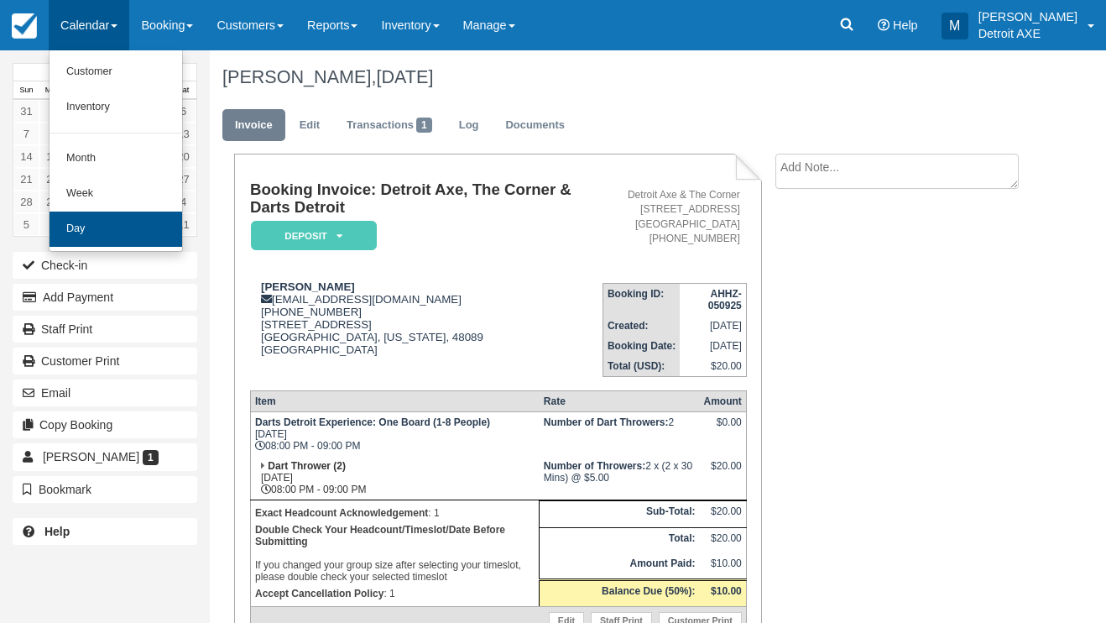
click at [108, 237] on link "Day" at bounding box center [116, 228] width 133 height 35
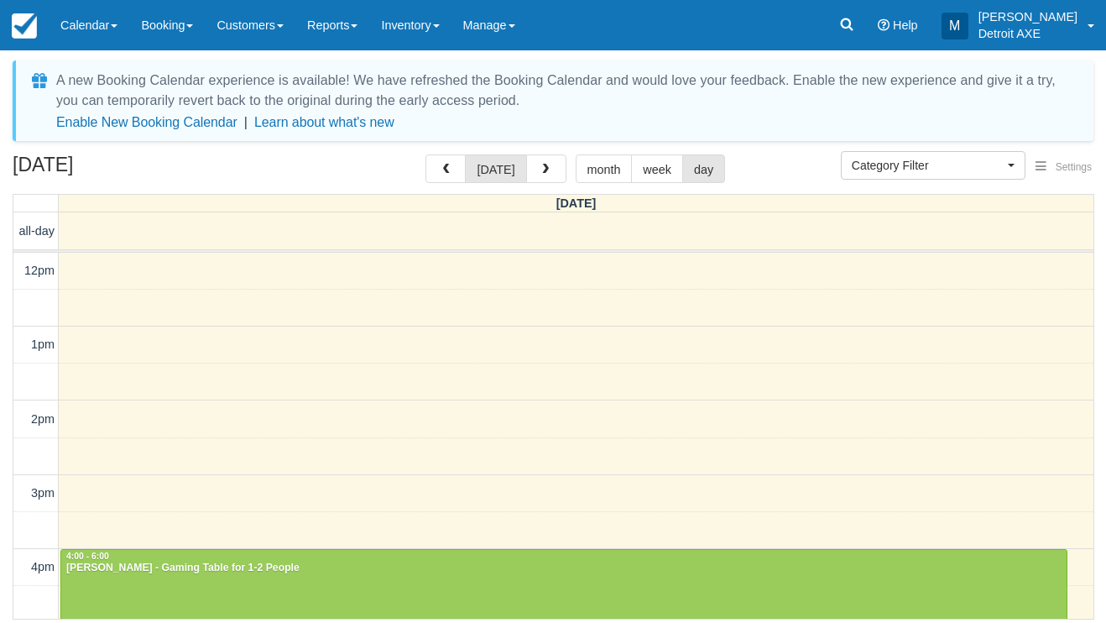
select select
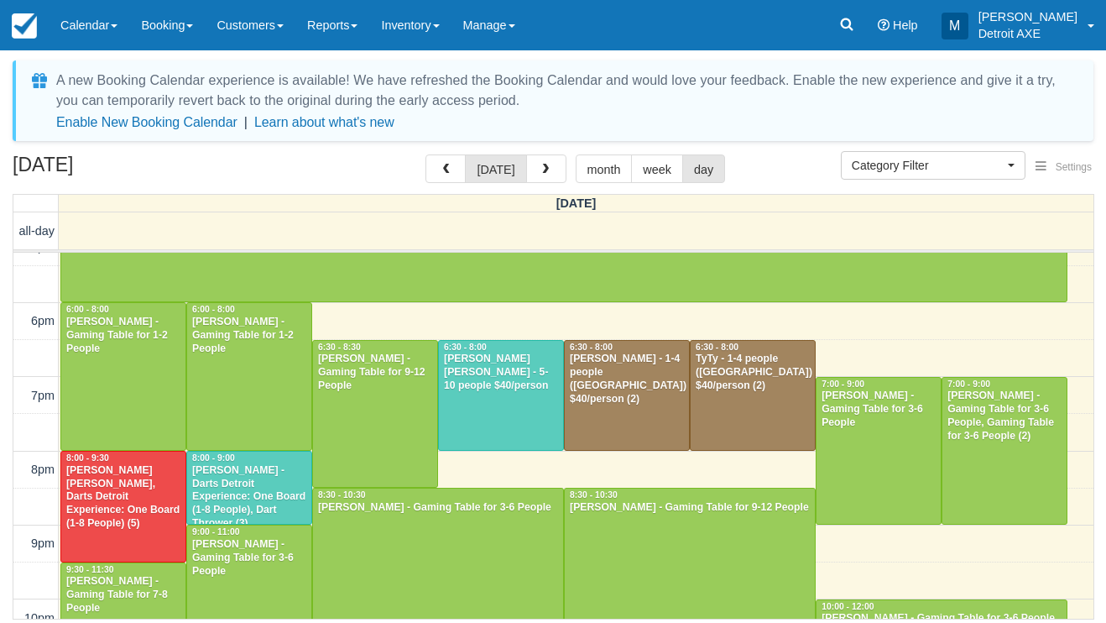
click at [207, 481] on div "[PERSON_NAME] - Darts Detroit Experience: One Board (1-8 People), Dart Thrower …" at bounding box center [249, 497] width 116 height 66
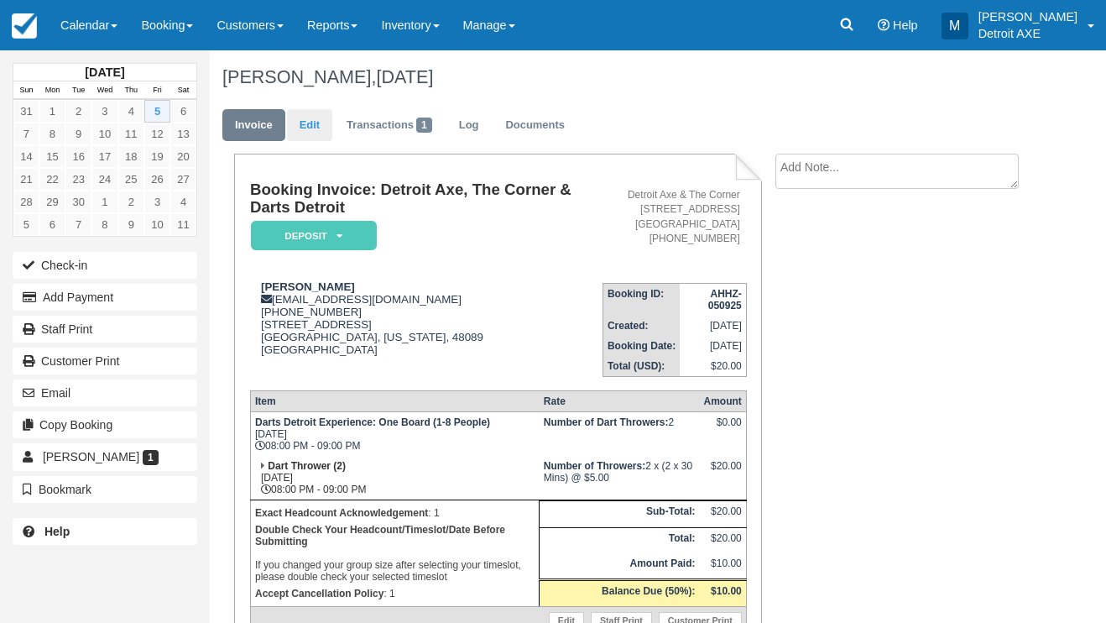
click at [317, 117] on link "Edit" at bounding box center [309, 125] width 45 height 33
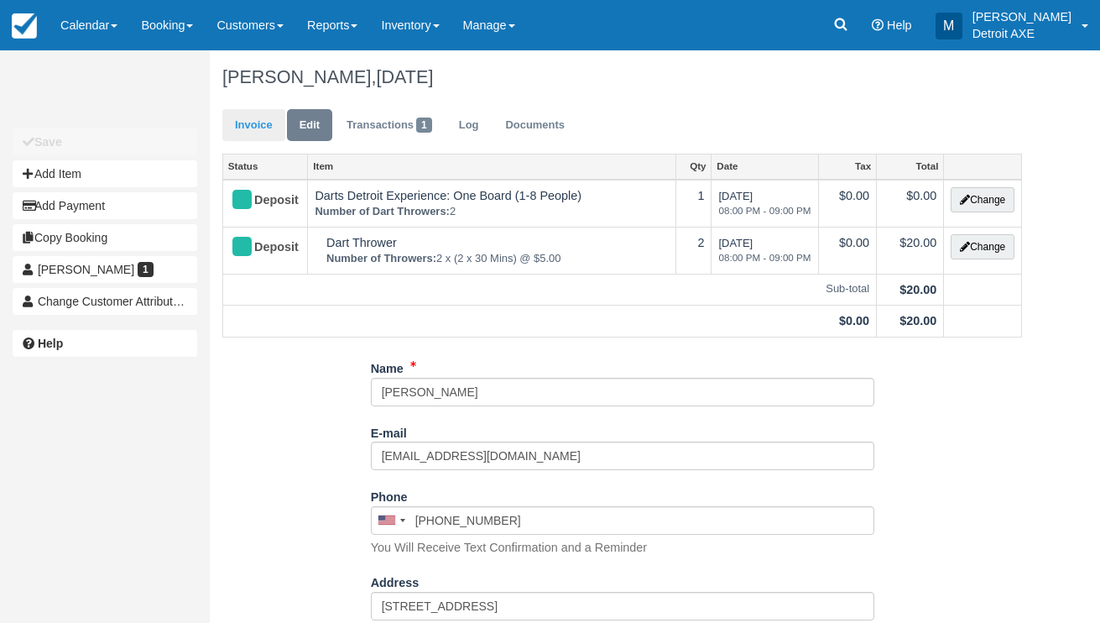
click at [253, 127] on link "Invoice" at bounding box center [253, 125] width 63 height 33
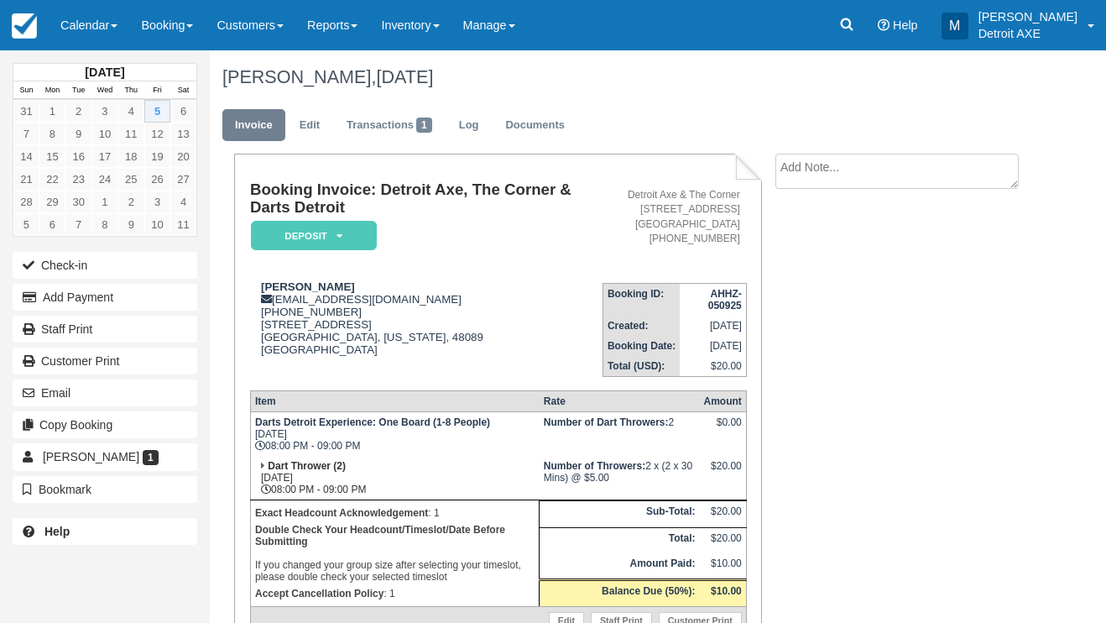
click at [330, 240] on em "Deposit" at bounding box center [314, 235] width 126 height 29
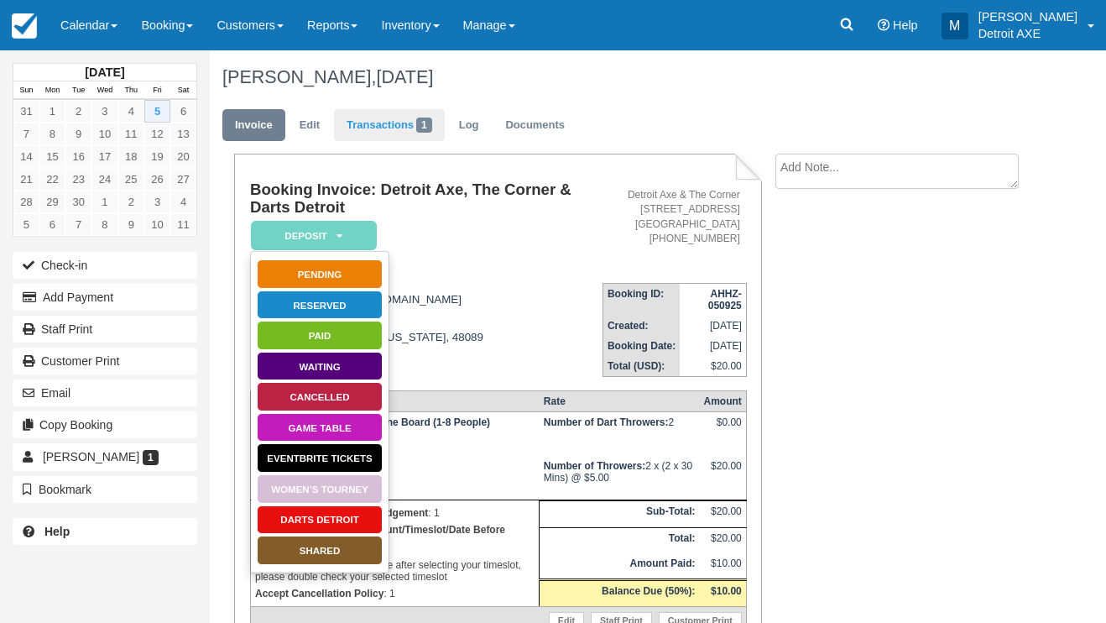
click at [400, 124] on link "Transactions 1" at bounding box center [389, 125] width 111 height 33
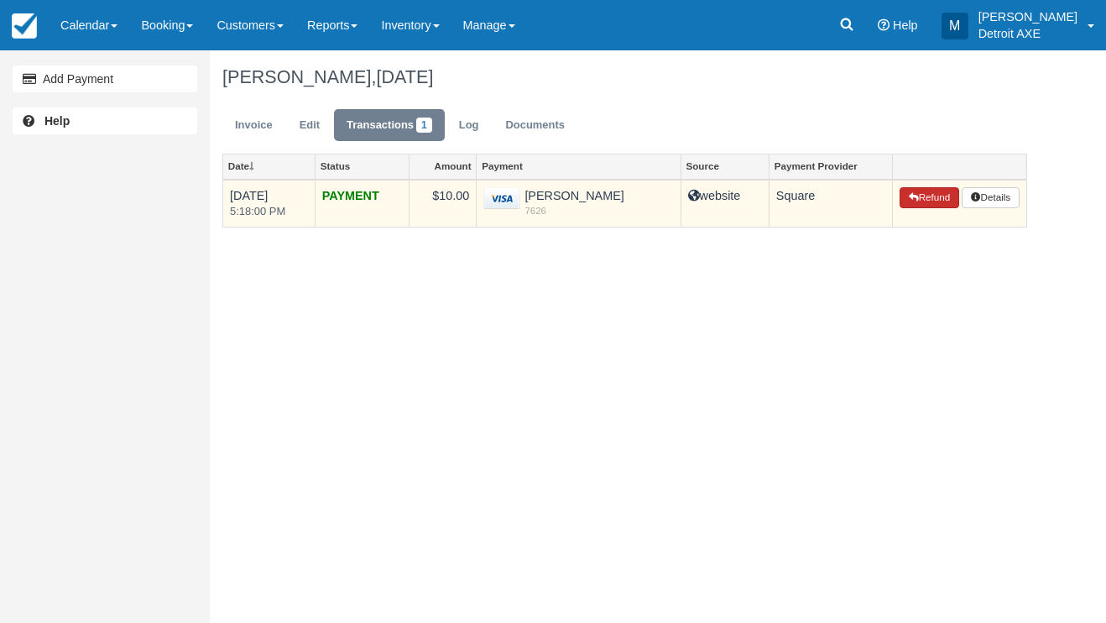
click at [915, 190] on button "Refund" at bounding box center [929, 198] width 59 height 22
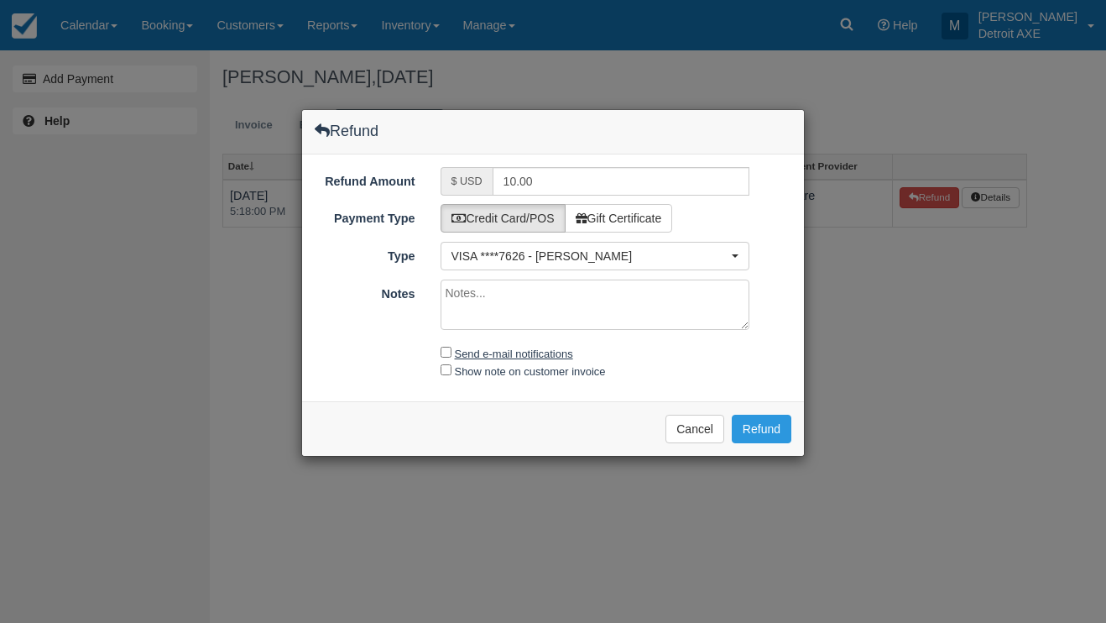
click at [523, 351] on label "Send e-mail notifications" at bounding box center [514, 353] width 118 height 13
click at [451, 351] on input "Send e-mail notifications" at bounding box center [446, 352] width 11 height 11
checkbox input "true"
click at [776, 426] on button "Refund" at bounding box center [762, 429] width 60 height 29
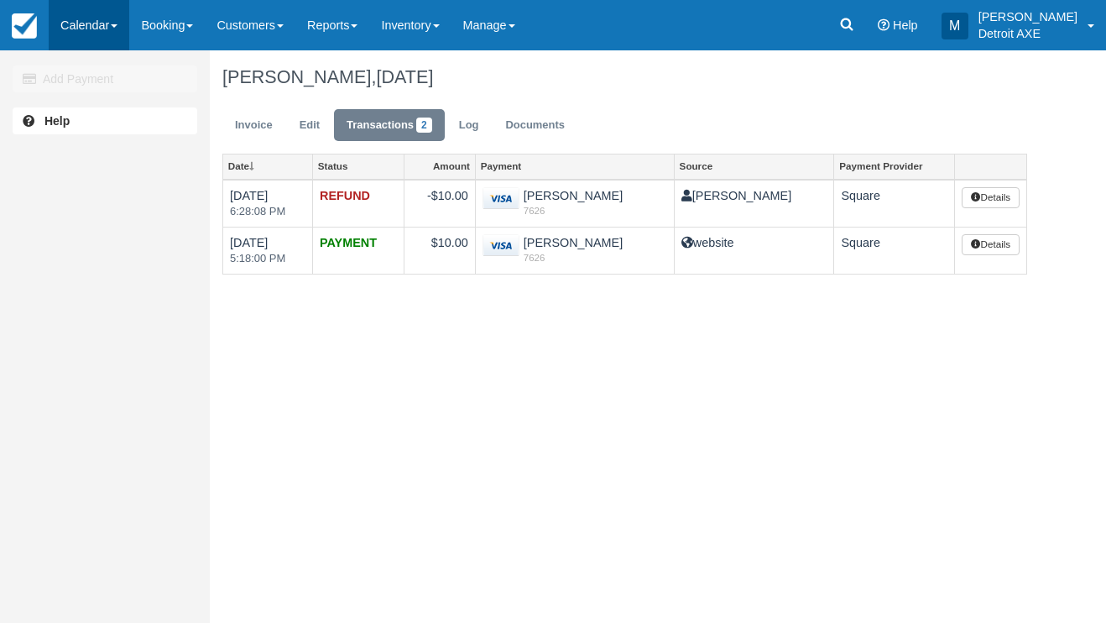
click at [86, 25] on link "Calendar" at bounding box center [89, 25] width 81 height 50
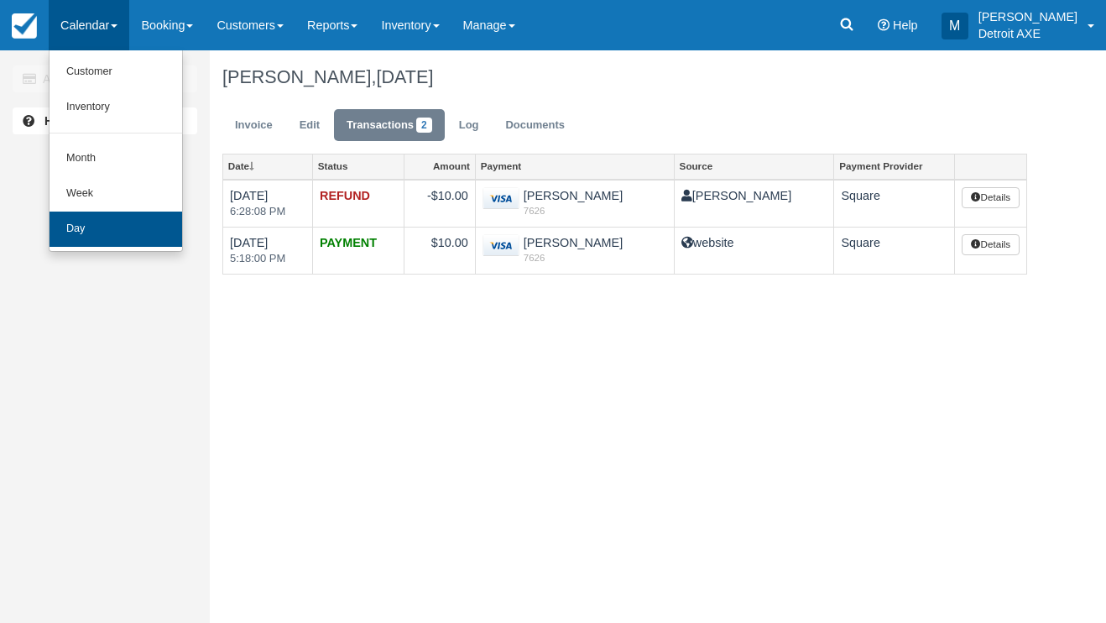
click at [98, 229] on link "Day" at bounding box center [116, 228] width 133 height 35
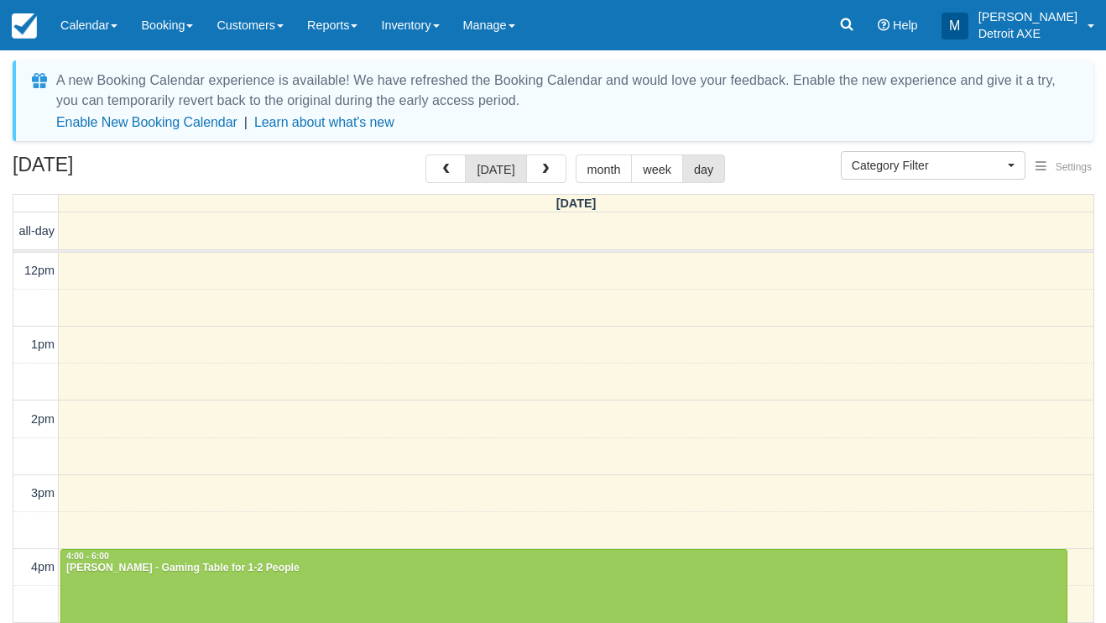
select select
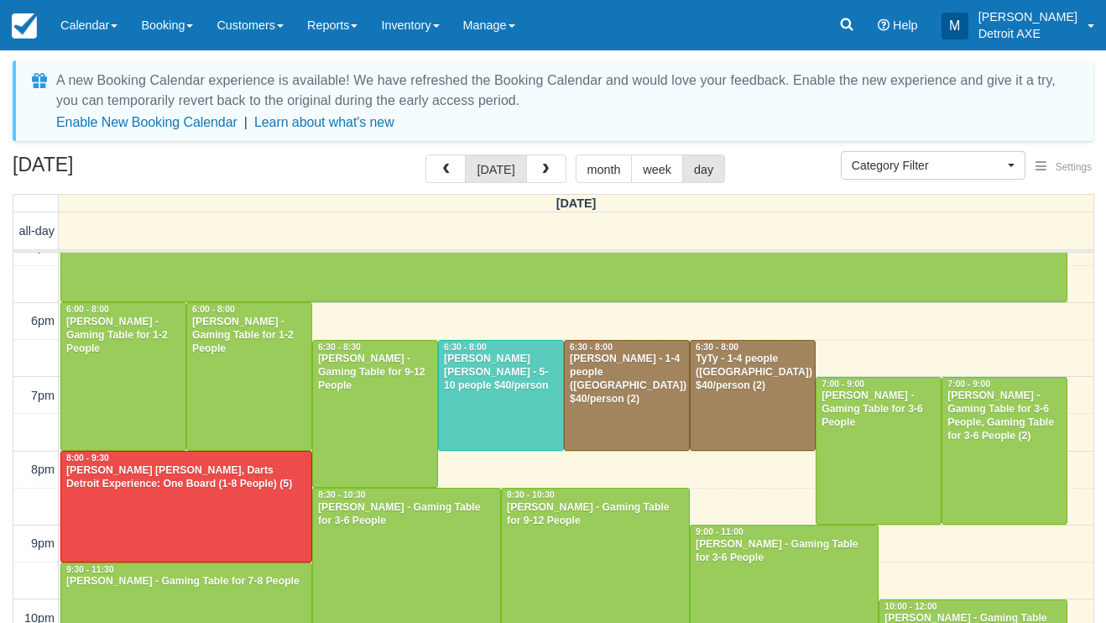
click at [612, 399] on div at bounding box center [627, 396] width 124 height 110
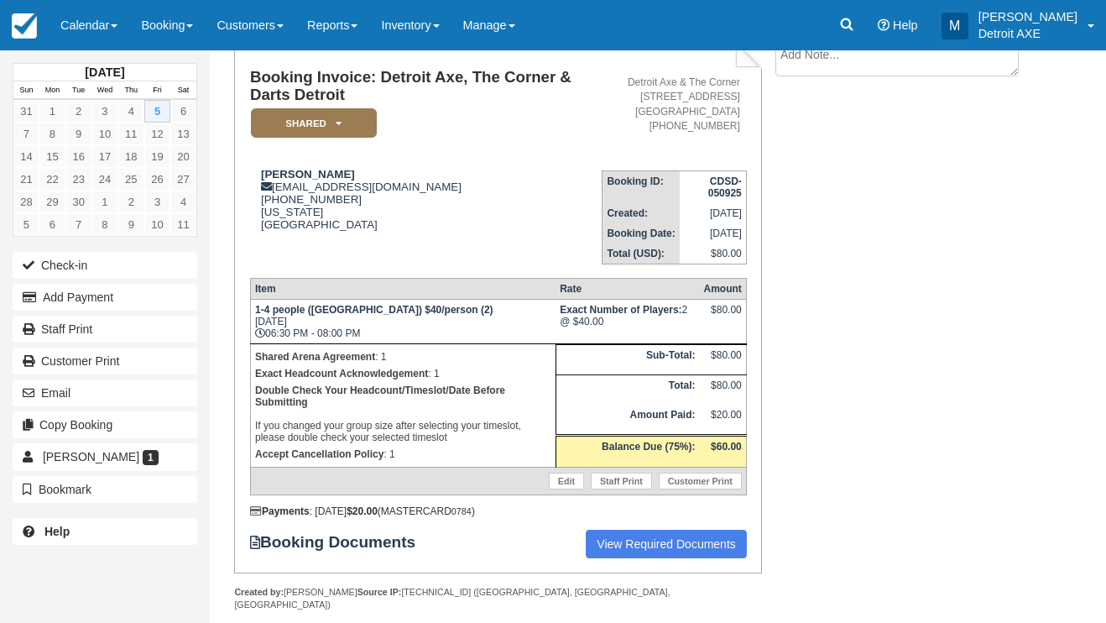
scroll to position [111, 0]
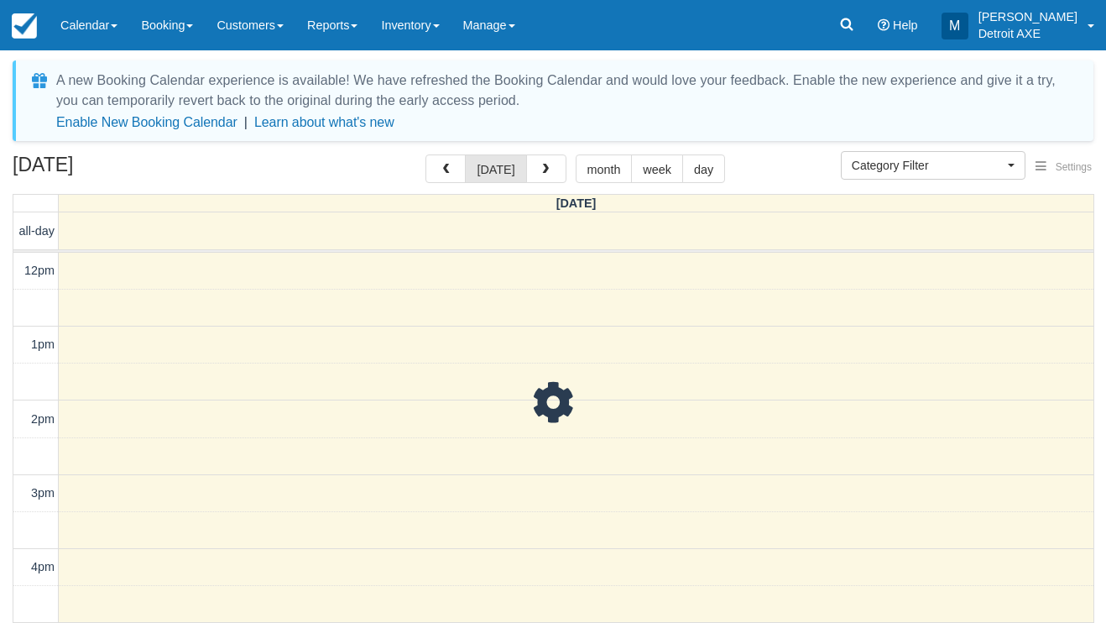
select select
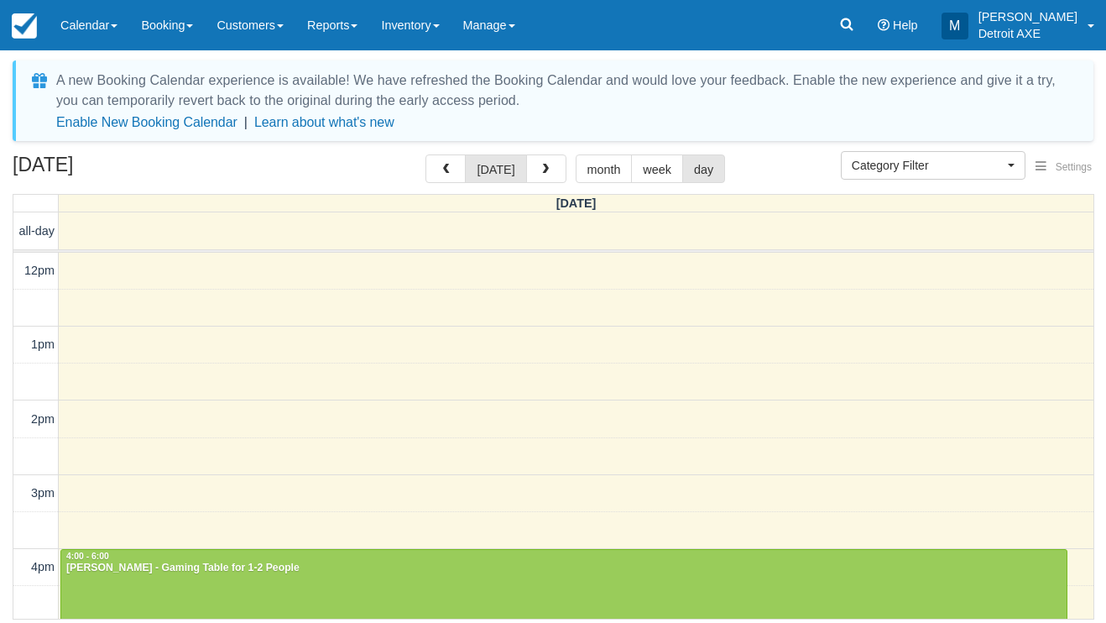
scroll to position [394, 0]
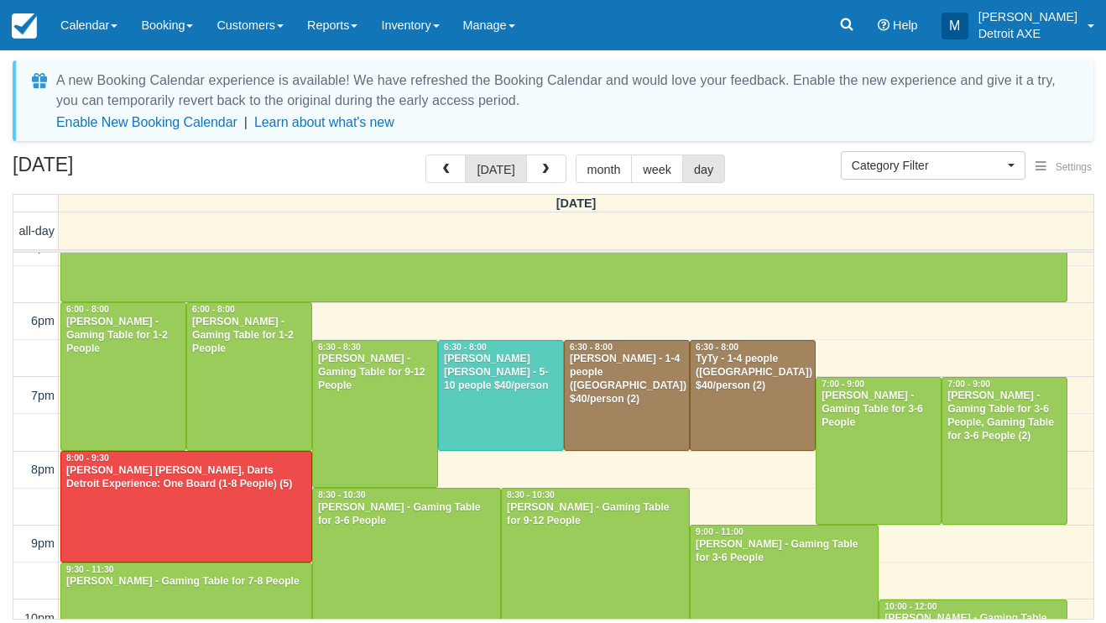
click at [783, 394] on div at bounding box center [753, 396] width 124 height 110
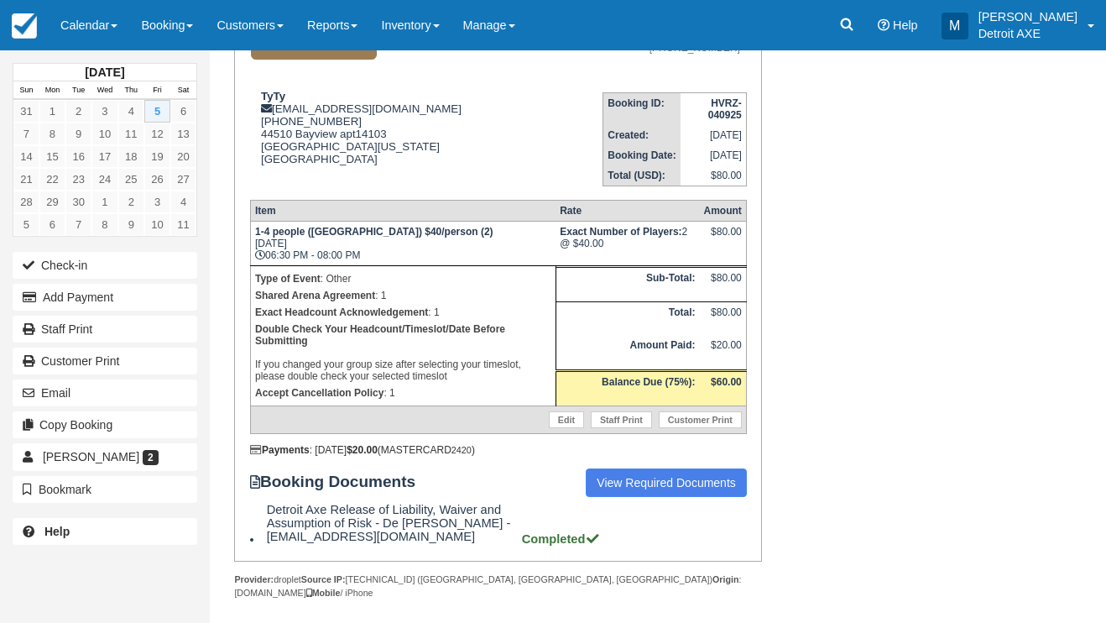
scroll to position [190, 0]
click at [338, 34] on link "Reports" at bounding box center [332, 25] width 74 height 50
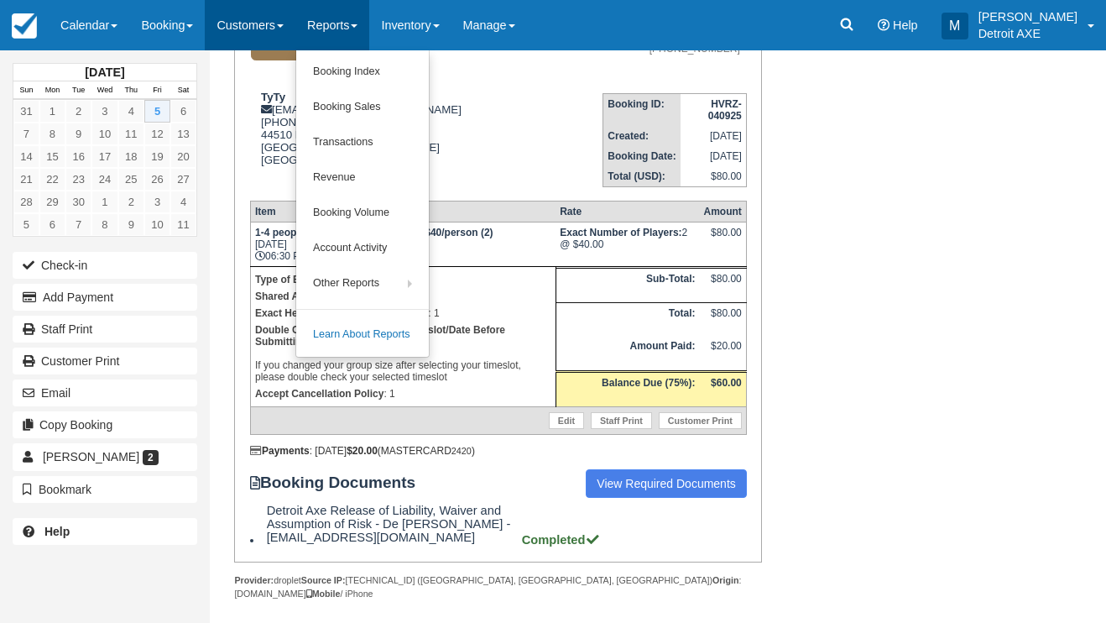
click at [238, 28] on link "Customers" at bounding box center [250, 25] width 91 height 50
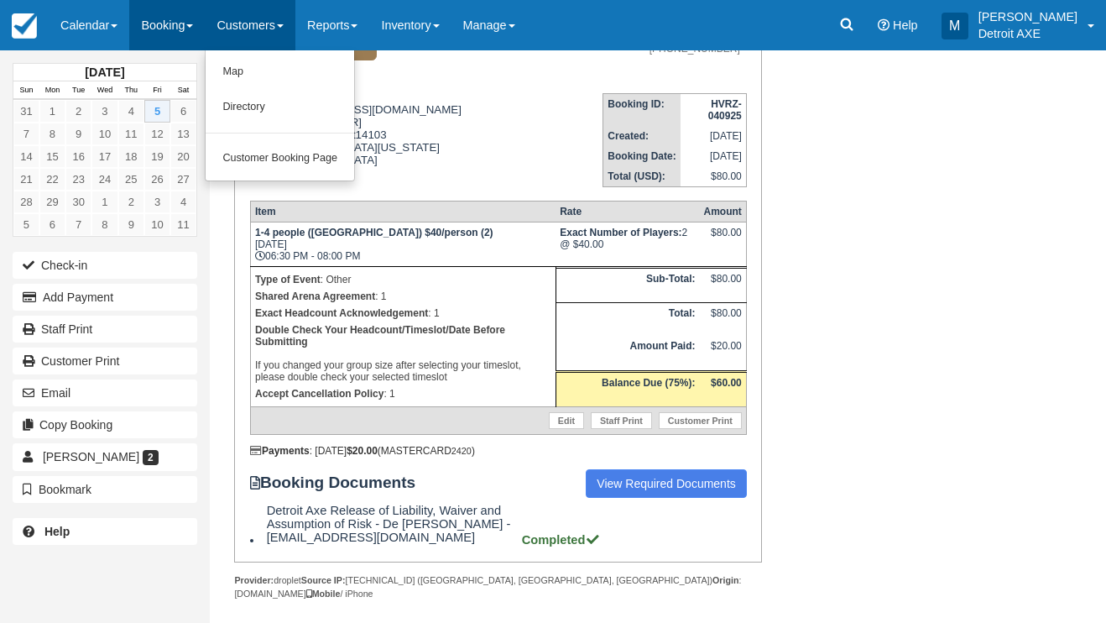
click at [190, 25] on link "Booking" at bounding box center [167, 25] width 76 height 50
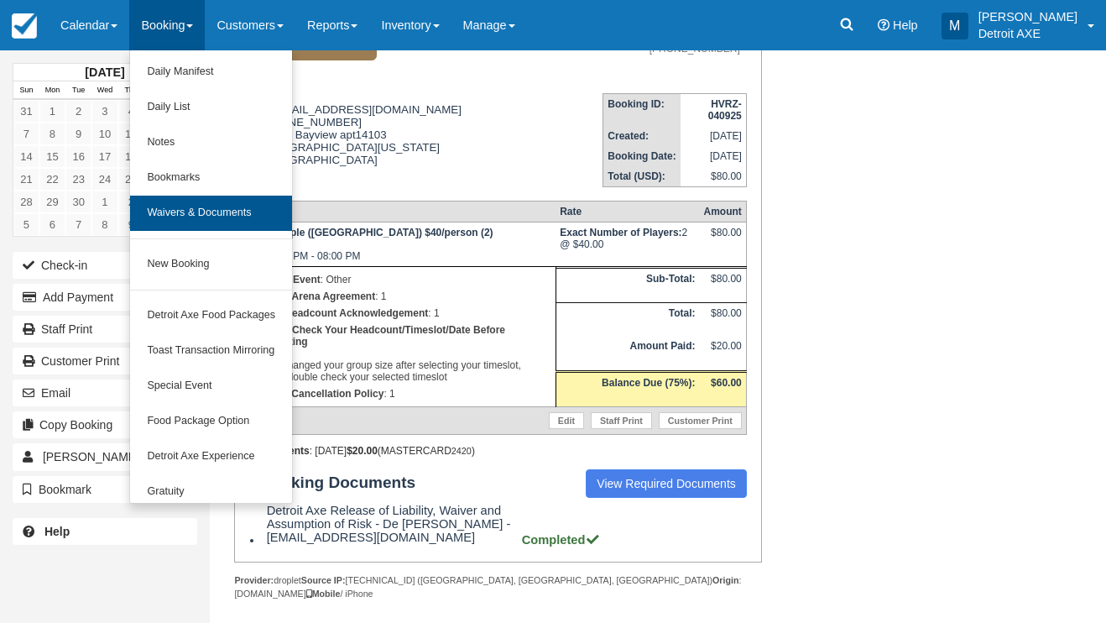
click at [243, 215] on link "Waivers & Documents" at bounding box center [211, 213] width 162 height 35
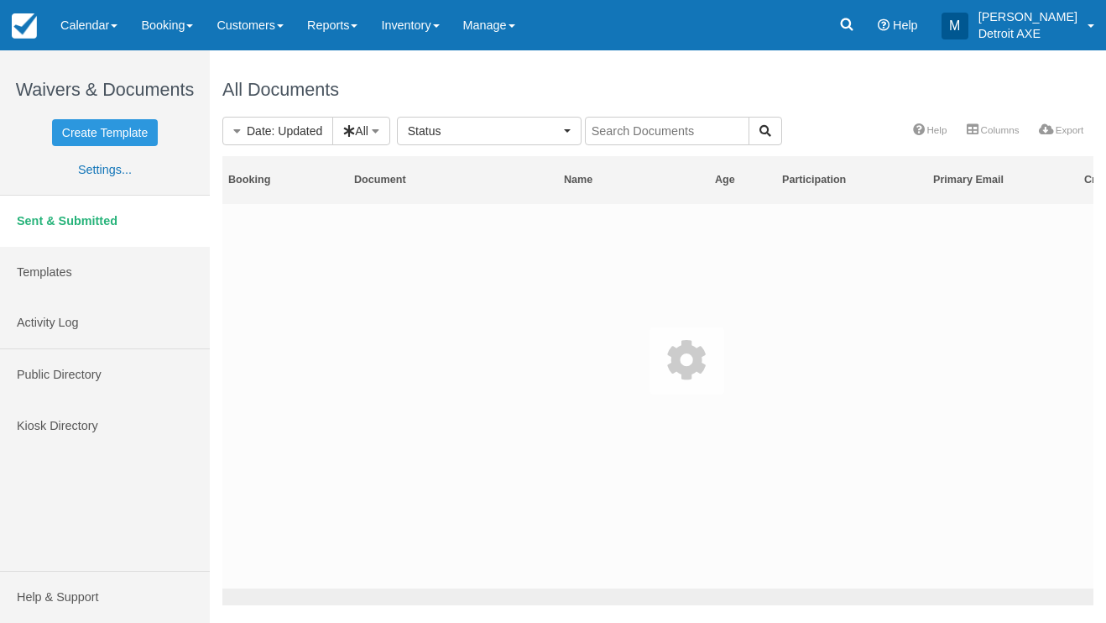
select select
click at [628, 127] on div at bounding box center [658, 361] width 896 height 488
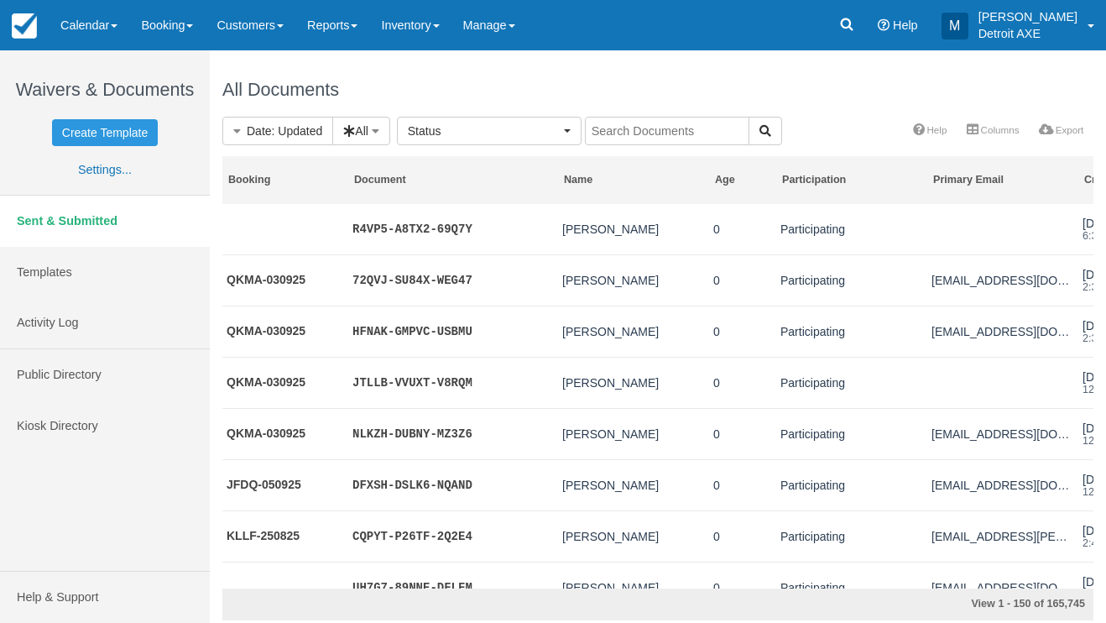
click at [628, 127] on input "text" at bounding box center [667, 131] width 164 height 29
type input "[PERSON_NAME]"
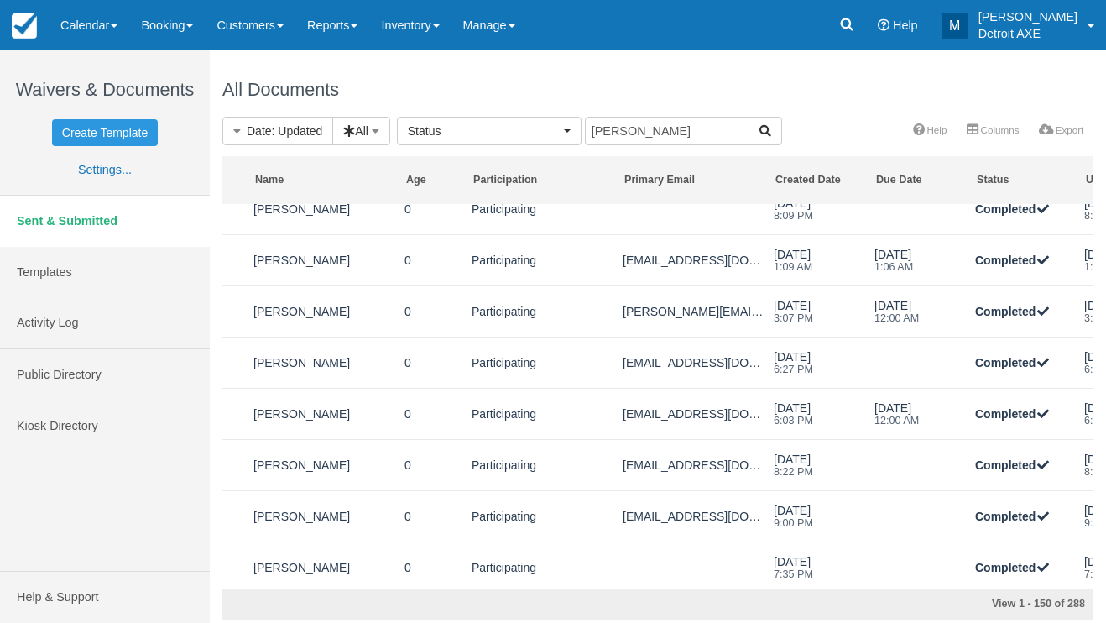
scroll to position [0, 396]
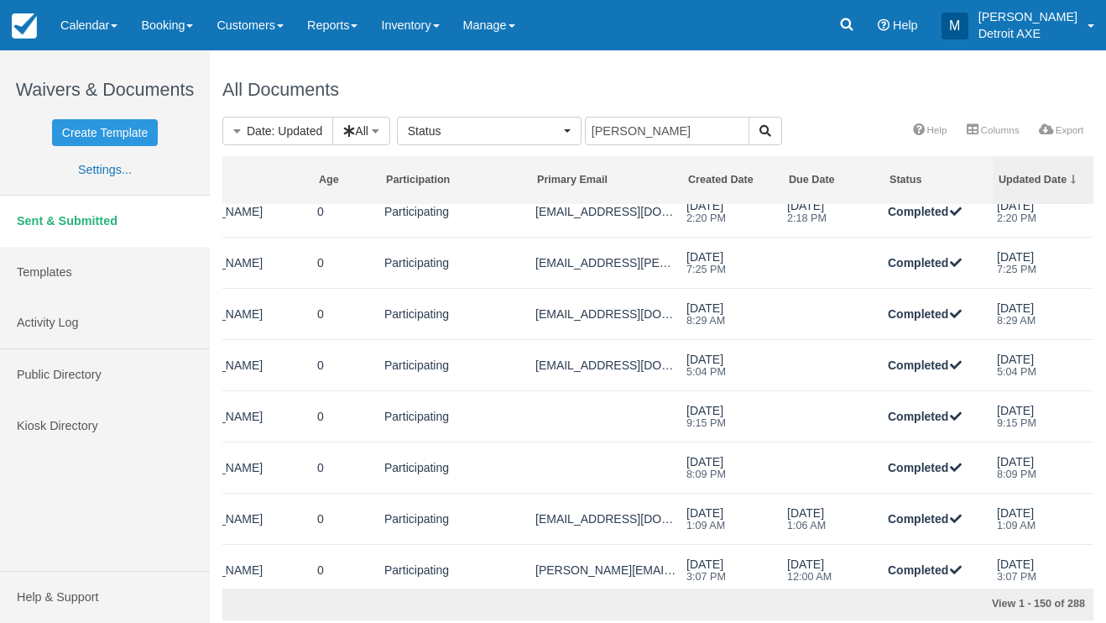
click at [1049, 180] on div "Updated Date" at bounding box center [1044, 180] width 90 height 14
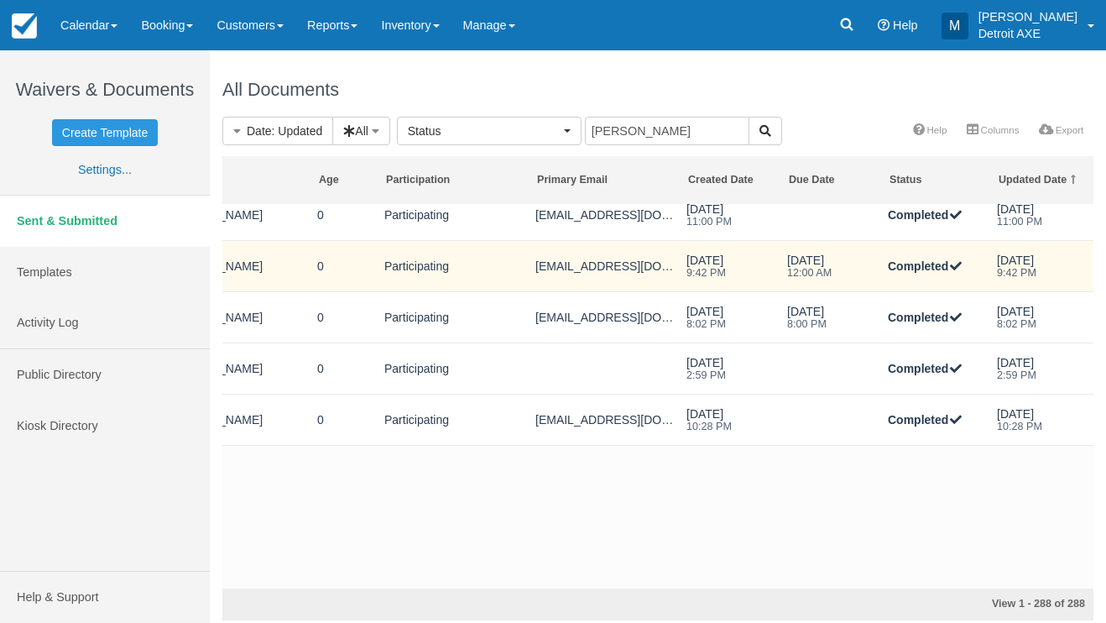
scroll to position [14398, 396]
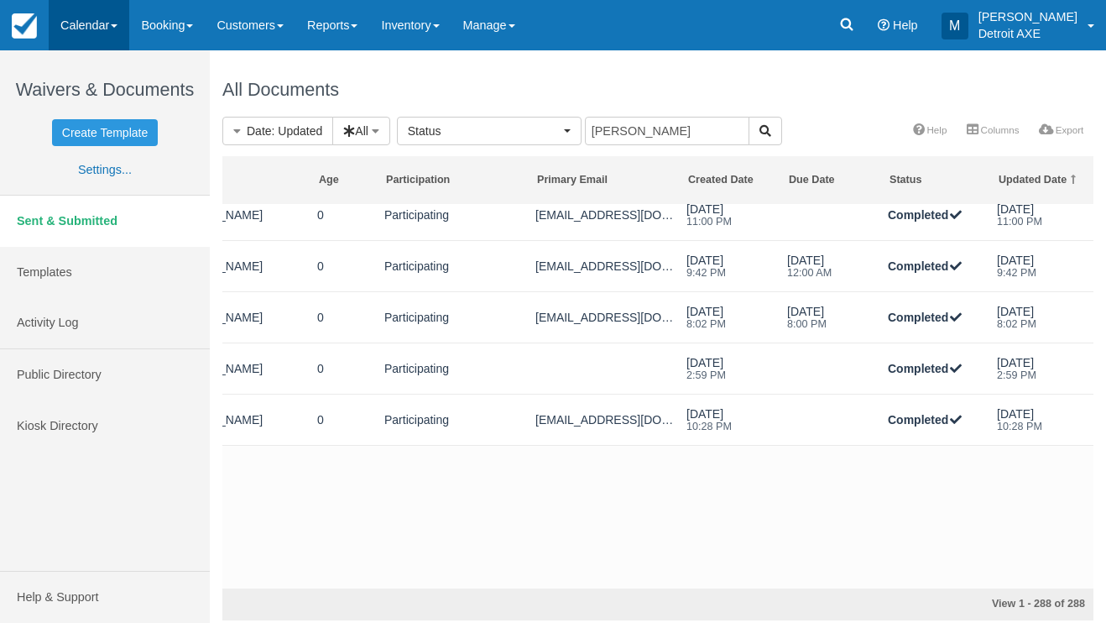
click at [67, 19] on link "Calendar" at bounding box center [89, 25] width 81 height 50
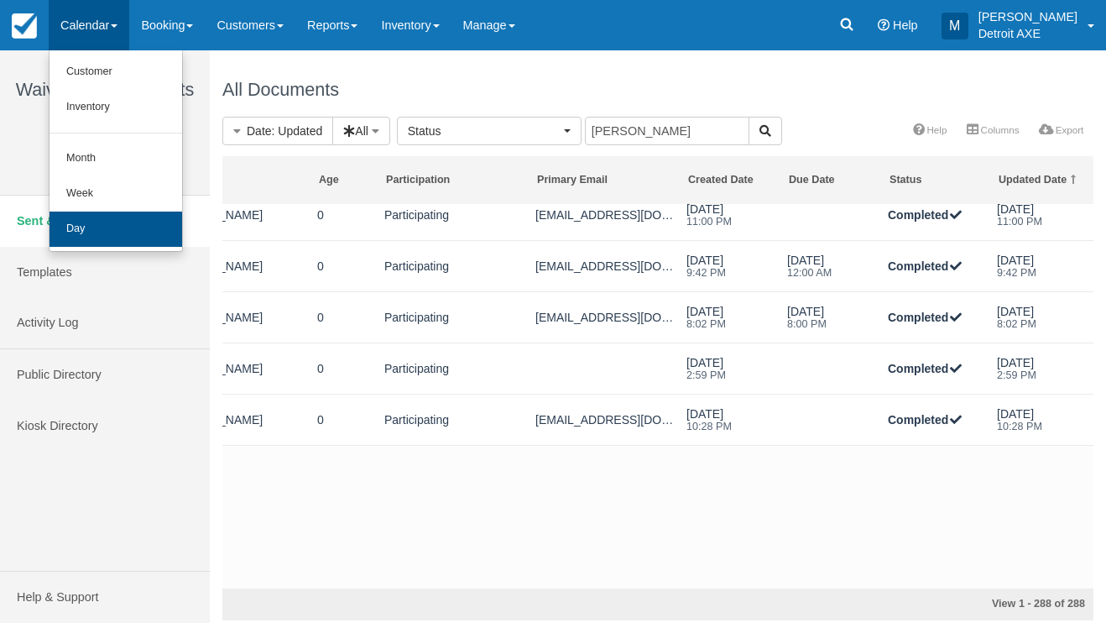
click at [117, 227] on link "Day" at bounding box center [116, 228] width 133 height 35
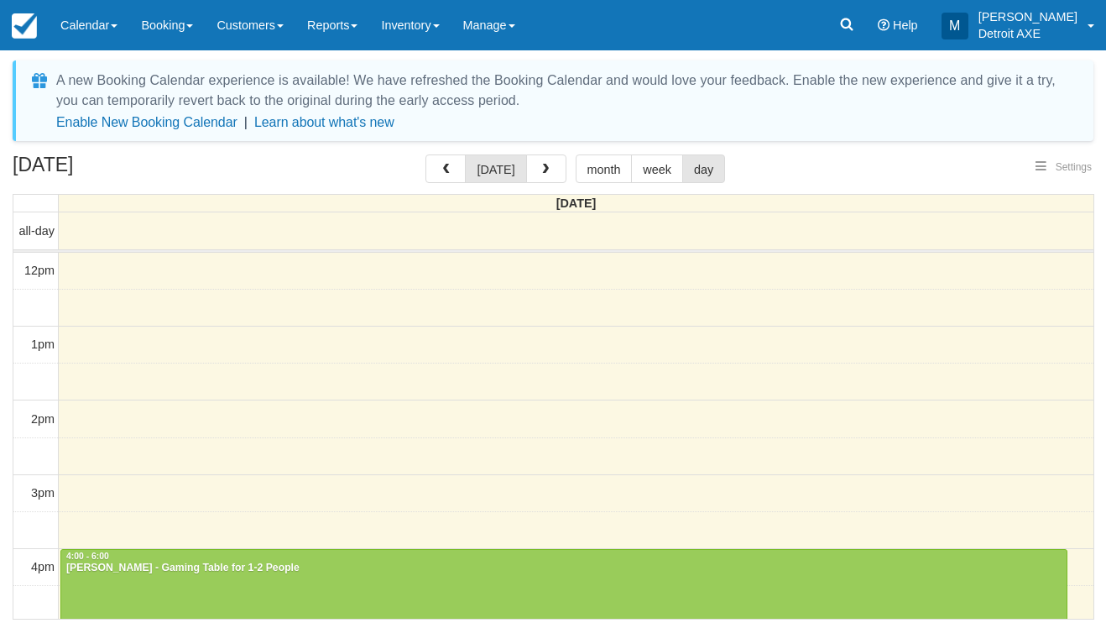
select select
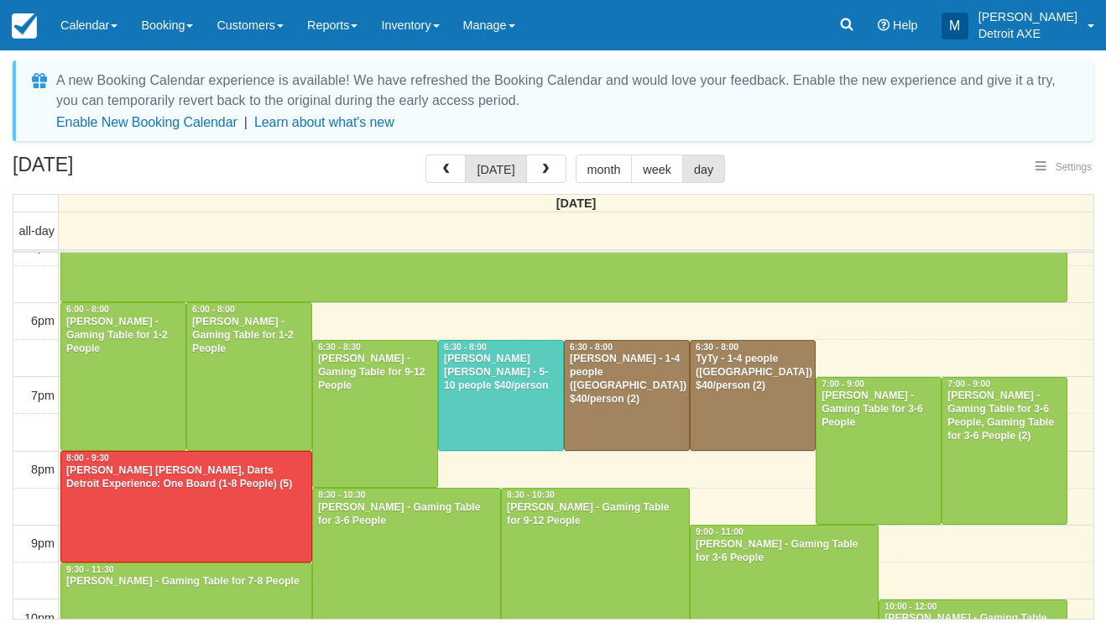
select select
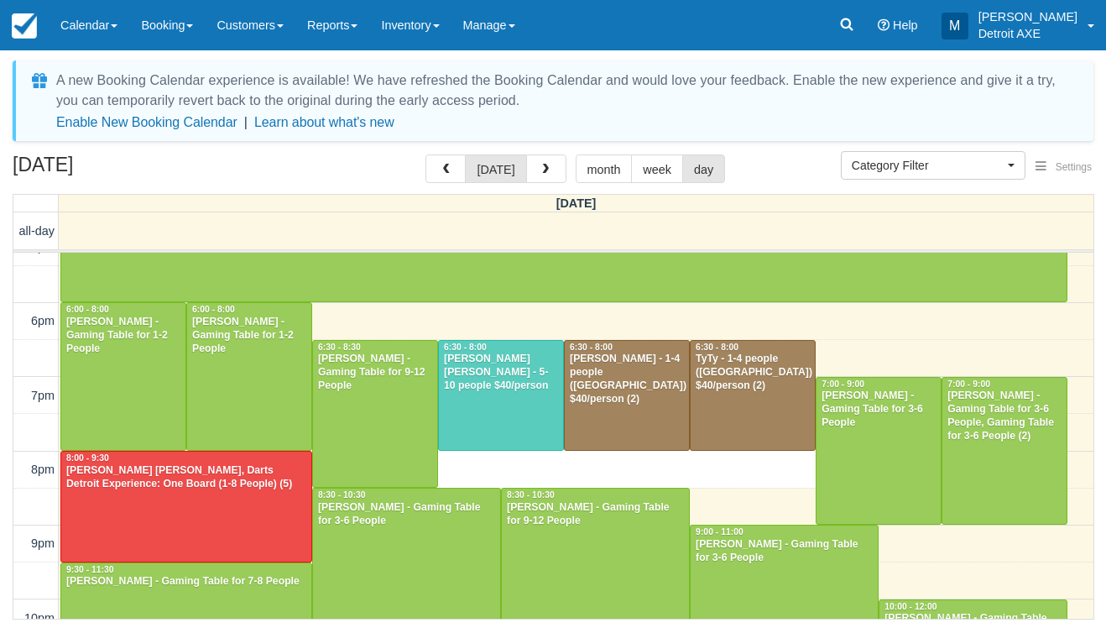
click at [723, 461] on div "12pm 1pm 2pm 3pm 4pm 5pm 6pm 7pm 8pm 9pm 10pm 11pm 8:00 - 8:30 4:00 - 6:00 [PER…" at bounding box center [553, 302] width 1080 height 889
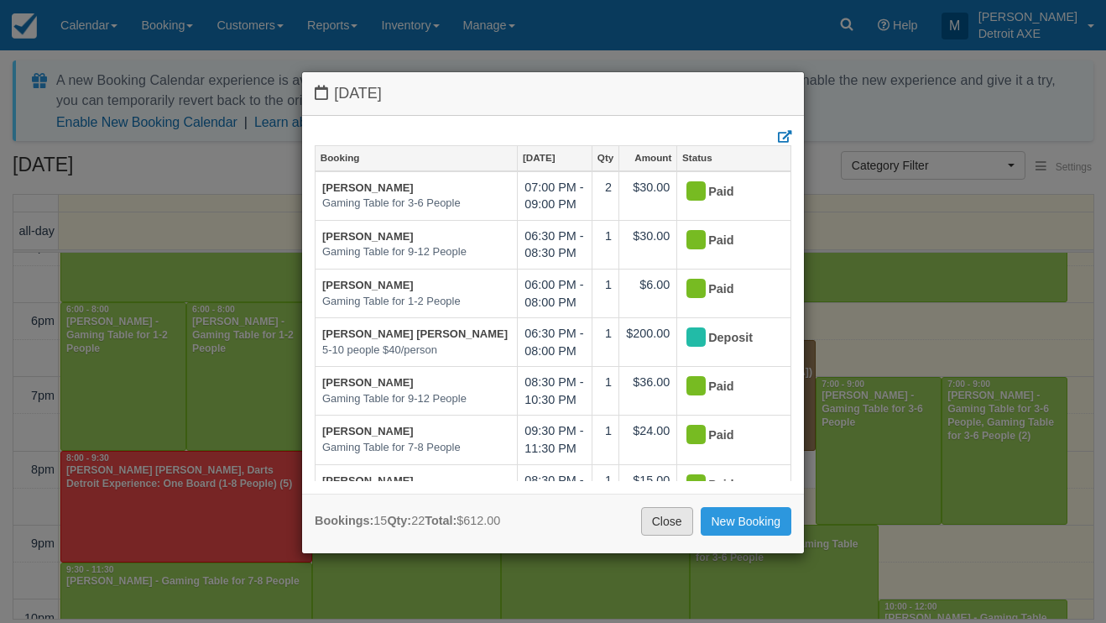
click at [663, 524] on link "Close" at bounding box center [667, 521] width 52 height 29
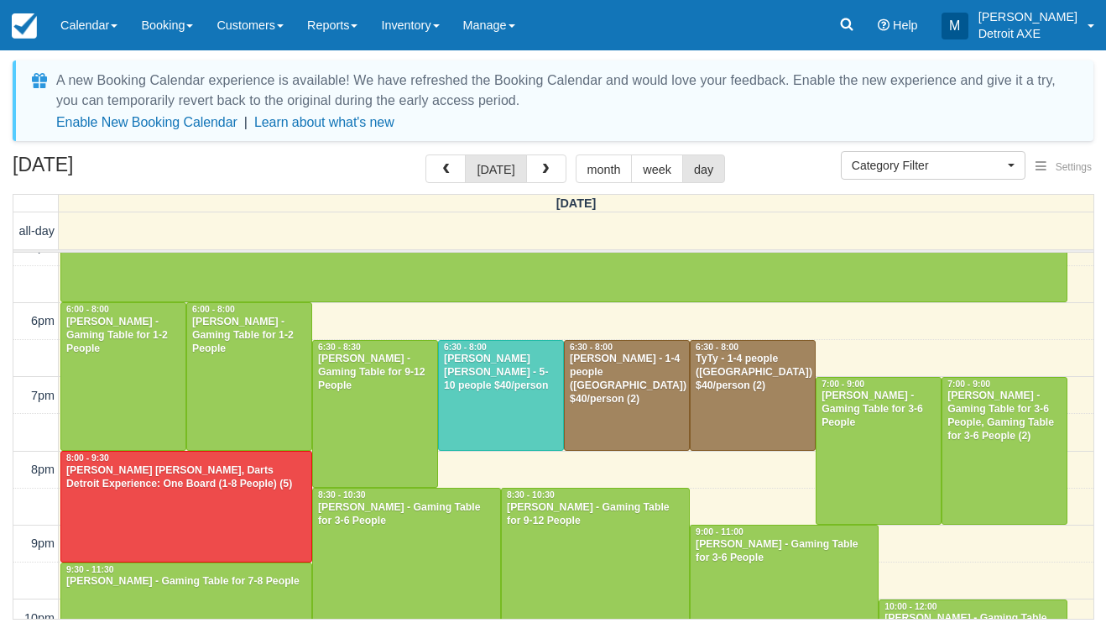
click at [775, 150] on div "A new Booking Calendar experience is available! We have refreshed the Booking C…" at bounding box center [553, 341] width 1081 height 563
click at [525, 357] on div "[PERSON_NAME] [PERSON_NAME] - 5-10 people $40/person" at bounding box center [501, 372] width 116 height 40
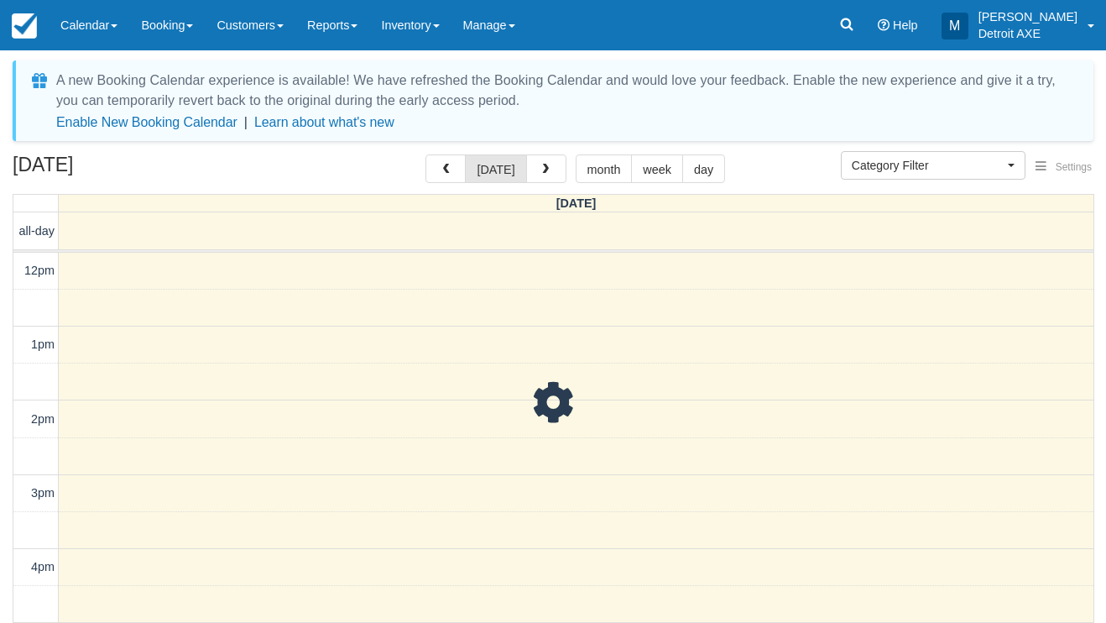
select select
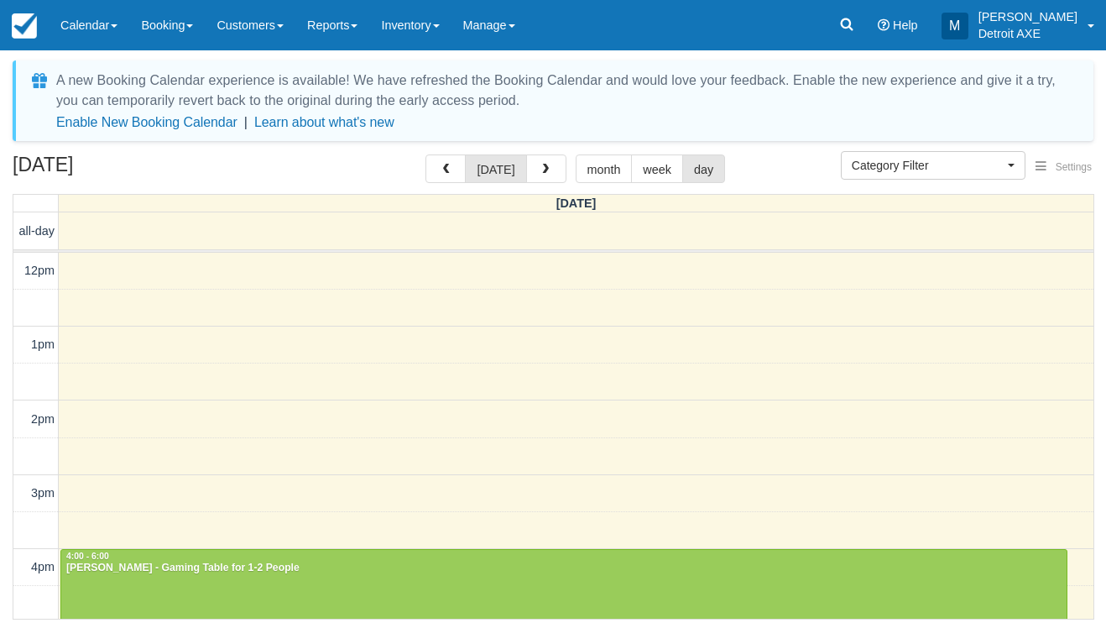
scroll to position [394, 0]
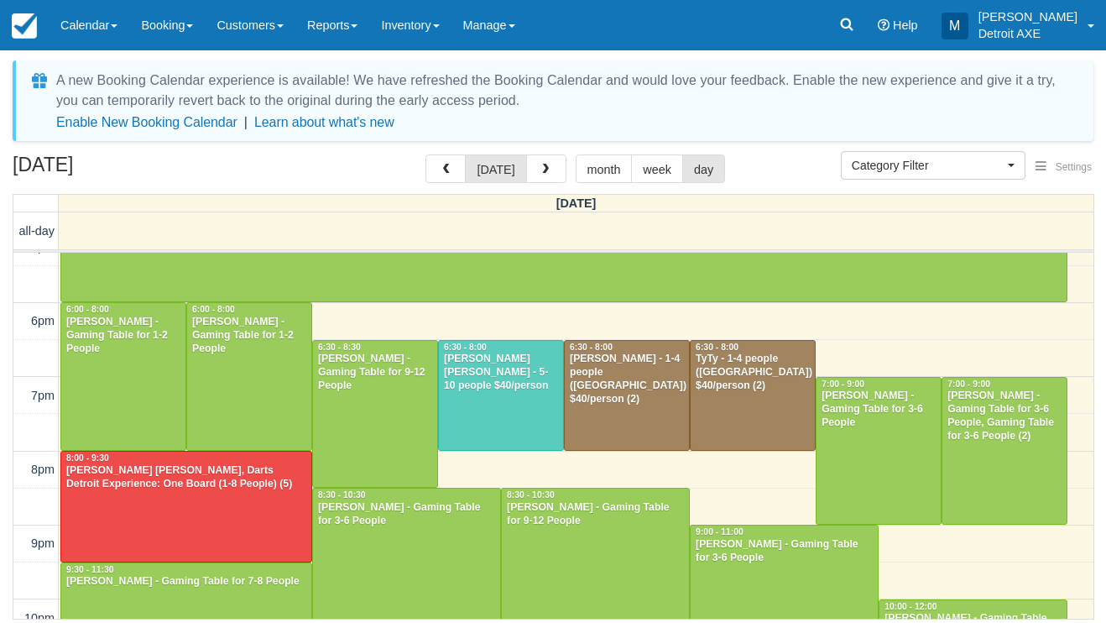
click at [655, 404] on div at bounding box center [627, 396] width 124 height 110
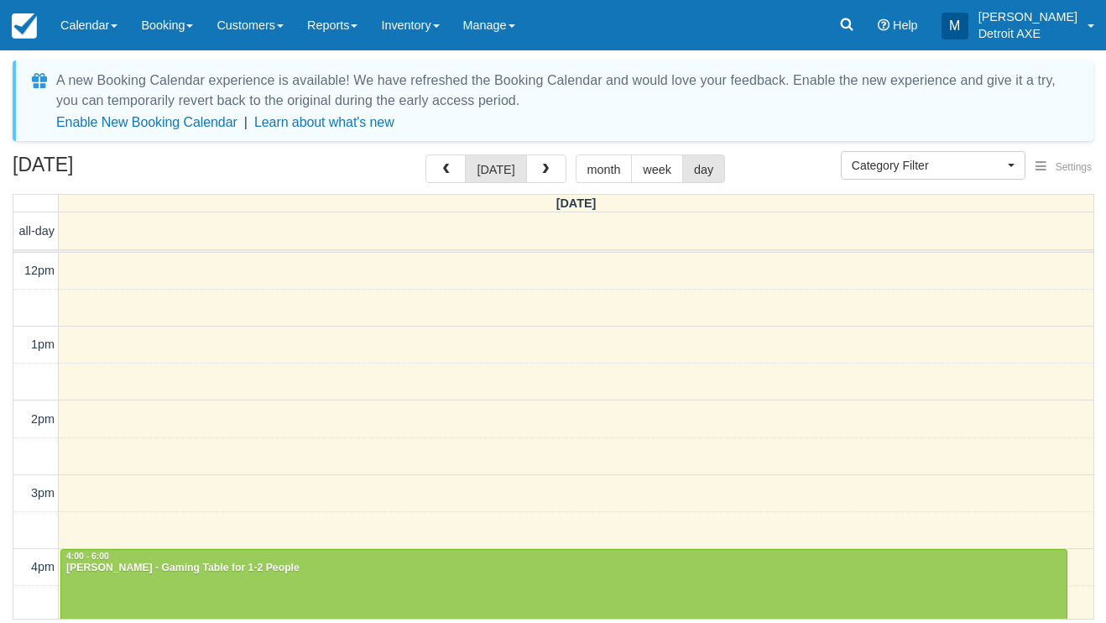
select select
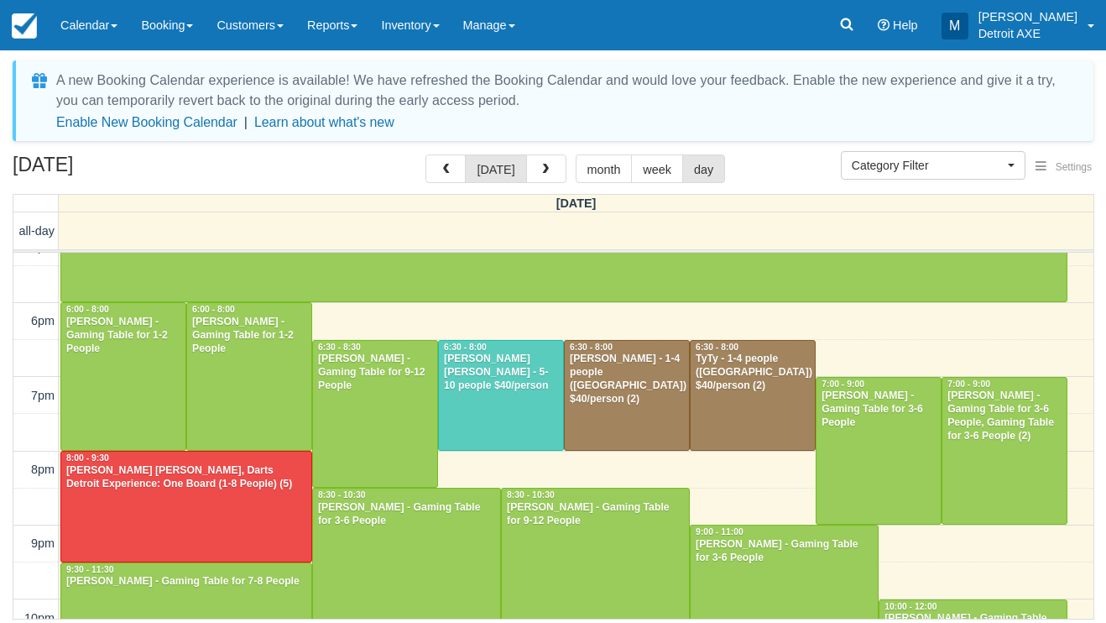
click at [739, 430] on div at bounding box center [753, 396] width 124 height 110
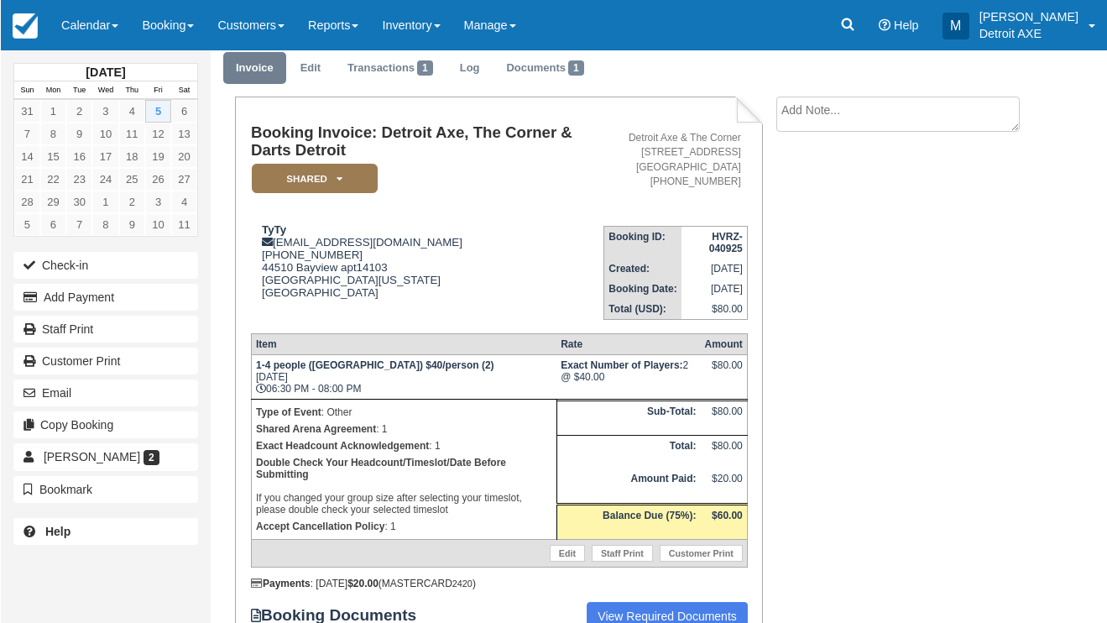
scroll to position [66, 0]
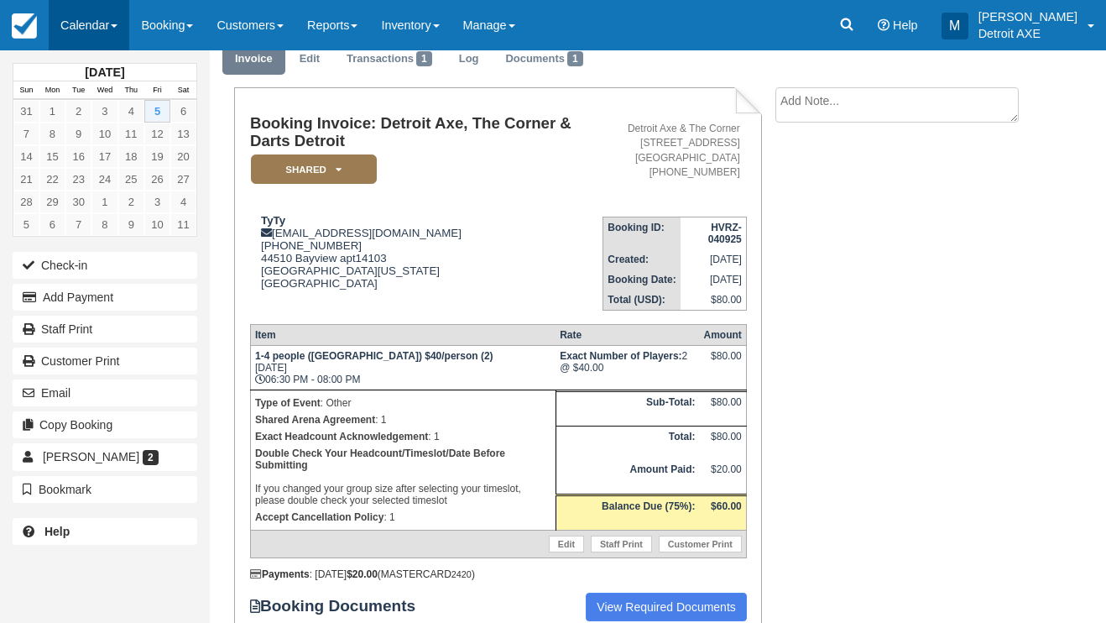
click at [72, 22] on link "Calendar" at bounding box center [89, 25] width 81 height 50
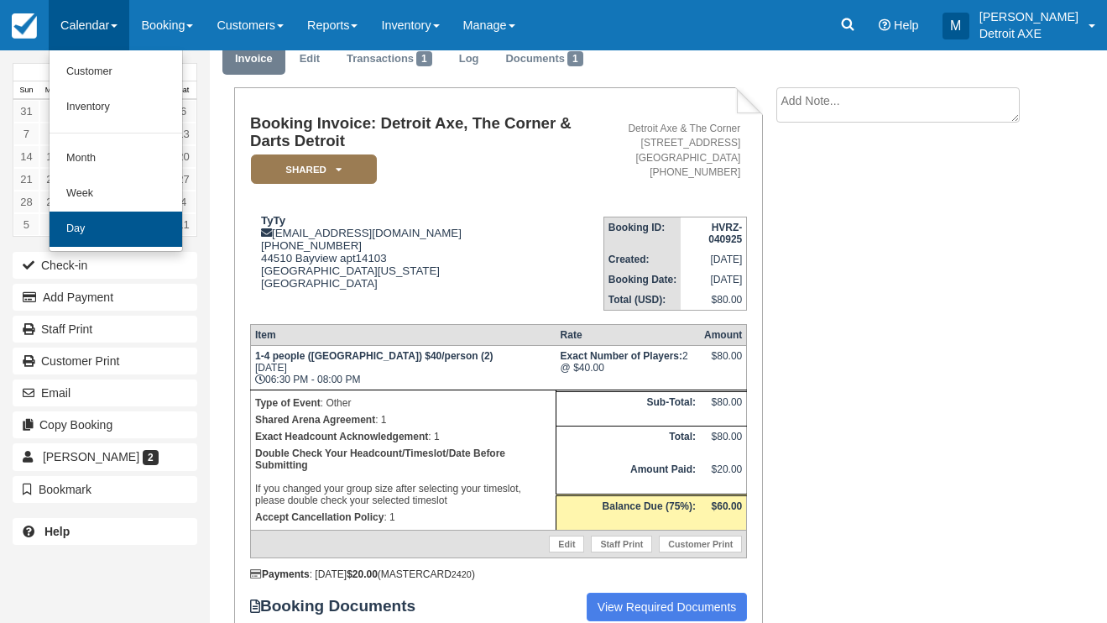
click at [132, 225] on link "Day" at bounding box center [116, 228] width 133 height 35
